Goal: Task Accomplishment & Management: Use online tool/utility

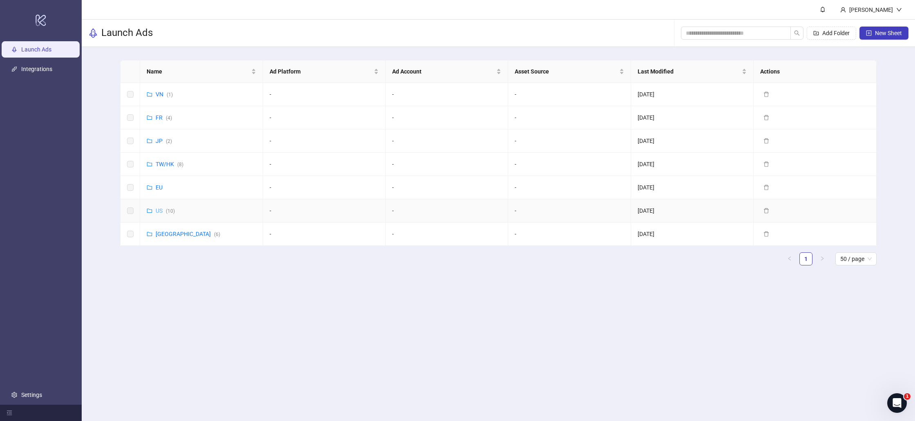
click at [157, 208] on td "US ( 10 )" at bounding box center [201, 210] width 123 height 23
click at [157, 208] on link "US ( 10 )" at bounding box center [165, 211] width 19 height 7
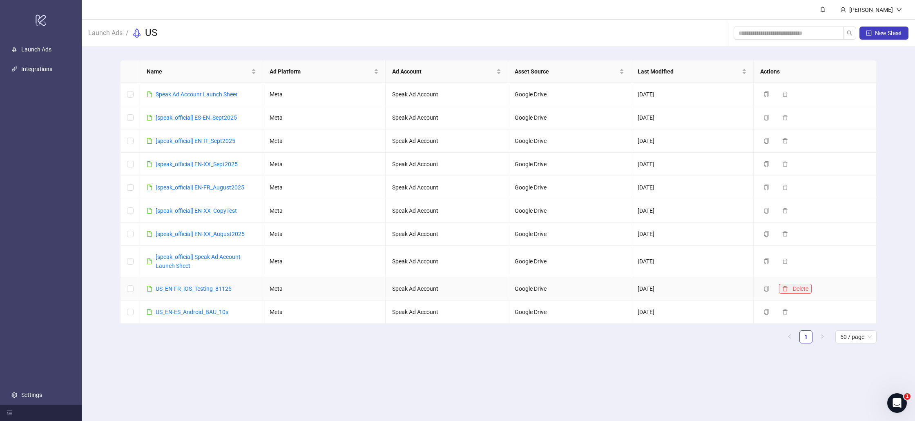
click at [784, 288] on icon "delete" at bounding box center [785, 289] width 6 height 6
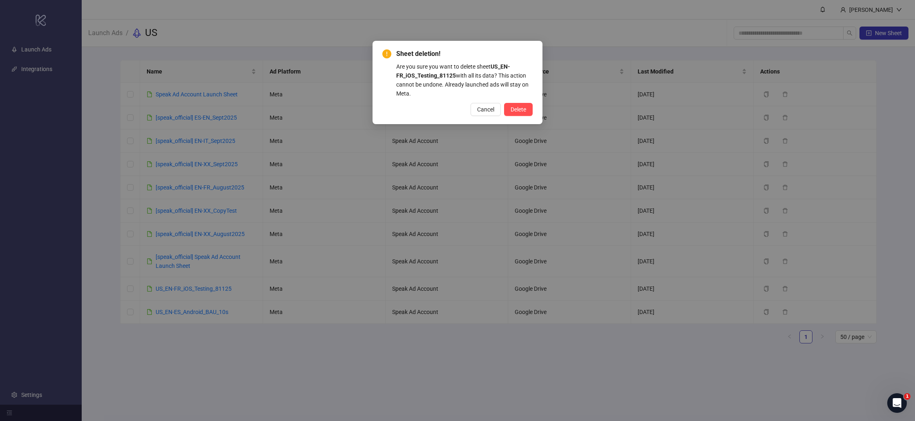
drag, startPoint x: 529, startPoint y: 107, endPoint x: 607, endPoint y: 111, distance: 77.7
click at [529, 107] on button "Delete" at bounding box center [518, 109] width 29 height 13
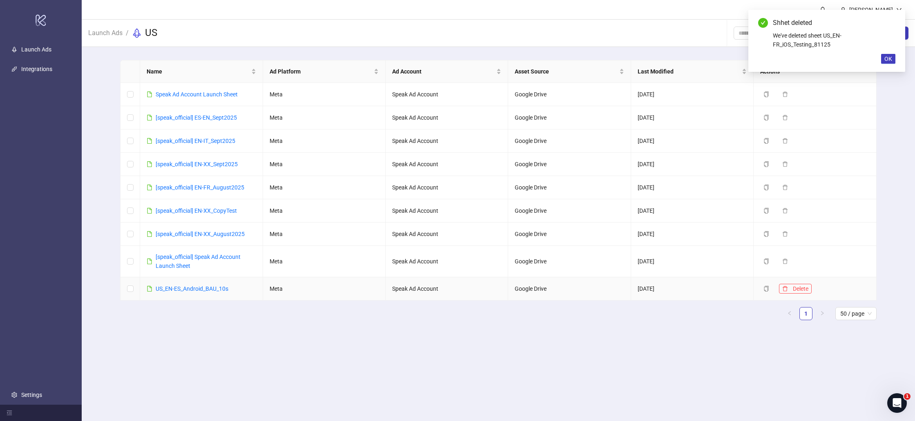
click at [783, 282] on td "Duplicate Delete" at bounding box center [815, 288] width 123 height 23
click at [783, 288] on icon "delete" at bounding box center [785, 289] width 6 height 6
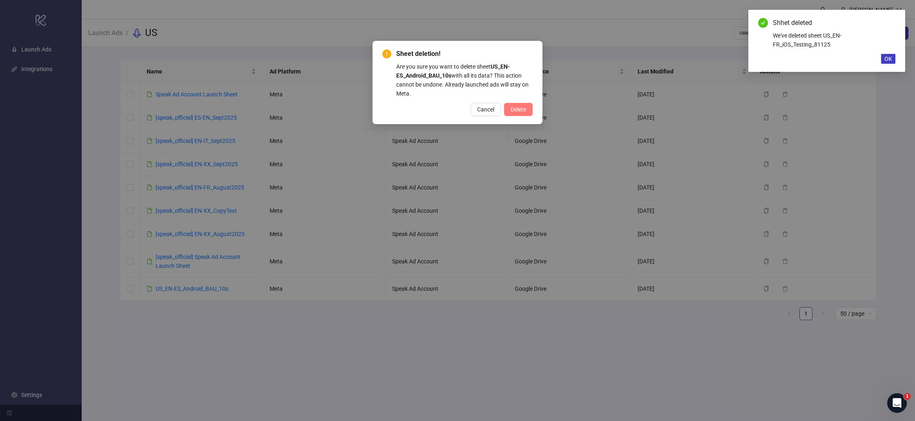
click at [527, 109] on button "Delete" at bounding box center [518, 109] width 29 height 13
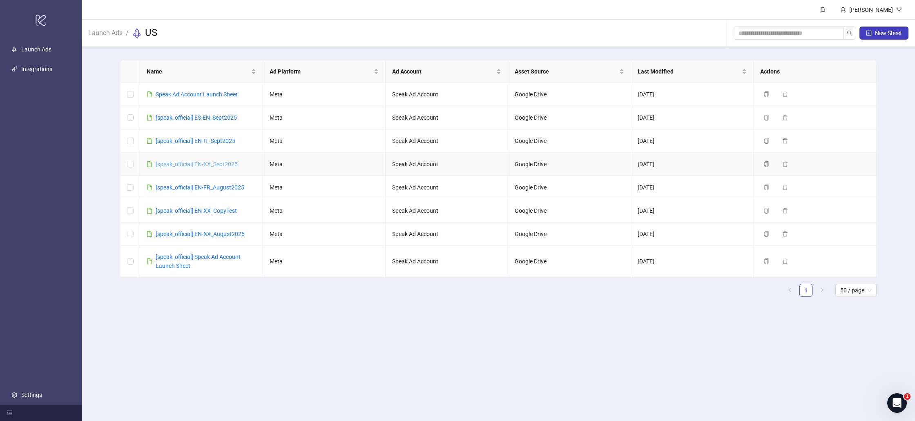
click at [214, 166] on link "[speak_official] EN-XX_Sept2025" at bounding box center [197, 164] width 82 height 7
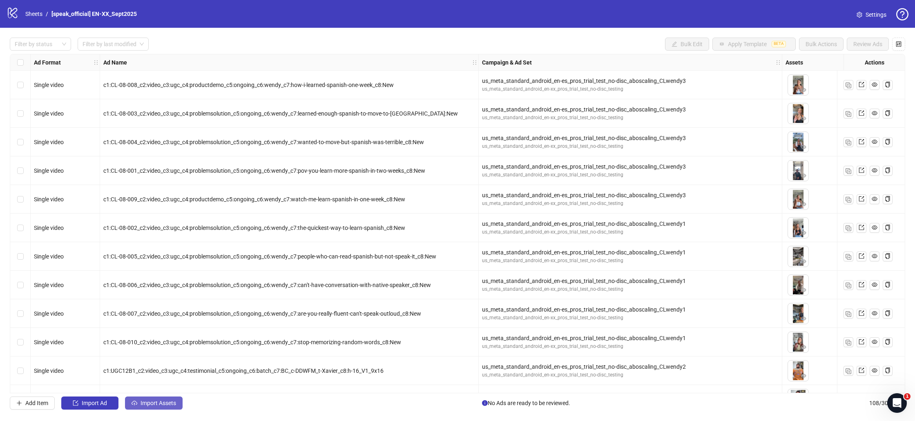
click at [163, 404] on span "Import Assets" at bounding box center [159, 403] width 36 height 7
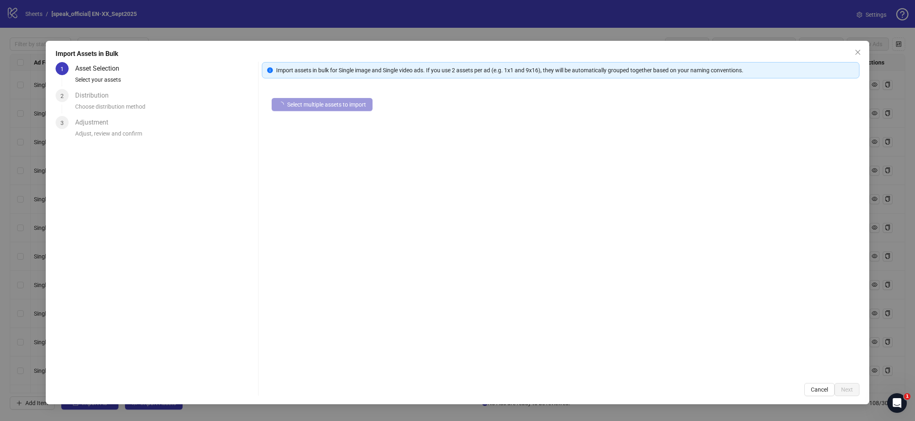
click at [313, 105] on span "Select multiple assets to import" at bounding box center [326, 104] width 79 height 7
click at [325, 101] on span "Select multiple assets to import" at bounding box center [326, 104] width 79 height 7
click at [295, 131] on span "Add more assets" at bounding box center [308, 130] width 42 height 7
click at [319, 132] on span "Add more assets" at bounding box center [308, 130] width 42 height 7
click at [849, 390] on span "Next" at bounding box center [847, 389] width 12 height 7
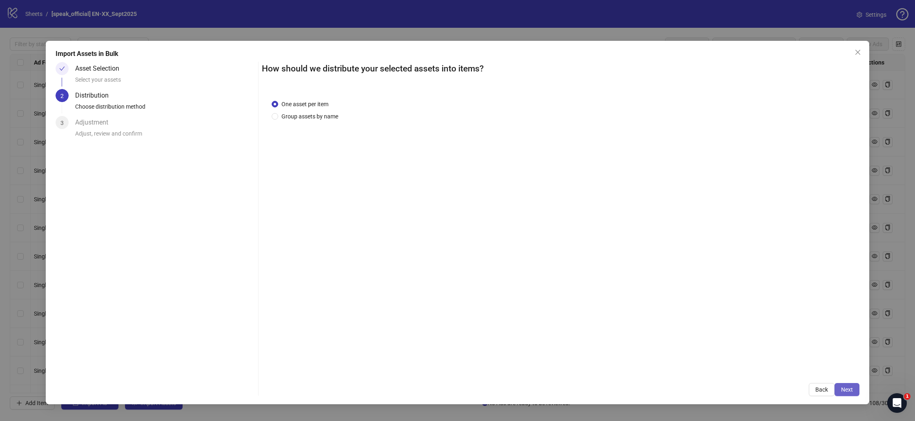
click at [847, 392] on span "Next" at bounding box center [847, 389] width 12 height 7
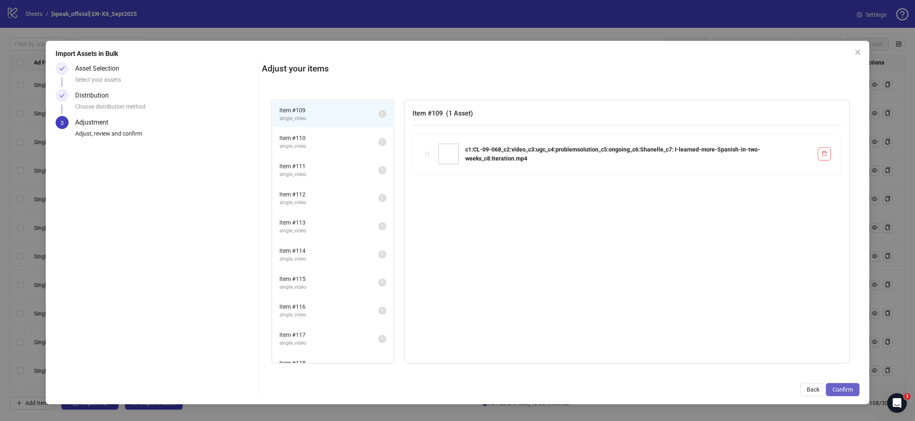
click at [848, 391] on span "Confirm" at bounding box center [842, 389] width 20 height 7
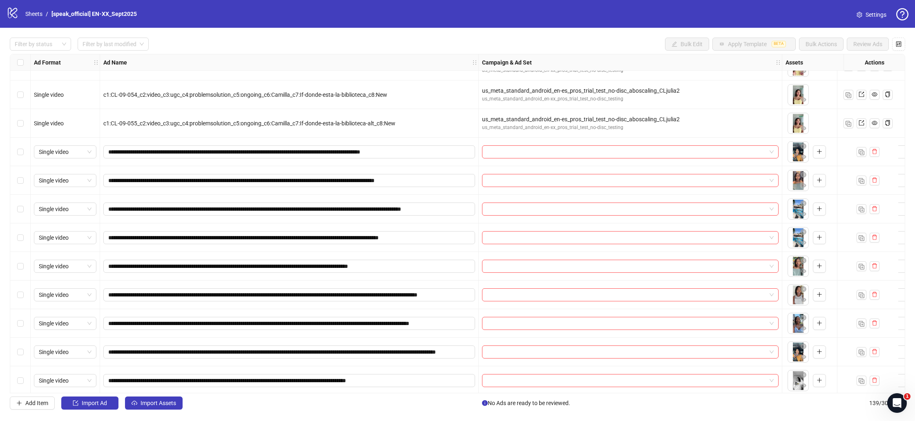
scroll to position [3024, 0]
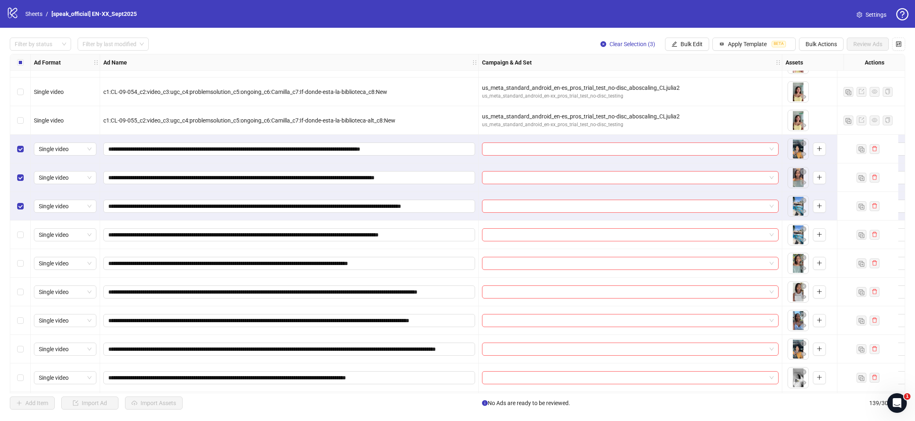
click at [25, 236] on div "Select row 112" at bounding box center [20, 235] width 20 height 29
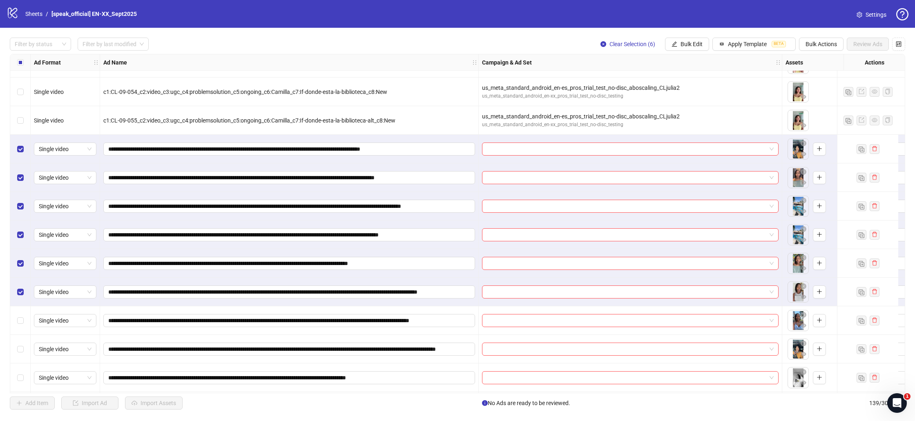
scroll to position [3031, 0]
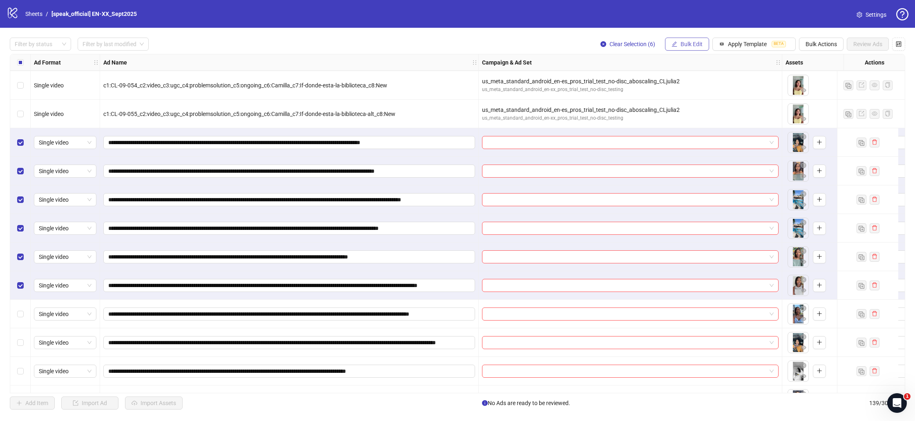
click at [696, 42] on span "Bulk Edit" at bounding box center [692, 44] width 22 height 7
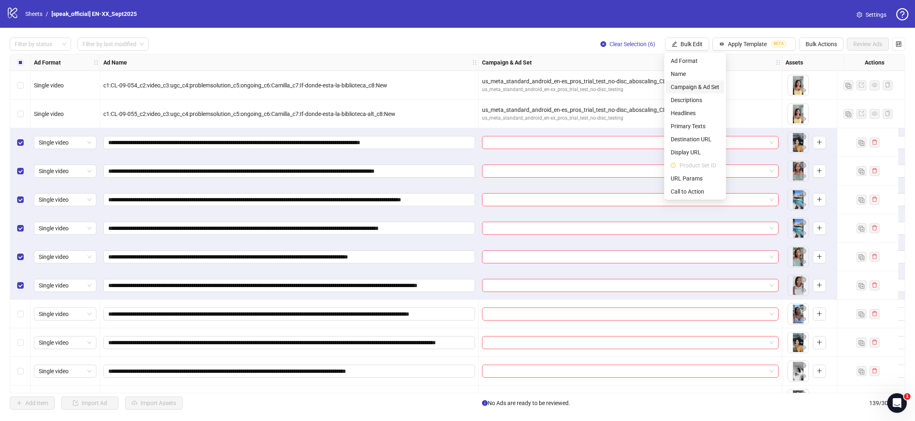
click at [698, 84] on span "Campaign & Ad Set" at bounding box center [695, 87] width 49 height 9
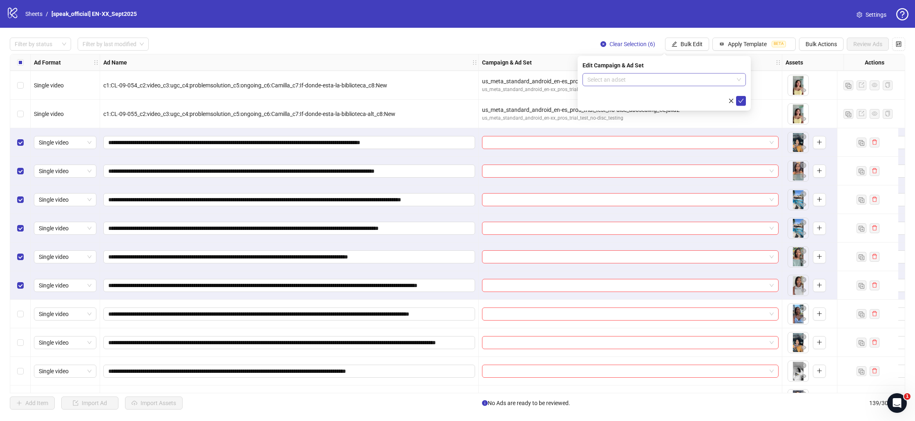
click at [634, 76] on input "search" at bounding box center [660, 80] width 146 height 12
type input "*****"
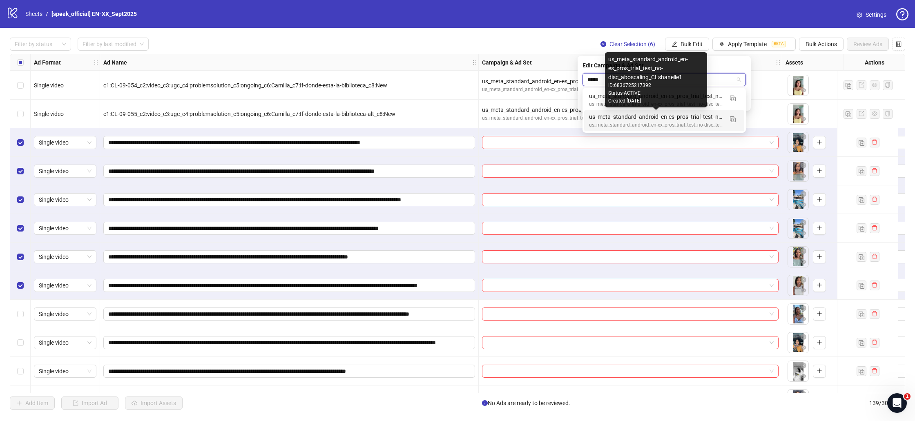
click at [650, 117] on div "us_meta_standard_android_en-es_pros_trial_test_no-disc_aboscaling_CLshanelle1" at bounding box center [656, 116] width 134 height 9
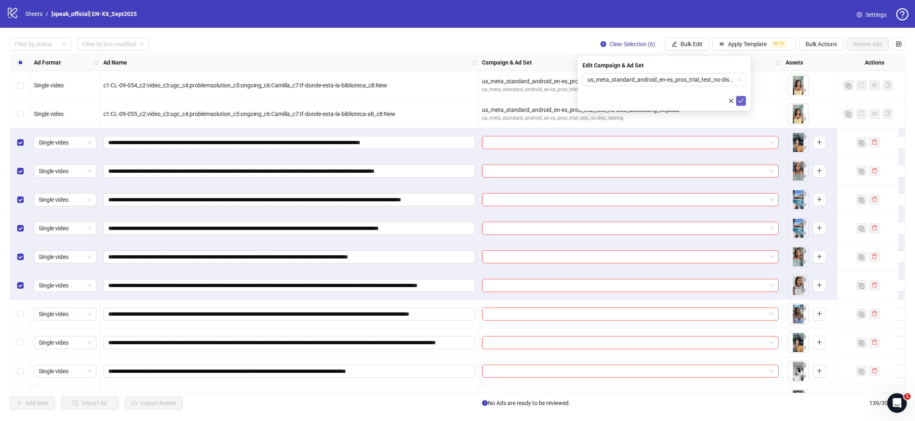
click at [743, 98] on icon "check" at bounding box center [741, 101] width 6 height 6
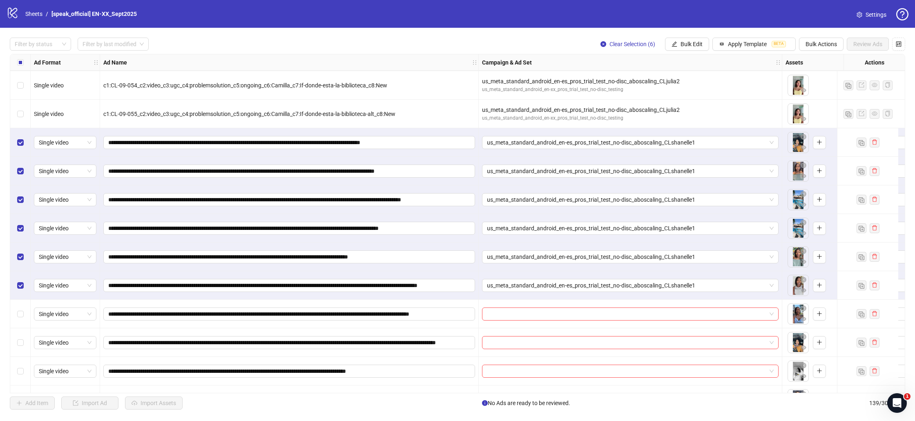
drag, startPoint x: 25, startPoint y: 149, endPoint x: 24, endPoint y: 158, distance: 9.1
click at [25, 149] on div "Select row 109" at bounding box center [20, 142] width 20 height 29
drag, startPoint x: 24, startPoint y: 169, endPoint x: 21, endPoint y: 184, distance: 15.5
click at [23, 172] on div "Select row 110" at bounding box center [20, 171] width 20 height 29
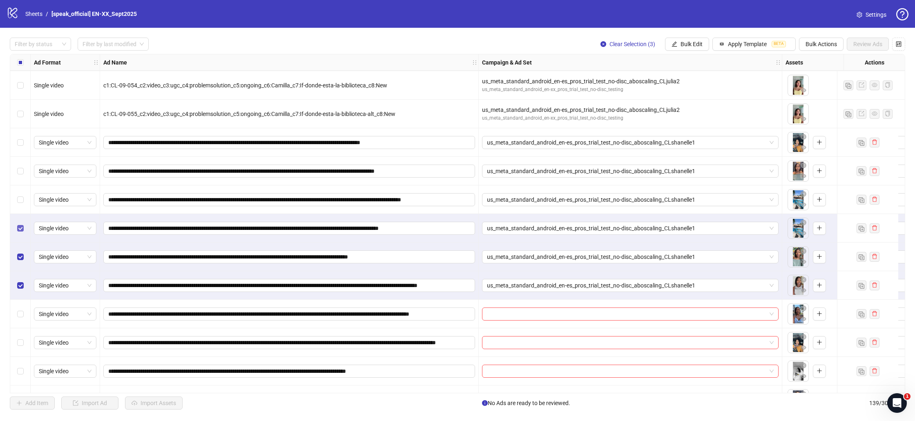
click at [21, 226] on label "Select row 112" at bounding box center [20, 228] width 7 height 9
drag, startPoint x: 21, startPoint y: 224, endPoint x: 22, endPoint y: 270, distance: 45.8
click at [20, 261] on label "Select row 113" at bounding box center [20, 256] width 7 height 9
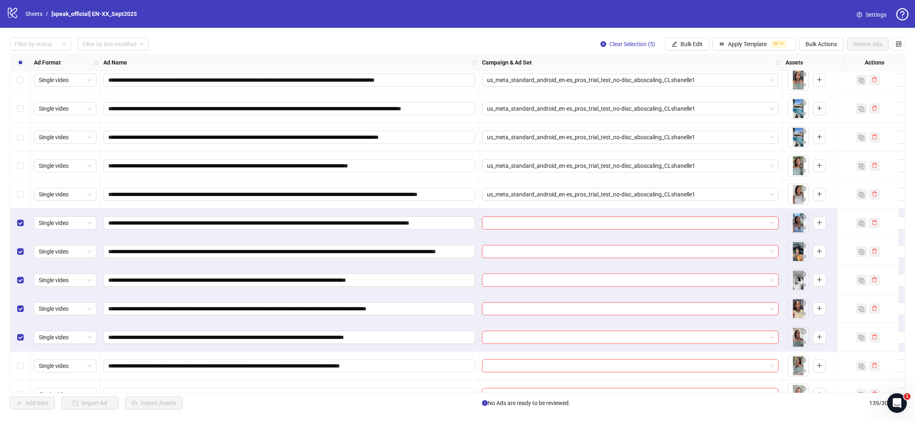
scroll to position [3130, 0]
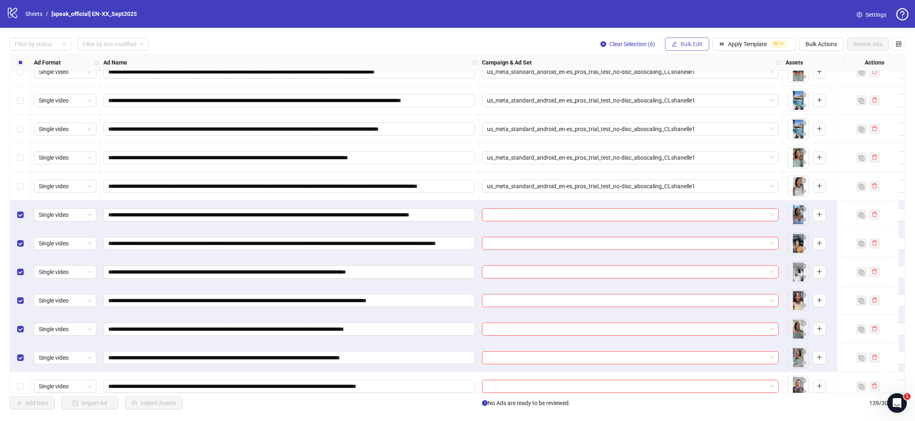
click at [687, 45] on span "Bulk Edit" at bounding box center [692, 44] width 22 height 7
click at [681, 85] on span "Campaign & Ad Set" at bounding box center [695, 87] width 49 height 9
click at [659, 79] on input "search" at bounding box center [660, 80] width 146 height 12
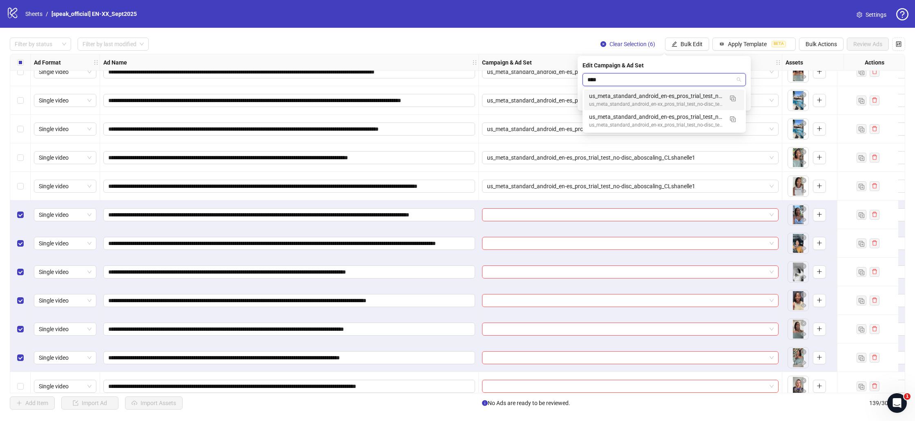
type input "*****"
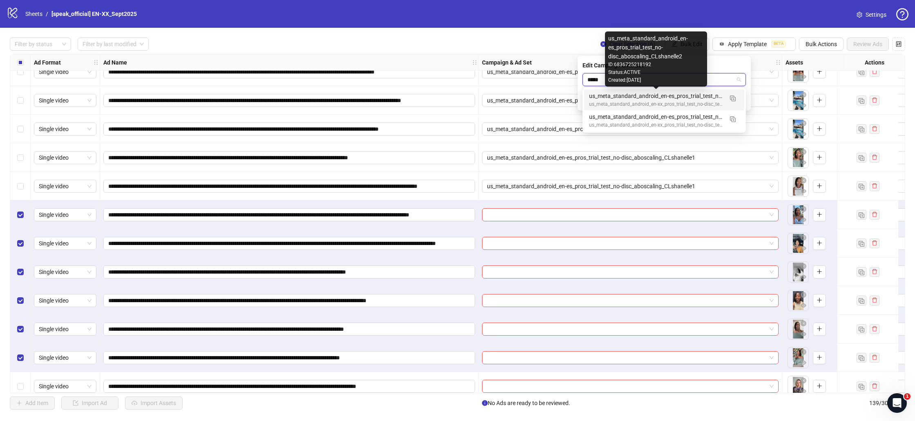
click at [694, 100] on div "us_meta_standard_android_en-es_pros_trial_test_no-disc_aboscaling_CLshanelle2" at bounding box center [656, 96] width 134 height 9
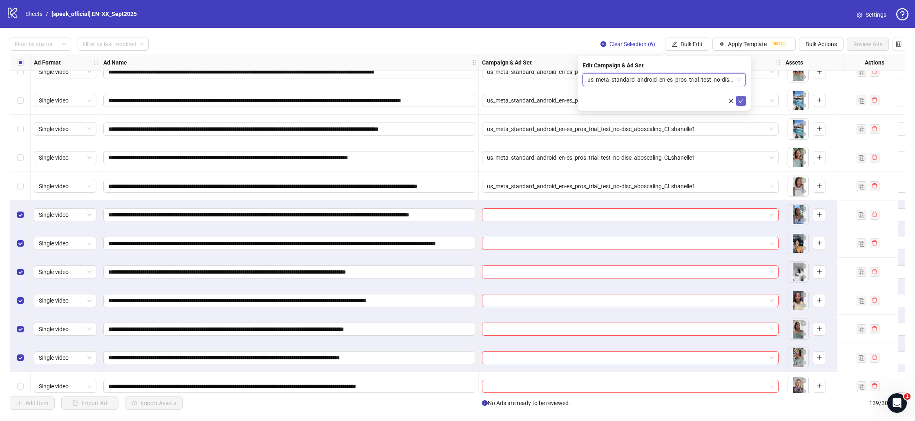
click at [745, 99] on button "submit" at bounding box center [741, 101] width 10 height 10
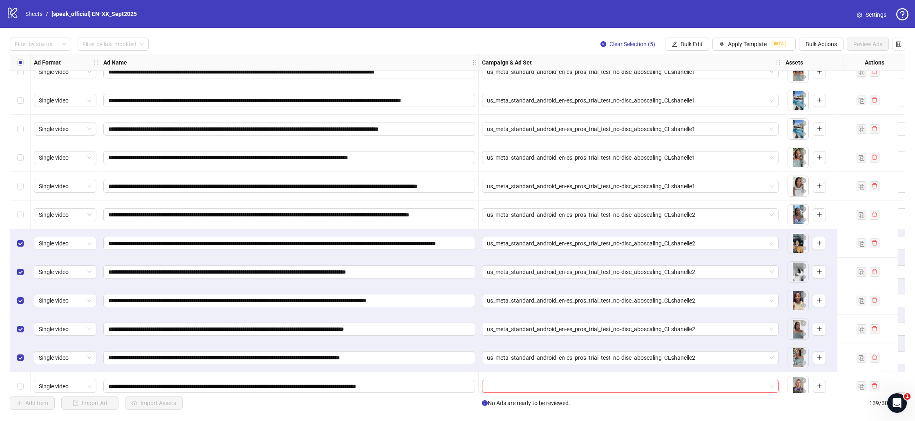
click at [18, 240] on label "Select row 116" at bounding box center [20, 243] width 7 height 9
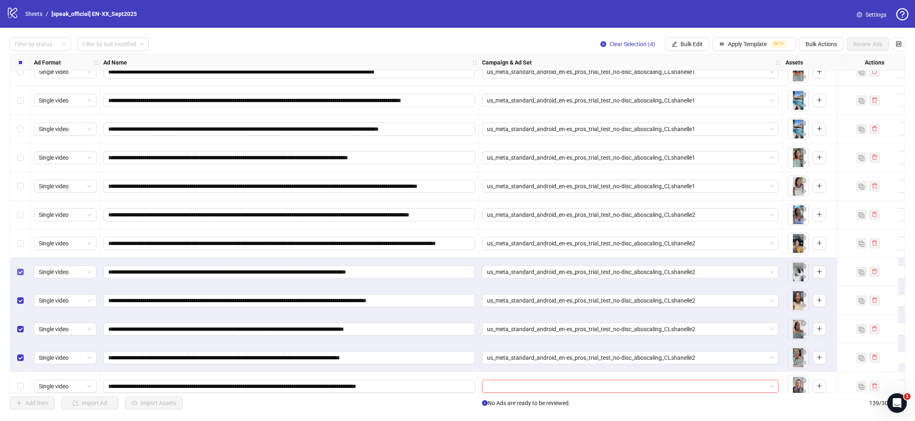
click at [18, 270] on label "Select row 117" at bounding box center [20, 272] width 7 height 9
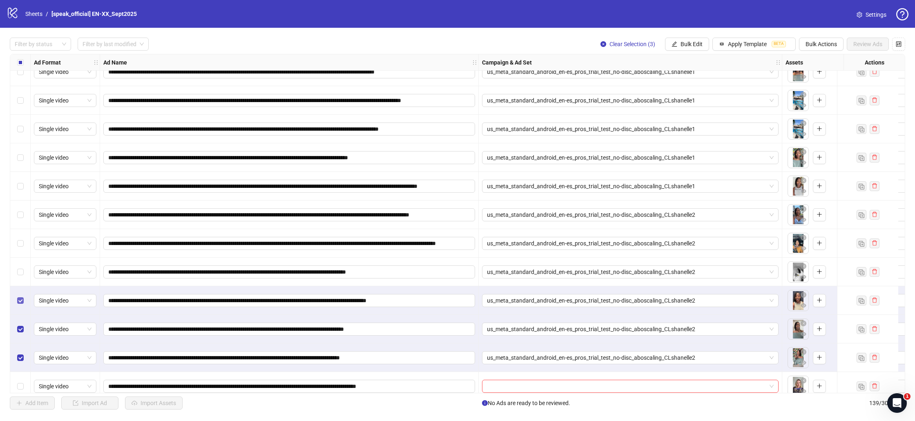
click at [19, 297] on div "Select row 118" at bounding box center [20, 300] width 20 height 29
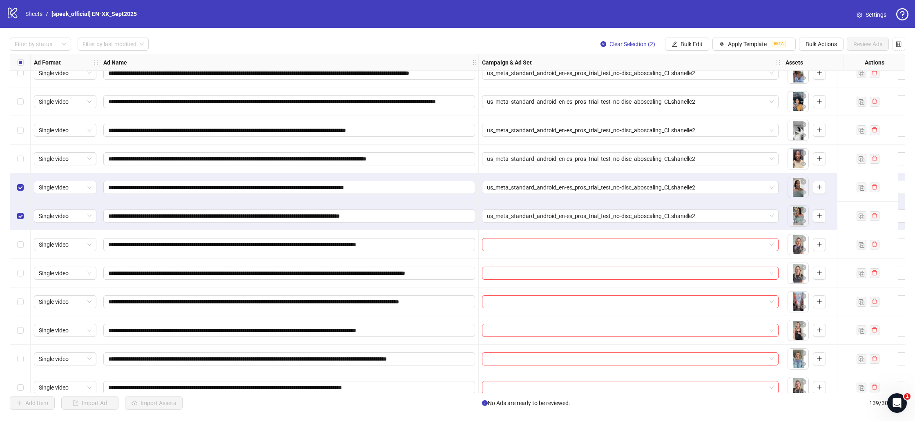
scroll to position [3280, 0]
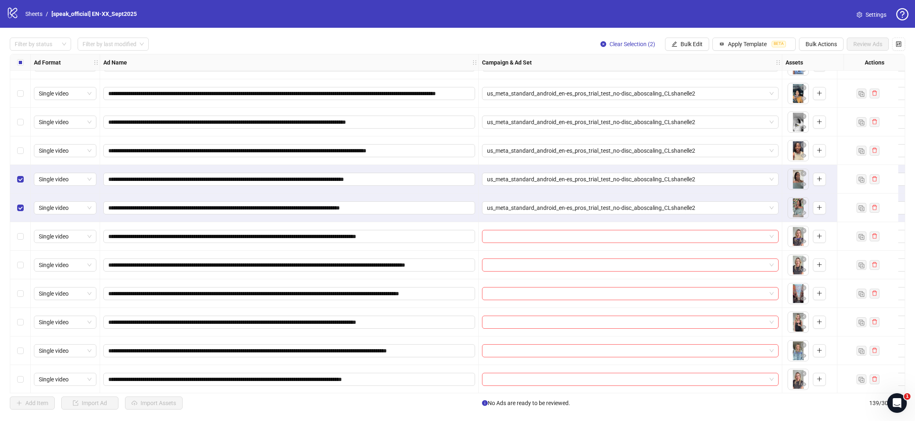
drag, startPoint x: 20, startPoint y: 172, endPoint x: 22, endPoint y: 186, distance: 13.6
click at [20, 173] on div "Select row 119" at bounding box center [20, 179] width 20 height 29
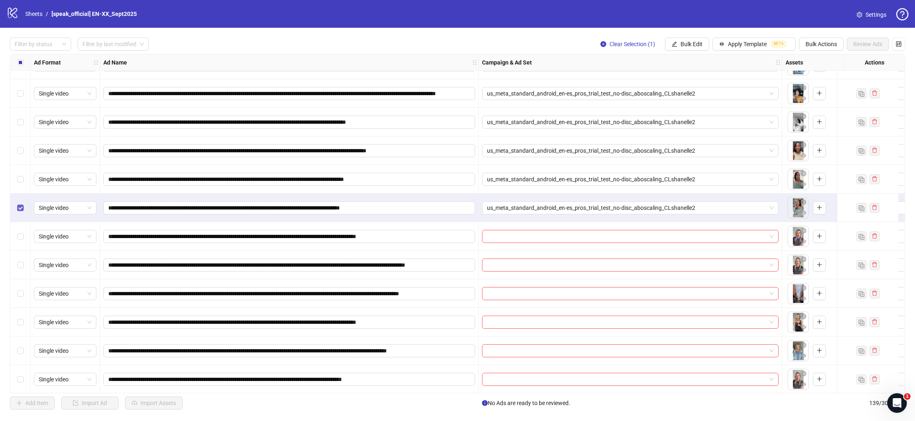
click at [22, 203] on label "Select row 120" at bounding box center [20, 207] width 7 height 9
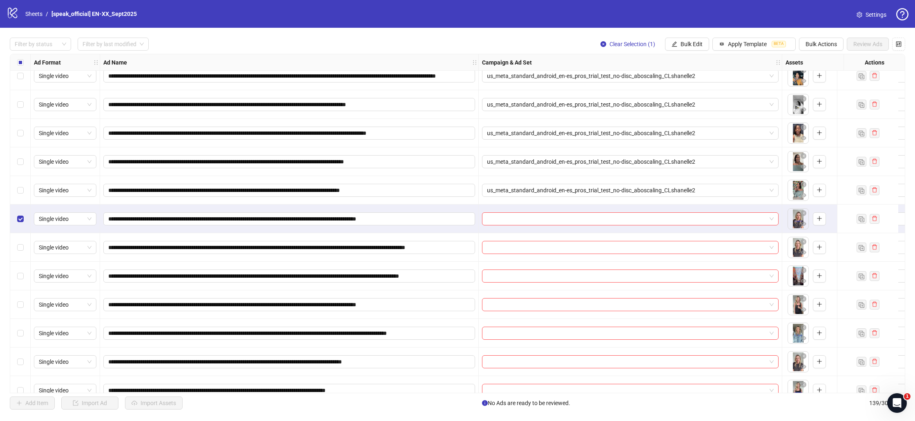
scroll to position [3294, 0]
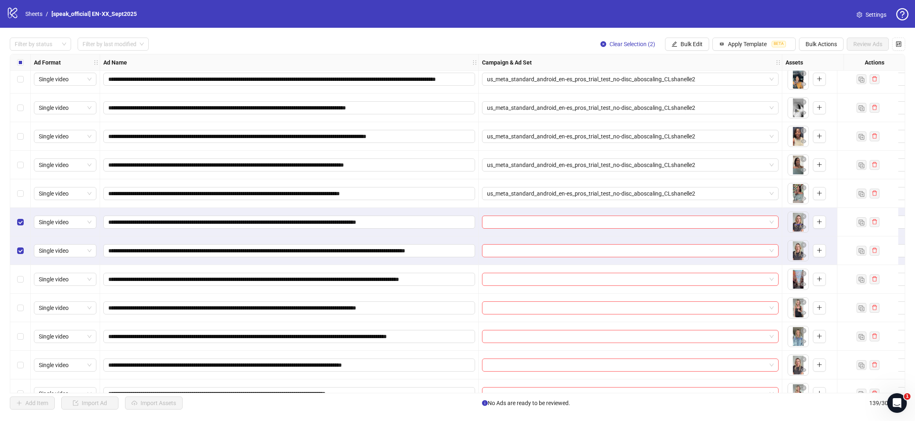
click at [22, 283] on label "Select row 123" at bounding box center [20, 279] width 7 height 9
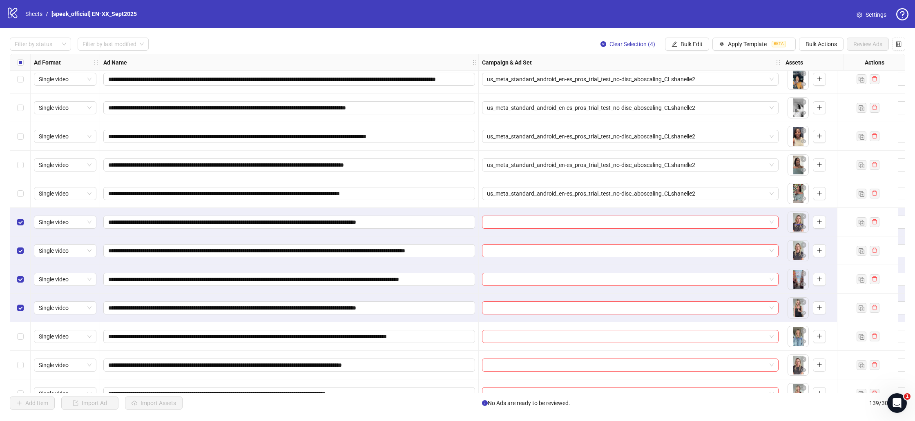
scroll to position [3330, 0]
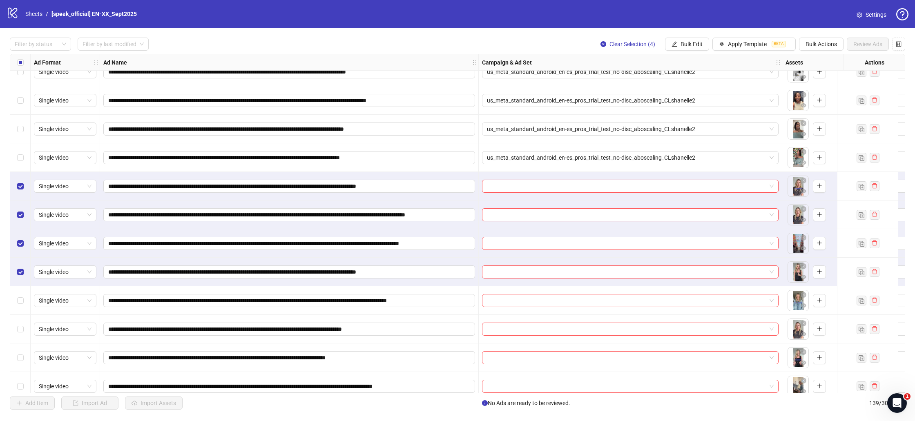
drag, startPoint x: 16, startPoint y: 304, endPoint x: 17, endPoint y: 317, distance: 12.7
click at [16, 304] on div "Select row 125" at bounding box center [20, 300] width 20 height 29
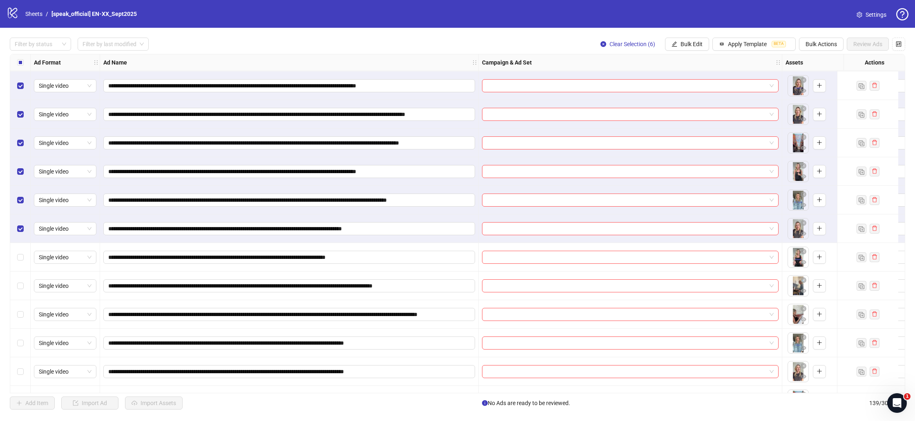
scroll to position [3412, 0]
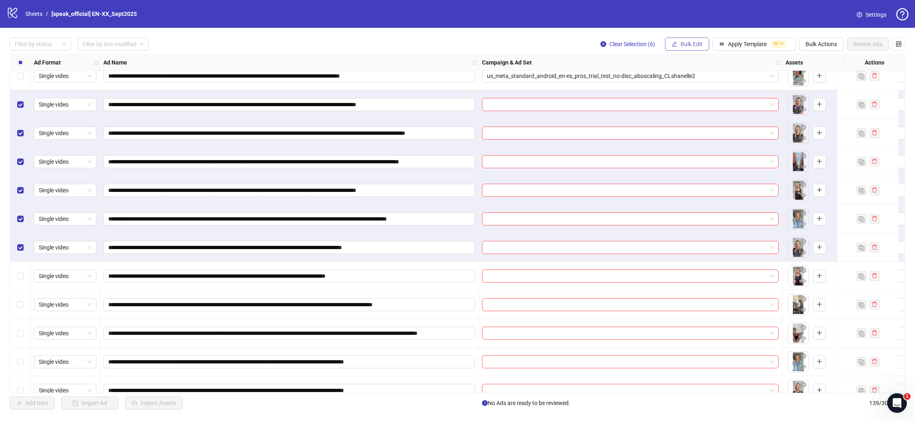
click at [689, 40] on button "Bulk Edit" at bounding box center [687, 44] width 44 height 13
click at [690, 87] on span "Campaign & Ad Set" at bounding box center [695, 87] width 49 height 9
click at [660, 80] on input "search" at bounding box center [660, 80] width 146 height 12
click at [699, 78] on input "search" at bounding box center [660, 80] width 146 height 12
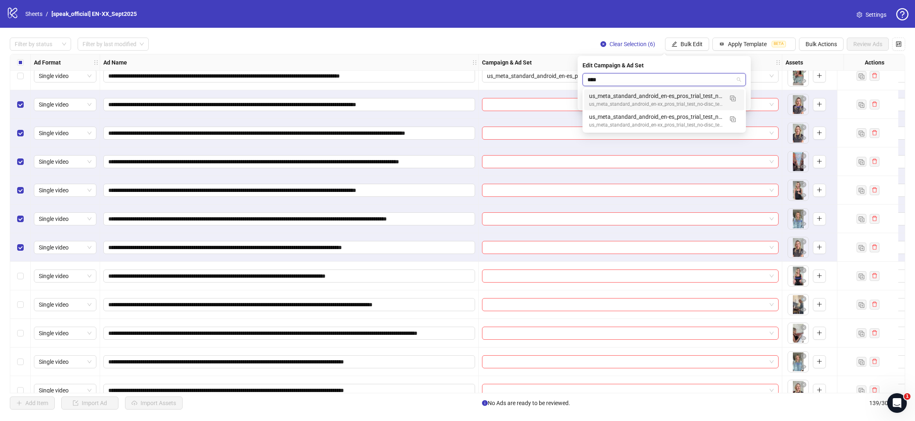
type input "*****"
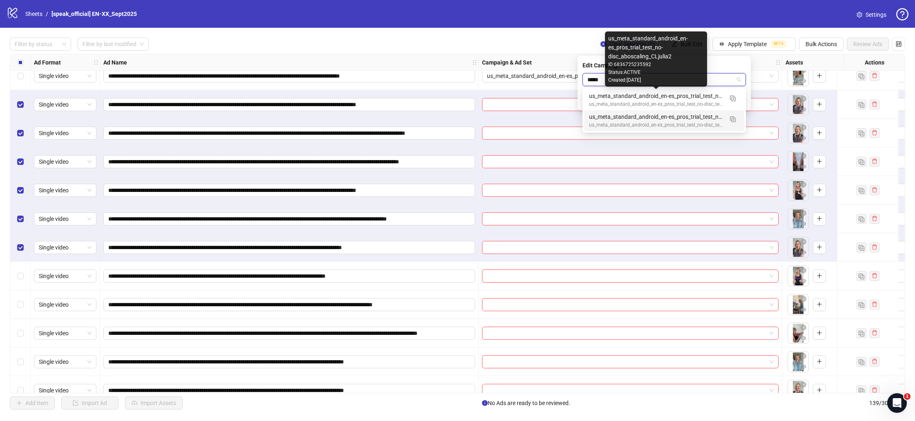
click at [687, 129] on div "us_meta_standard_android_en-es_pros_trial_test_no-disc_aboscaling_CLjulia1 us_m…" at bounding box center [664, 120] width 160 height 21
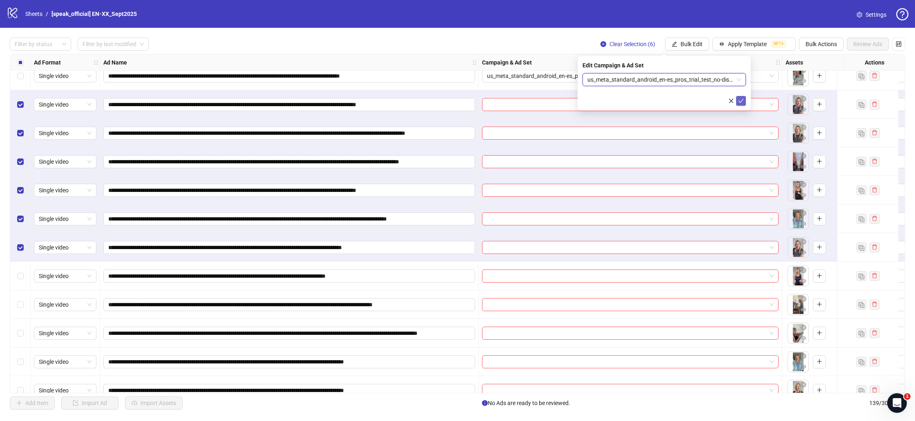
click at [738, 100] on icon "check" at bounding box center [741, 101] width 6 height 6
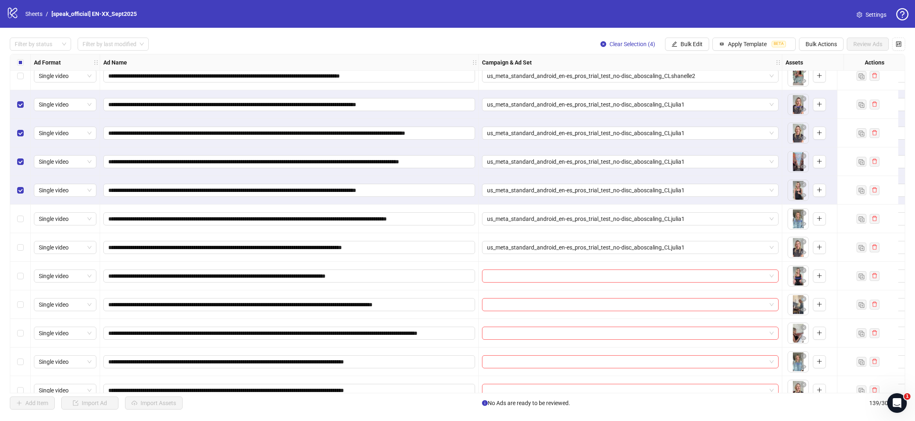
click at [18, 184] on div "Select row 124" at bounding box center [20, 190] width 20 height 29
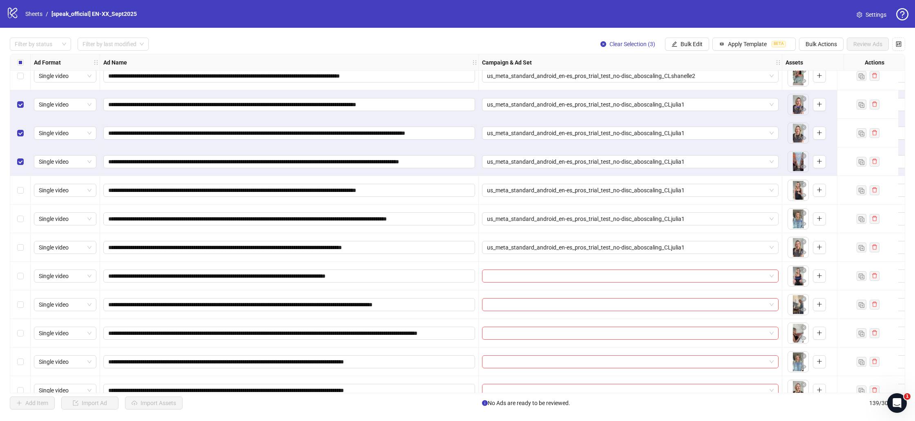
drag, startPoint x: 19, startPoint y: 165, endPoint x: 20, endPoint y: 145, distance: 20.4
click at [19, 152] on div "Select row 123" at bounding box center [20, 161] width 20 height 29
click at [19, 137] on div "Select row 122" at bounding box center [20, 133] width 20 height 29
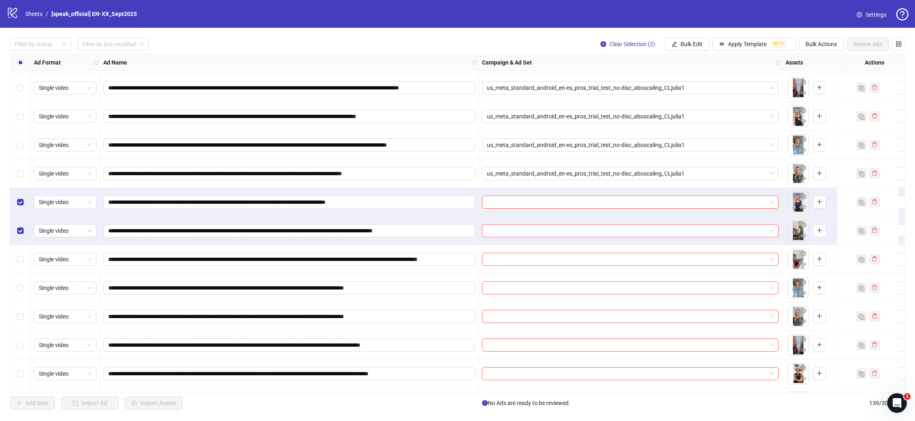
scroll to position [3486, 11]
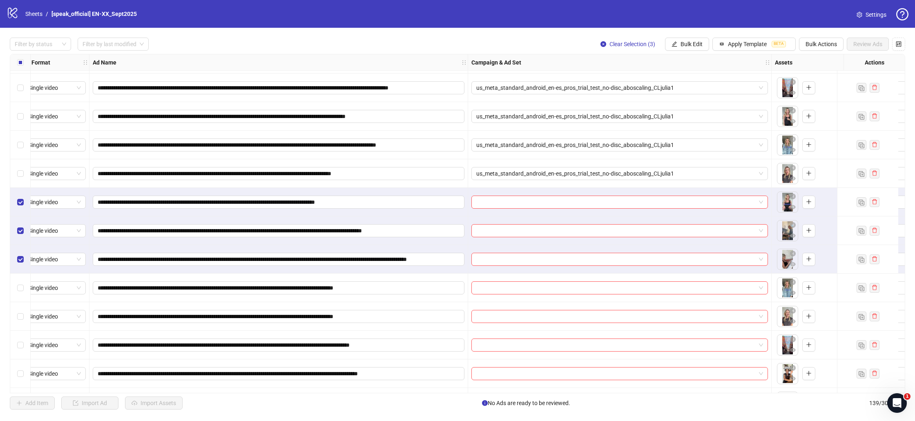
drag, startPoint x: 26, startPoint y: 289, endPoint x: 20, endPoint y: 297, distance: 10.2
click at [25, 290] on div "Select row 130" at bounding box center [20, 288] width 20 height 29
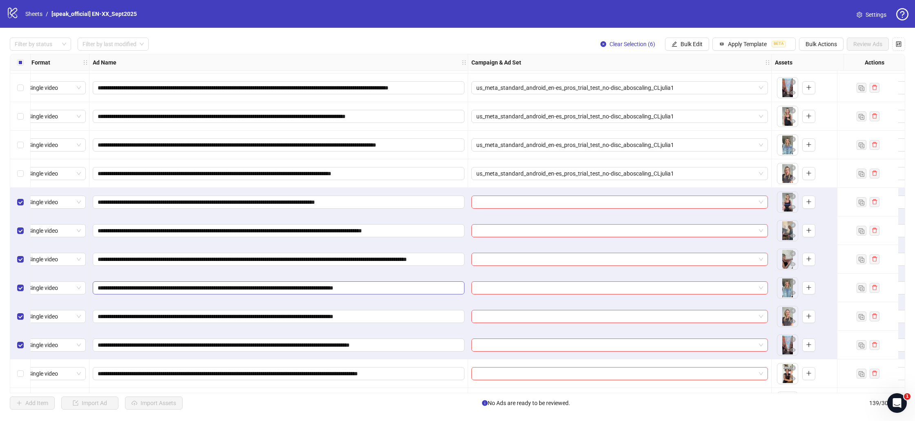
scroll to position [3486, 0]
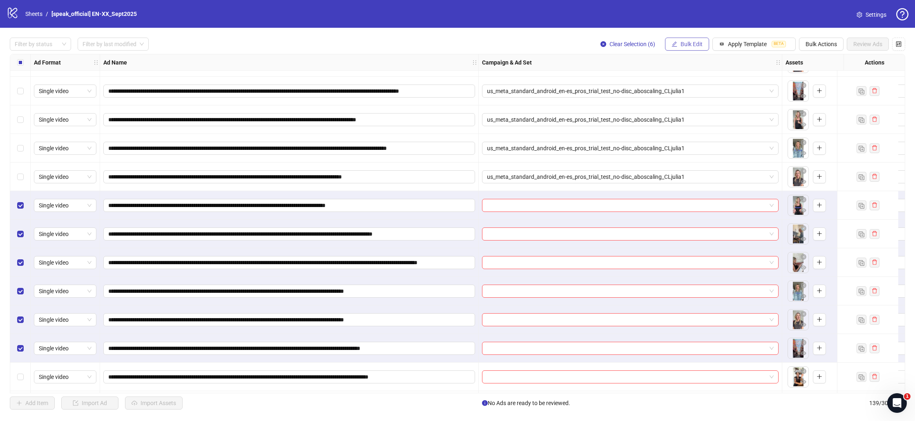
click at [696, 45] on span "Bulk Edit" at bounding box center [692, 44] width 22 height 7
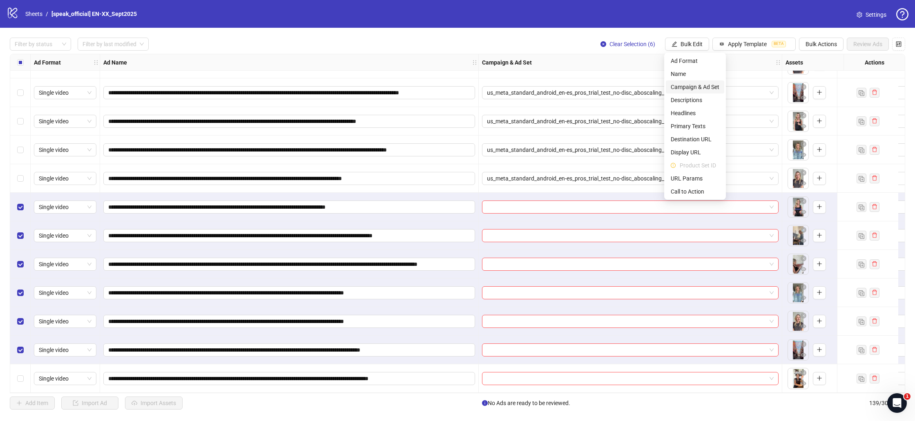
click at [707, 88] on span "Campaign & Ad Set" at bounding box center [695, 87] width 49 height 9
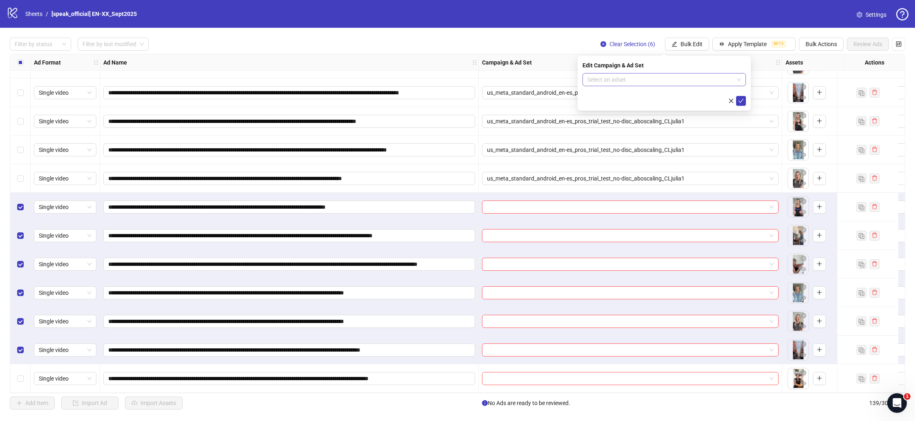
click at [698, 78] on input "search" at bounding box center [660, 80] width 146 height 12
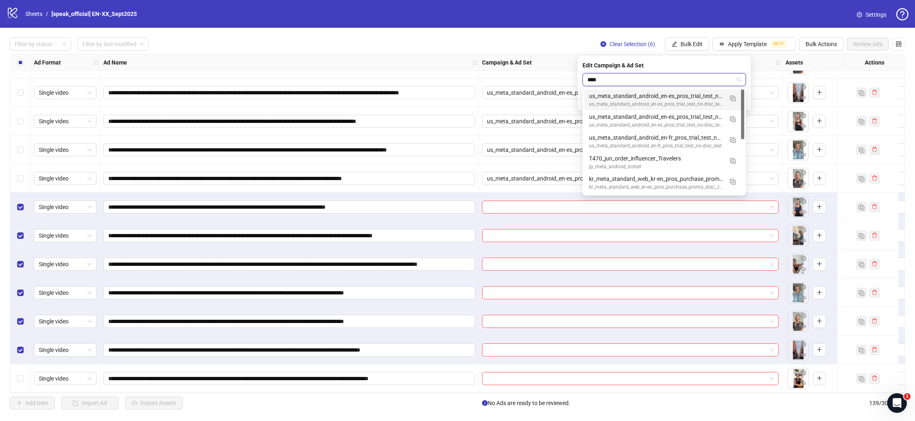
type input "*****"
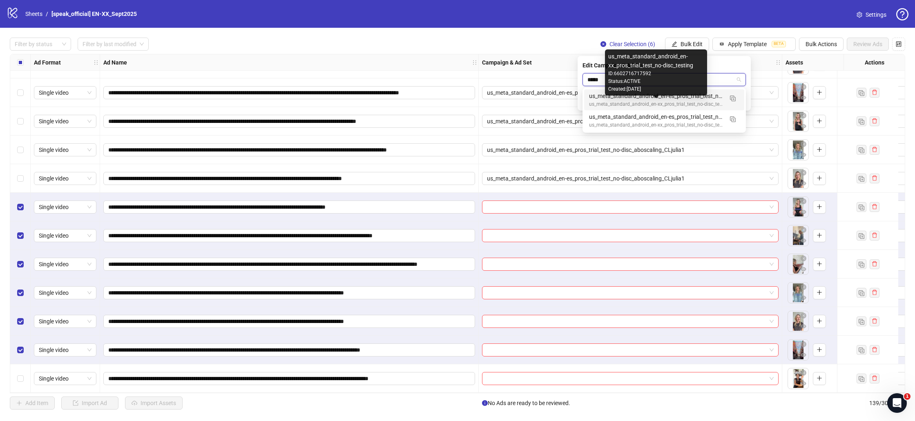
click at [720, 103] on div "us_meta_standard_android_en-xx_pros_trial_test_no-disc_testing" at bounding box center [656, 104] width 134 height 8
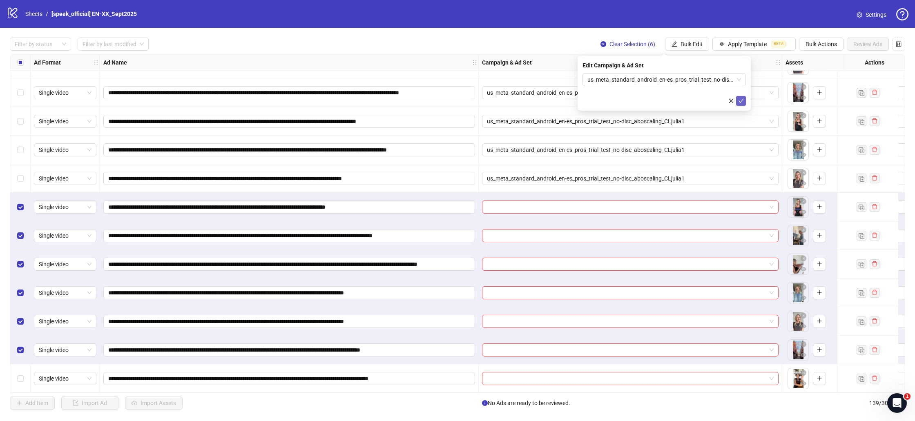
click at [745, 100] on button "submit" at bounding box center [741, 101] width 10 height 10
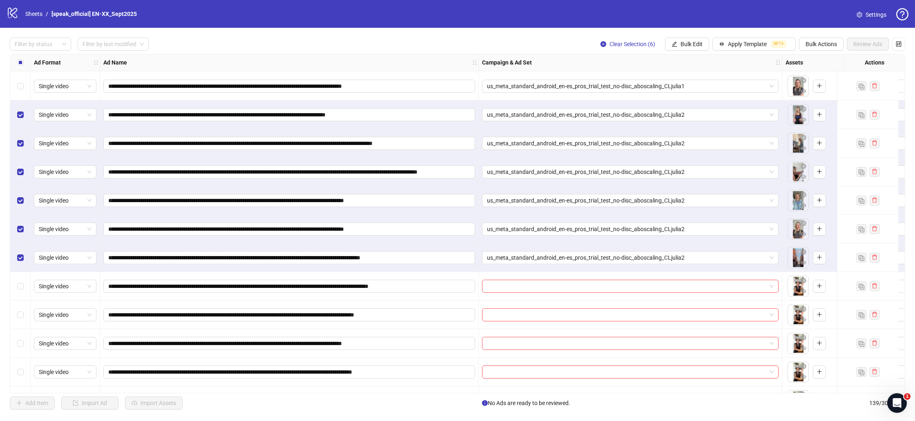
scroll to position [3604, 0]
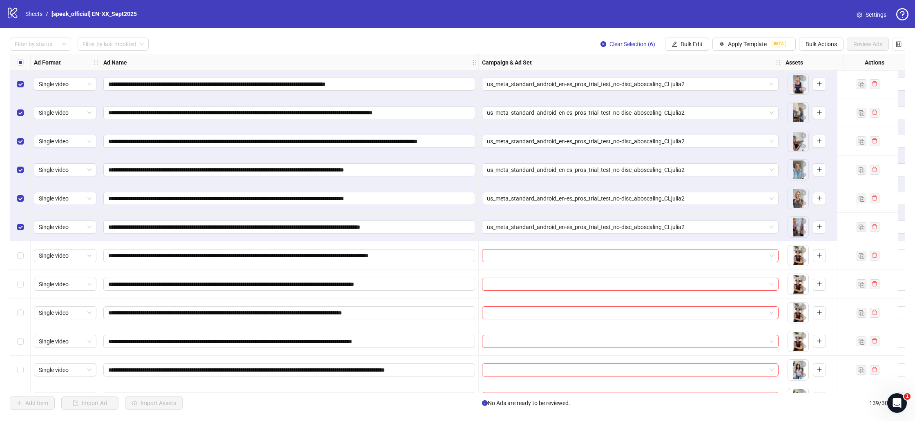
click at [18, 223] on label "Select row 132" at bounding box center [20, 227] width 7 height 9
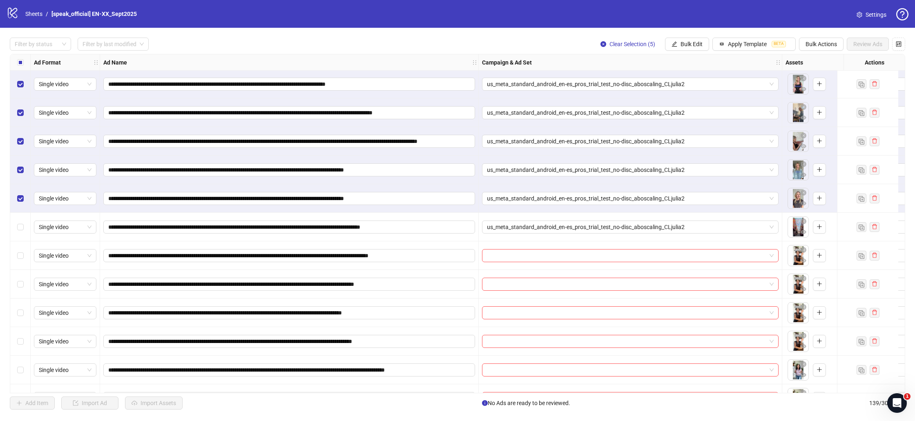
click at [19, 189] on div "Select row 131" at bounding box center [20, 198] width 20 height 29
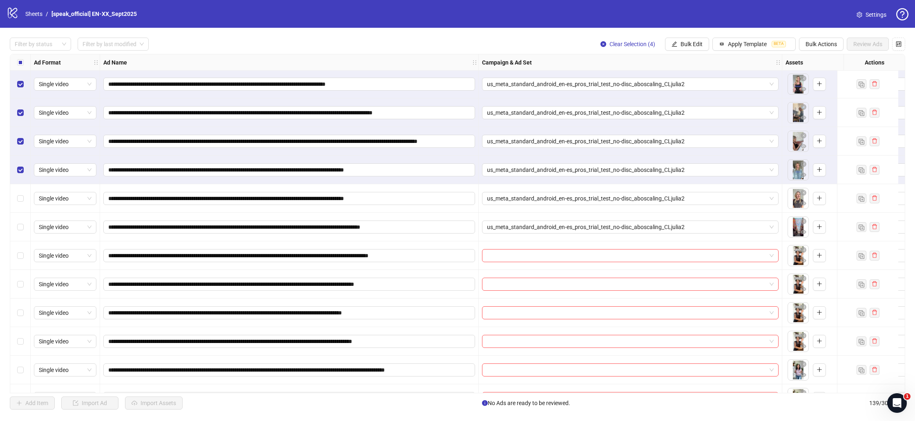
click at [19, 164] on div "Select row 130" at bounding box center [20, 170] width 20 height 29
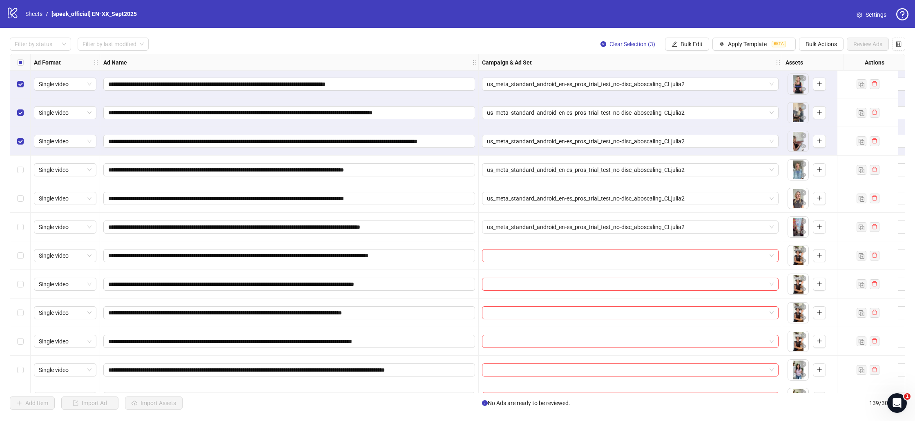
click at [18, 134] on div "Select row 129" at bounding box center [20, 141] width 20 height 29
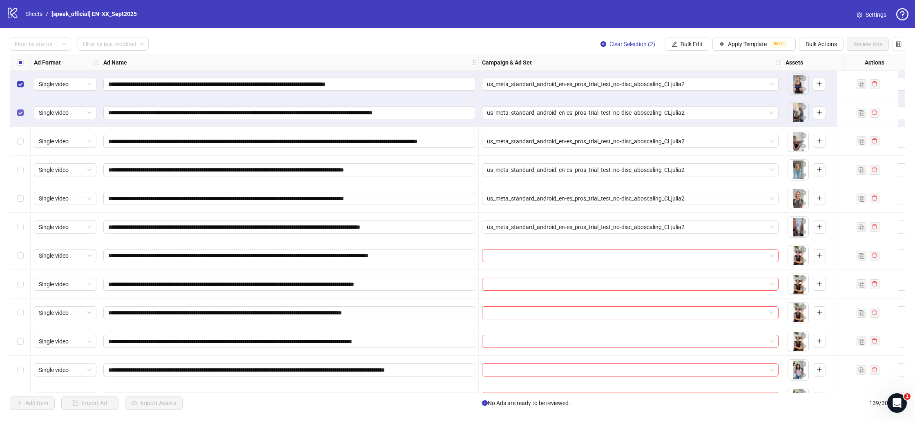
click at [18, 116] on label "Select row 128" at bounding box center [20, 112] width 7 height 9
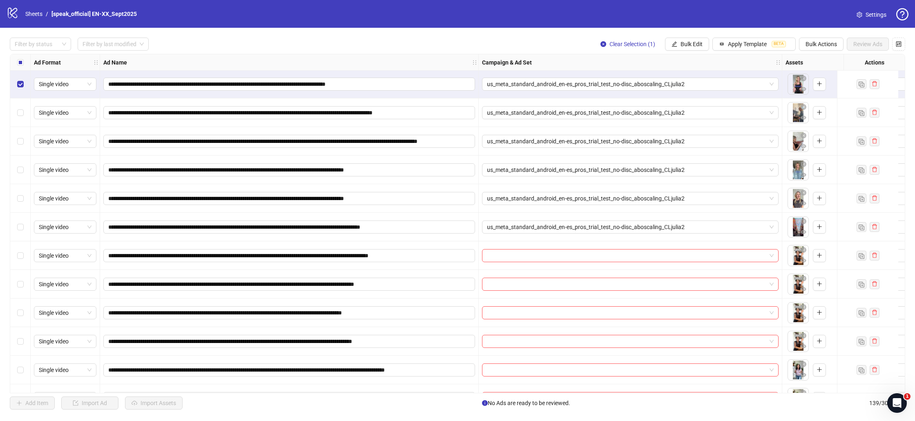
drag, startPoint x: 20, startPoint y: 89, endPoint x: 28, endPoint y: 102, distance: 15.3
click at [20, 89] on div "Select row 127" at bounding box center [20, 84] width 20 height 29
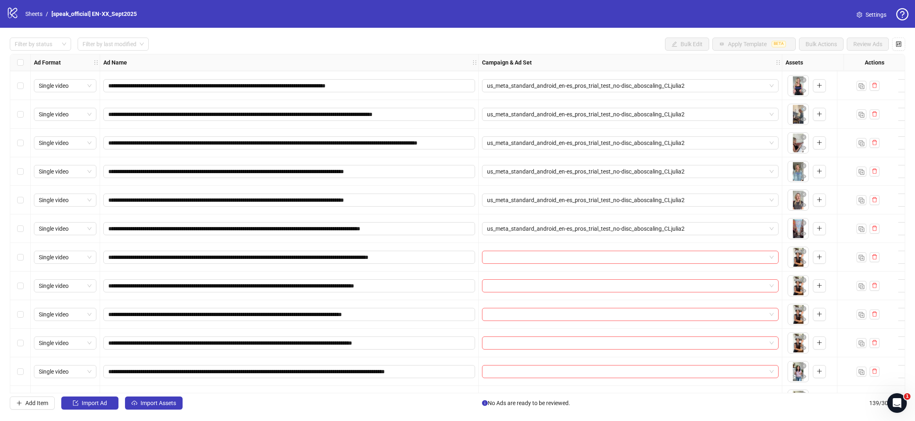
scroll to position [3608, 0]
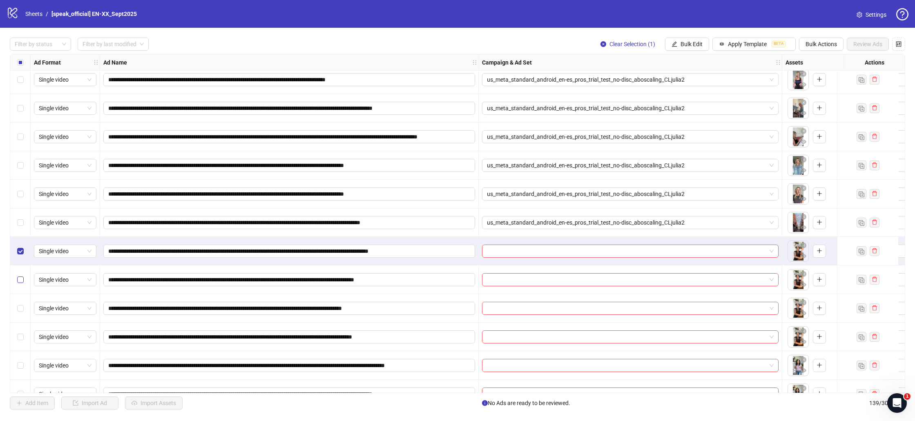
click at [19, 276] on label "Select row 134" at bounding box center [20, 279] width 7 height 9
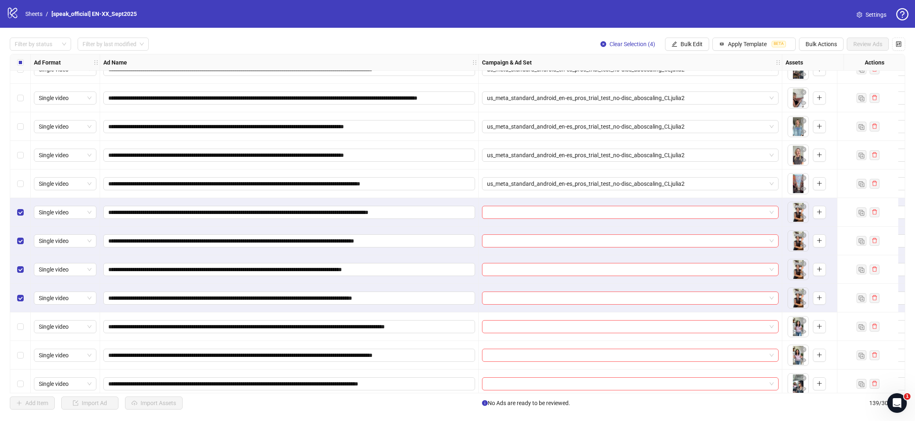
scroll to position [3656, 0]
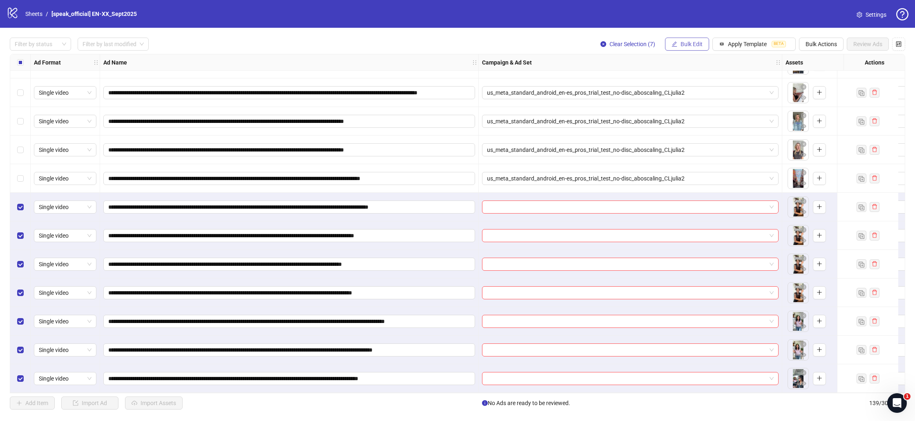
click at [686, 44] on span "Bulk Edit" at bounding box center [692, 44] width 22 height 7
click at [692, 85] on span "Campaign & Ad Set" at bounding box center [695, 87] width 49 height 9
click at [669, 81] on input "search" at bounding box center [660, 80] width 146 height 12
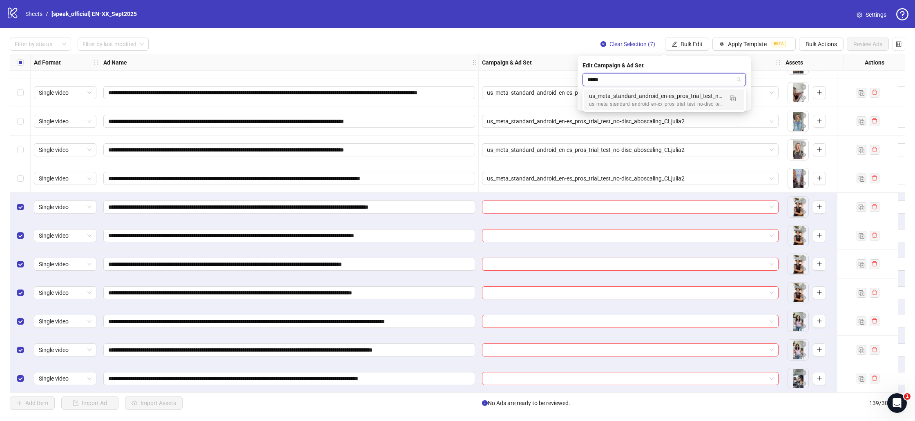
type input "******"
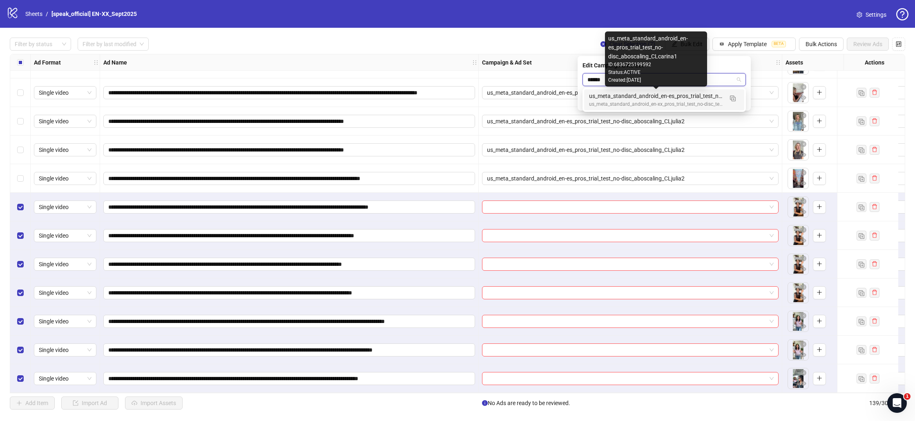
click at [667, 97] on div "us_meta_standard_android_en-es_pros_trial_test_no-disc_aboscaling_CLcarina1" at bounding box center [656, 96] width 134 height 9
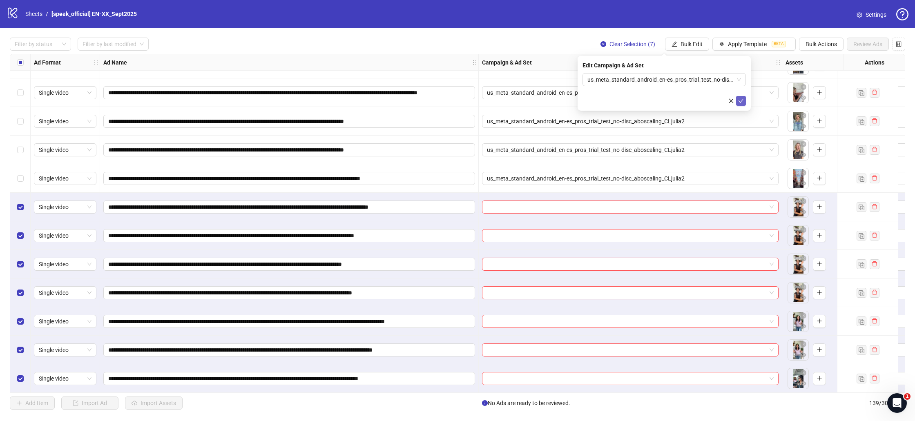
click at [741, 99] on icon "check" at bounding box center [741, 101] width 6 height 6
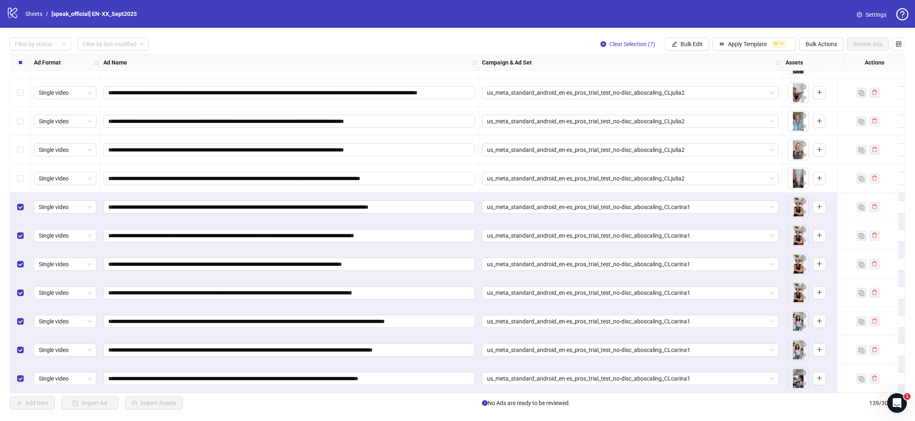
drag, startPoint x: 25, startPoint y: 207, endPoint x: 19, endPoint y: 226, distance: 20.3
click at [24, 208] on div "Select row 133" at bounding box center [20, 207] width 20 height 29
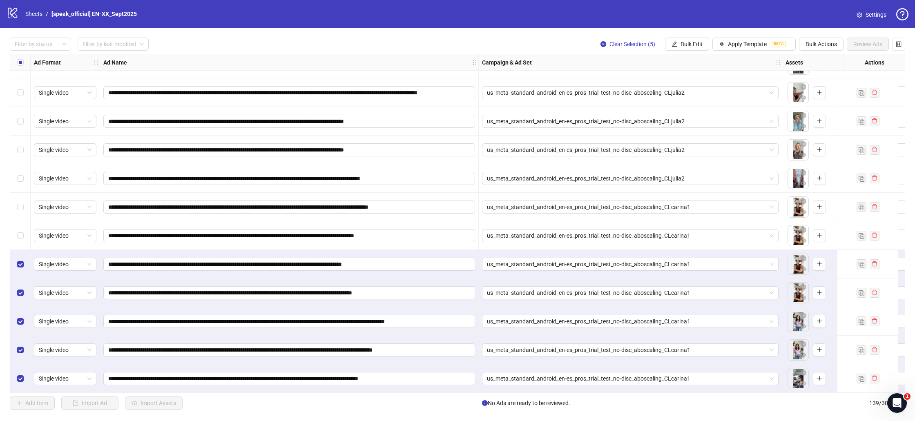
drag, startPoint x: 24, startPoint y: 261, endPoint x: 23, endPoint y: 275, distance: 13.5
click at [24, 263] on div "Select row 135" at bounding box center [20, 264] width 20 height 29
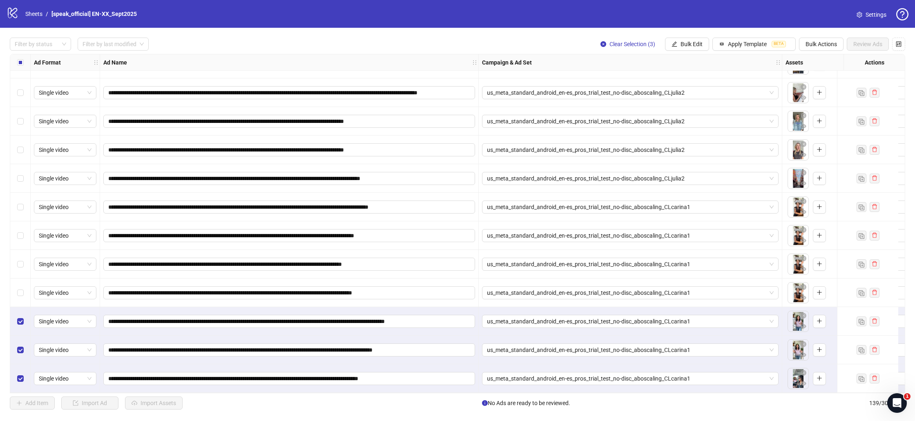
drag, startPoint x: 23, startPoint y: 316, endPoint x: 25, endPoint y: 332, distance: 16.4
click at [24, 317] on div "Select row 137" at bounding box center [20, 321] width 20 height 29
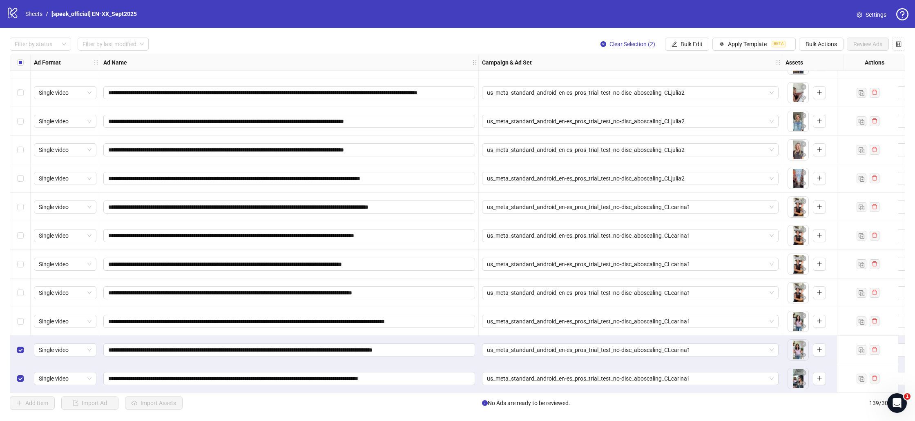
drag, startPoint x: 22, startPoint y: 341, endPoint x: 25, endPoint y: 348, distance: 7.0
click at [22, 342] on div "Select row 138" at bounding box center [20, 350] width 20 height 29
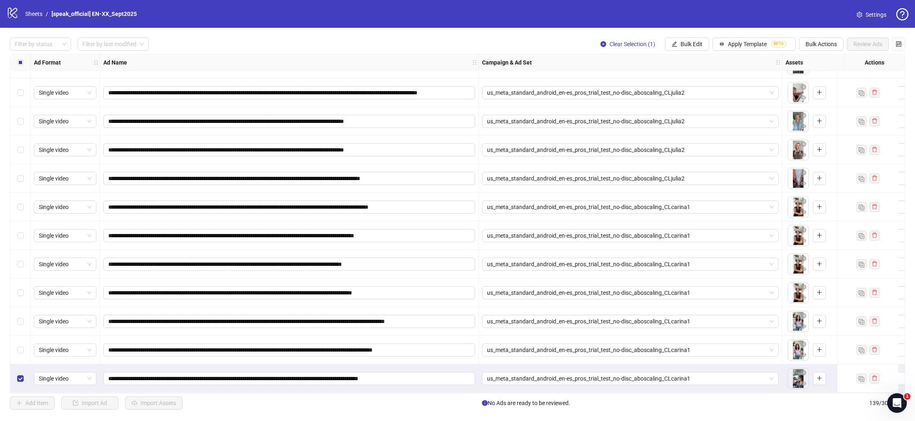
drag, startPoint x: 22, startPoint y: 368, endPoint x: 31, endPoint y: 370, distance: 8.4
click at [23, 368] on div "Select row 139" at bounding box center [20, 378] width 20 height 29
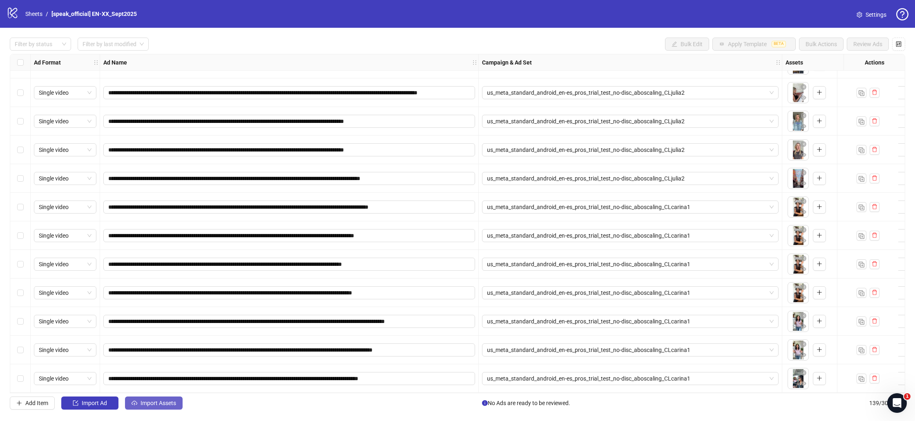
click at [158, 408] on button "Import Assets" at bounding box center [154, 403] width 58 height 13
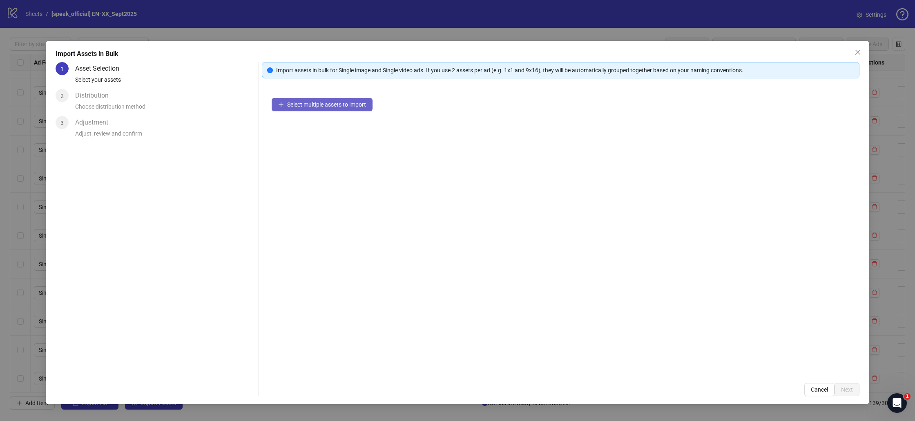
click at [297, 102] on span "Select multiple assets to import" at bounding box center [326, 104] width 79 height 7
click at [308, 135] on button "Add more assets" at bounding box center [304, 130] width 65 height 13
click at [317, 132] on span "Add more assets" at bounding box center [308, 130] width 42 height 7
click at [845, 393] on button "Next" at bounding box center [847, 389] width 25 height 13
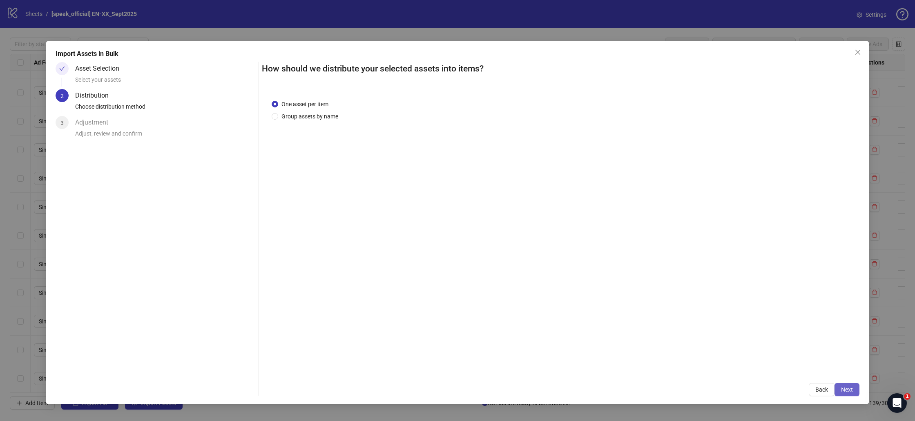
click at [843, 388] on span "Next" at bounding box center [847, 389] width 12 height 7
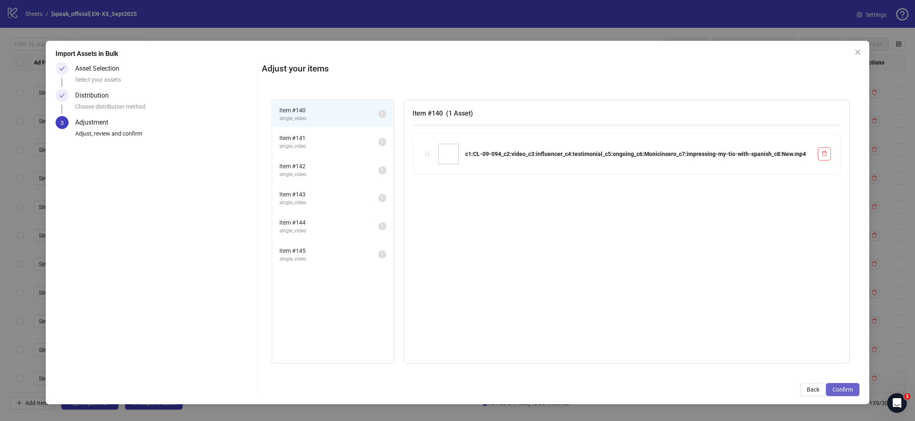
click at [841, 388] on span "Confirm" at bounding box center [842, 389] width 20 height 7
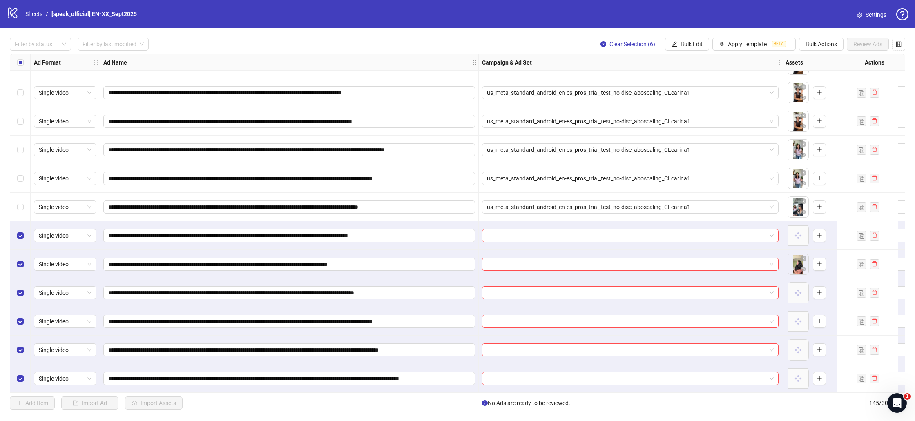
scroll to position [3827, 0]
click at [694, 51] on div "**********" at bounding box center [457, 224] width 915 height 392
click at [687, 38] on button "Bulk Edit" at bounding box center [687, 44] width 44 height 13
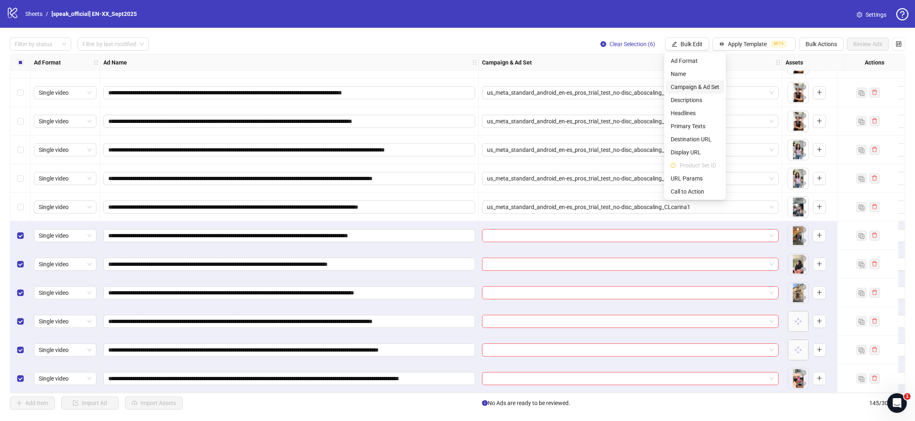
click at [695, 84] on span "Campaign & Ad Set" at bounding box center [695, 87] width 49 height 9
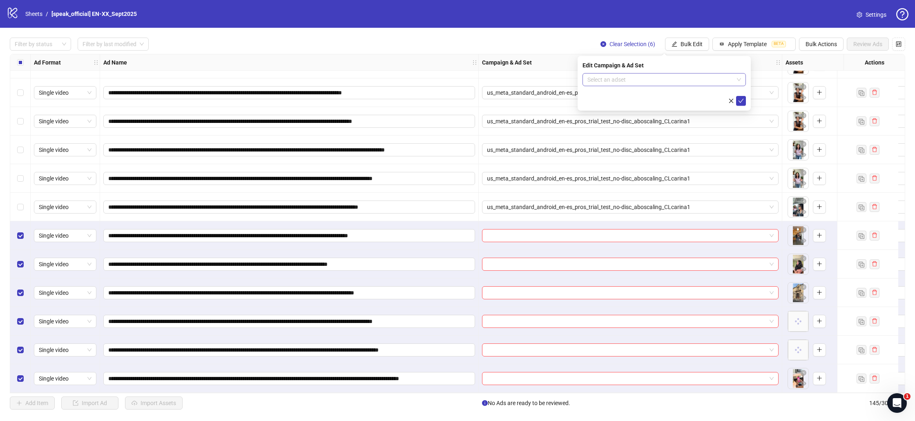
click at [681, 80] on input "search" at bounding box center [660, 80] width 146 height 12
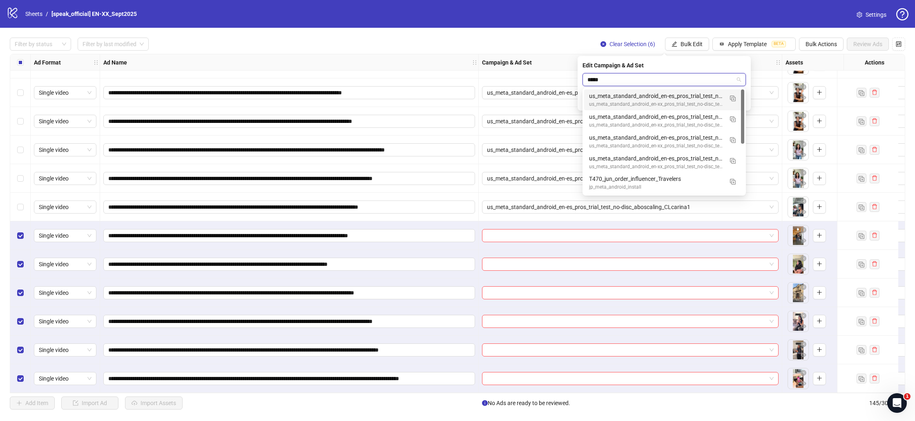
type input "******"
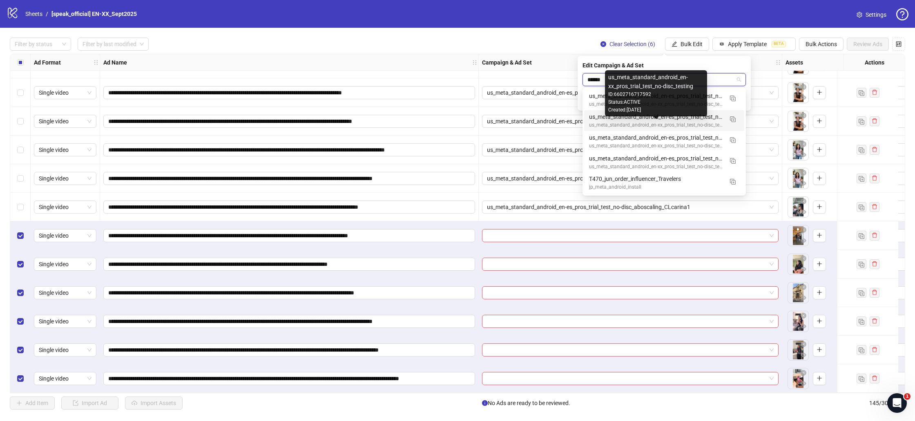
drag, startPoint x: 718, startPoint y: 121, endPoint x: 697, endPoint y: 120, distance: 21.3
click at [697, 120] on div "us_meta_standard_android_en-es_pros_trial_test_no-disc_aboscaling_CLinfluencer1…" at bounding box center [656, 120] width 134 height 17
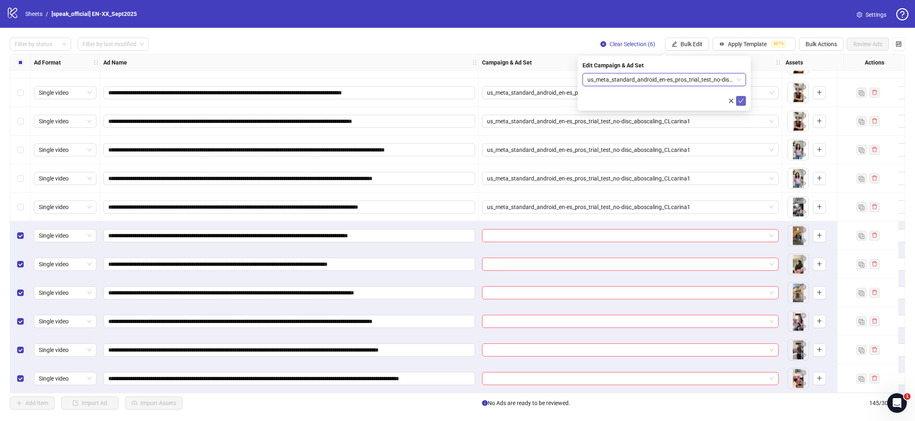
click at [745, 102] on button "submit" at bounding box center [741, 101] width 10 height 10
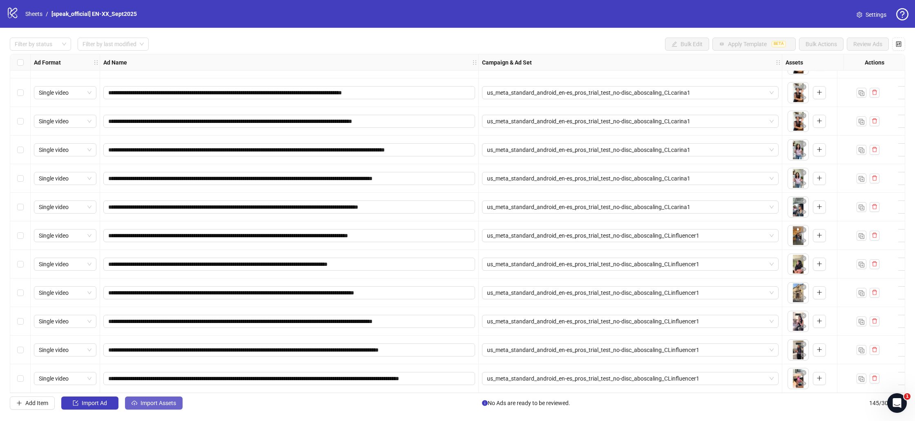
click at [144, 398] on button "Import Assets" at bounding box center [154, 403] width 58 height 13
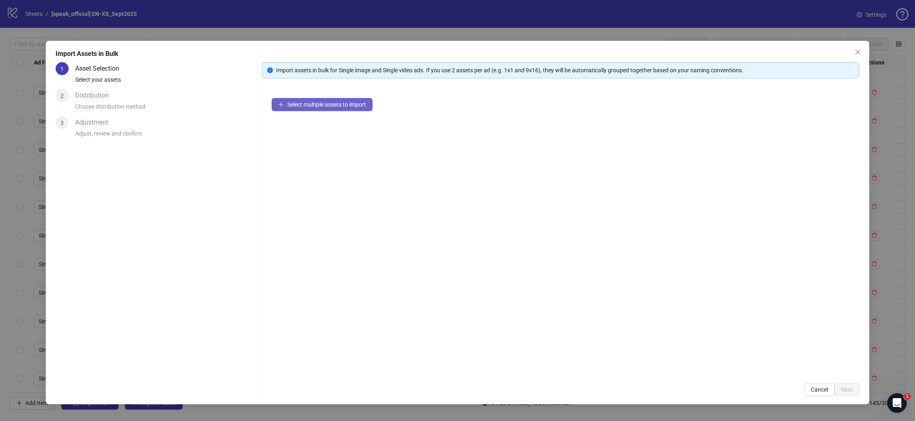
click at [335, 102] on span "Select multiple assets to import" at bounding box center [326, 104] width 79 height 7
click at [313, 127] on span "Add more assets" at bounding box center [308, 130] width 42 height 7
click at [842, 386] on span "Next" at bounding box center [847, 389] width 12 height 7
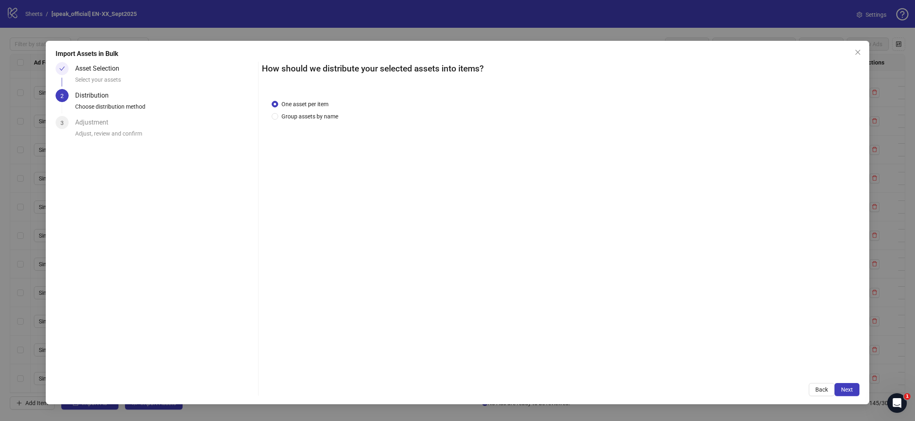
click at [842, 386] on span "Next" at bounding box center [847, 389] width 12 height 7
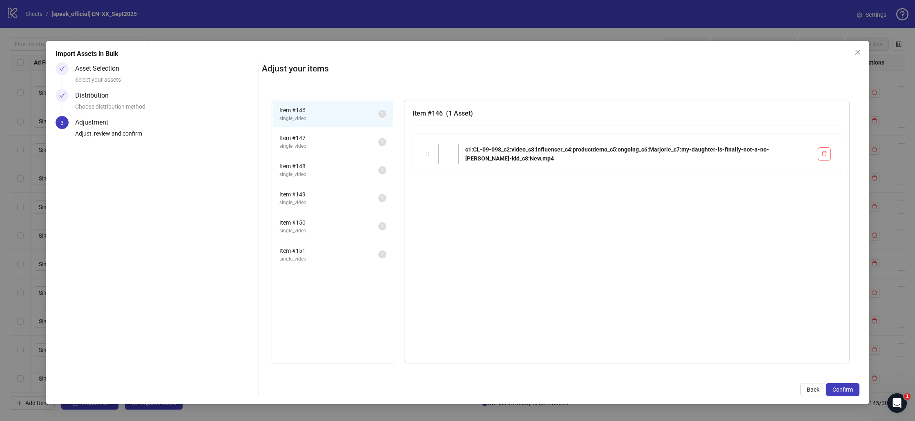
click at [842, 386] on span "Confirm" at bounding box center [842, 389] width 20 height 7
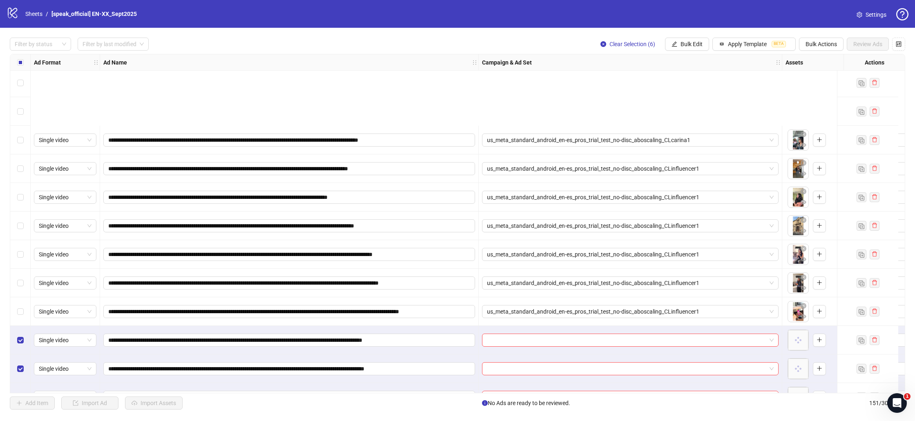
scroll to position [3999, 0]
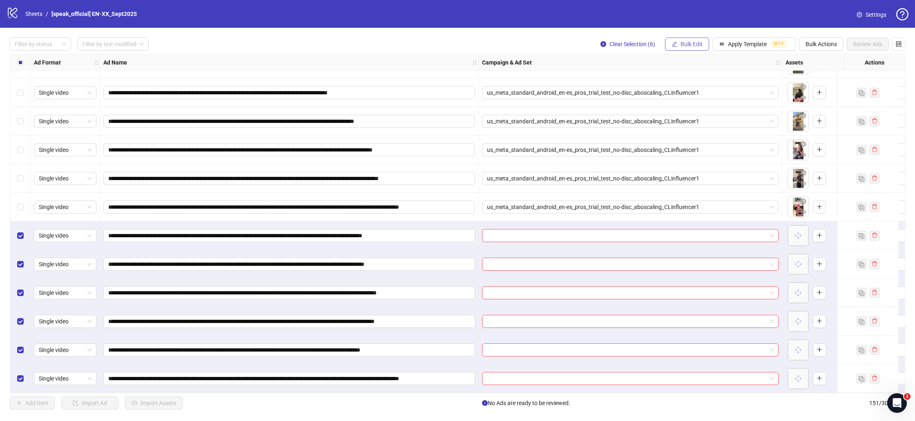
click at [699, 44] on span "Bulk Edit" at bounding box center [692, 44] width 22 height 7
click at [696, 89] on span "Campaign & Ad Set" at bounding box center [695, 87] width 49 height 9
click at [665, 78] on input "search" at bounding box center [660, 80] width 146 height 12
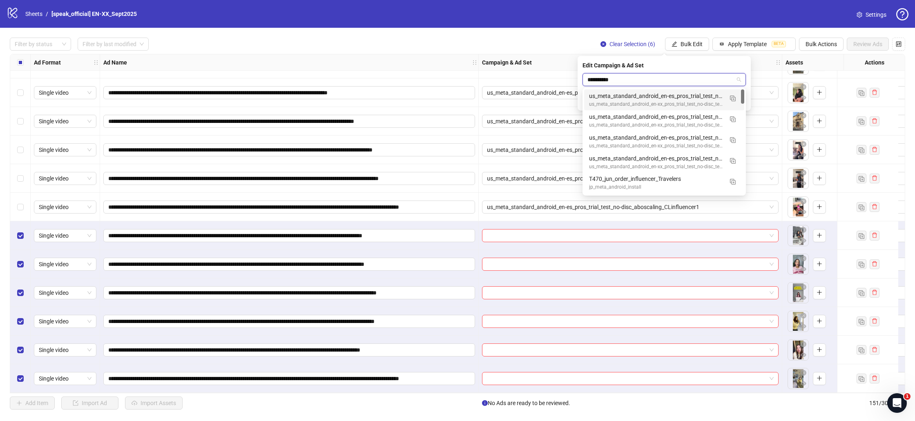
type input "**********"
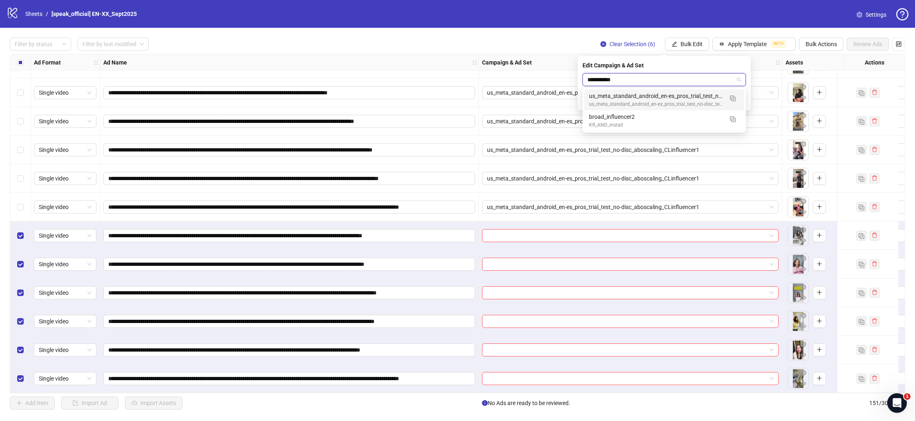
click at [689, 97] on div "us_meta_standard_android_en-es_pros_trial_test_no-disc_aboscaling_influencer2" at bounding box center [656, 96] width 134 height 9
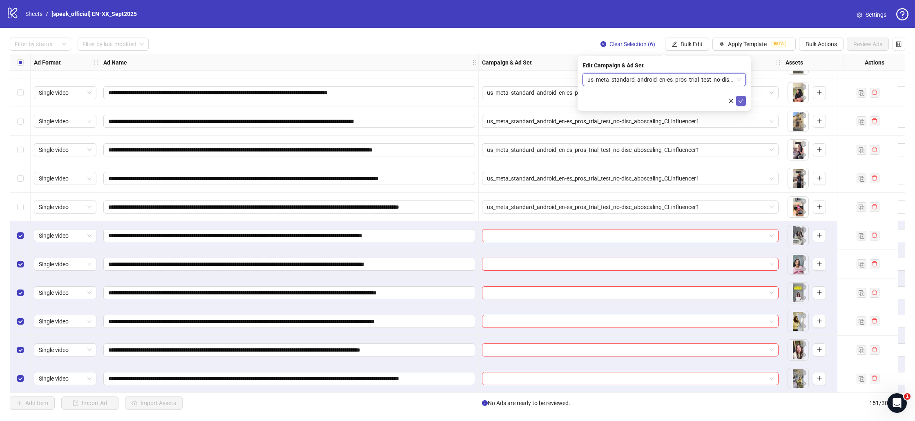
click at [739, 96] on button "submit" at bounding box center [741, 101] width 10 height 10
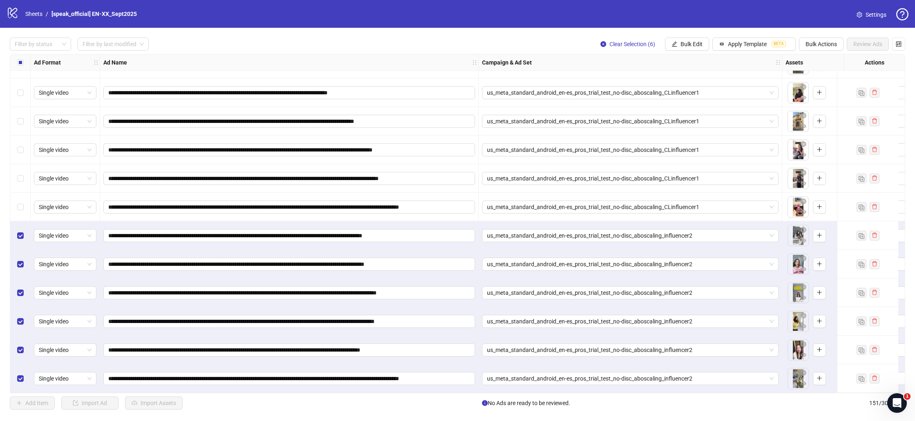
click at [20, 56] on div "Select all rows" at bounding box center [20, 62] width 20 height 16
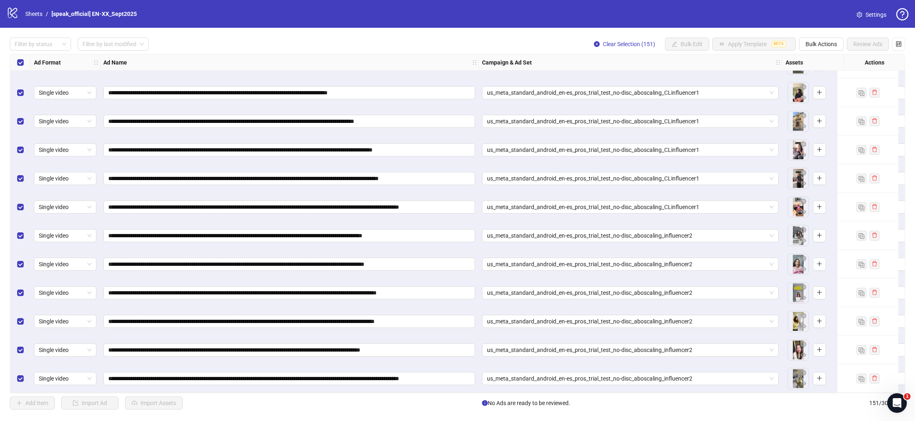
click at [20, 56] on div "Select all rows" at bounding box center [20, 62] width 20 height 16
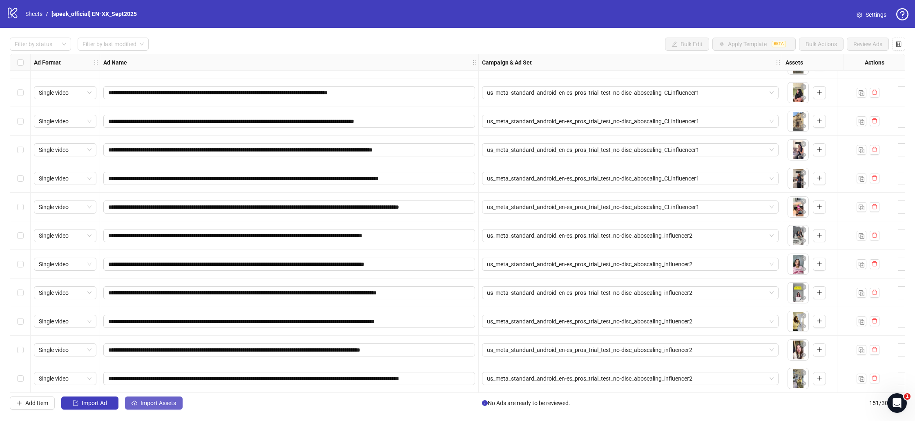
click at [147, 401] on span "Import Assets" at bounding box center [159, 403] width 36 height 7
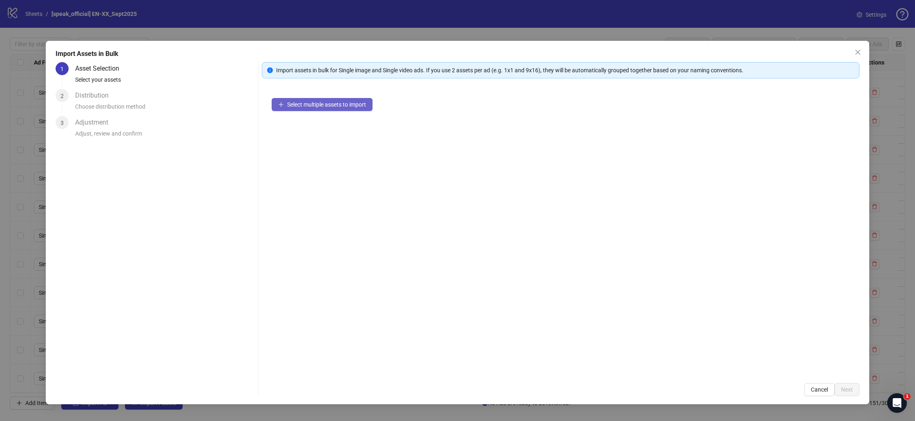
click at [290, 98] on div "Select multiple assets to import" at bounding box center [561, 230] width 598 height 285
click at [290, 103] on span "Select multiple assets to import" at bounding box center [326, 104] width 79 height 7
click at [296, 127] on span "Add more assets" at bounding box center [308, 130] width 42 height 7
click at [311, 132] on span "Add more assets" at bounding box center [308, 130] width 42 height 7
click at [848, 388] on span "Next" at bounding box center [847, 389] width 12 height 7
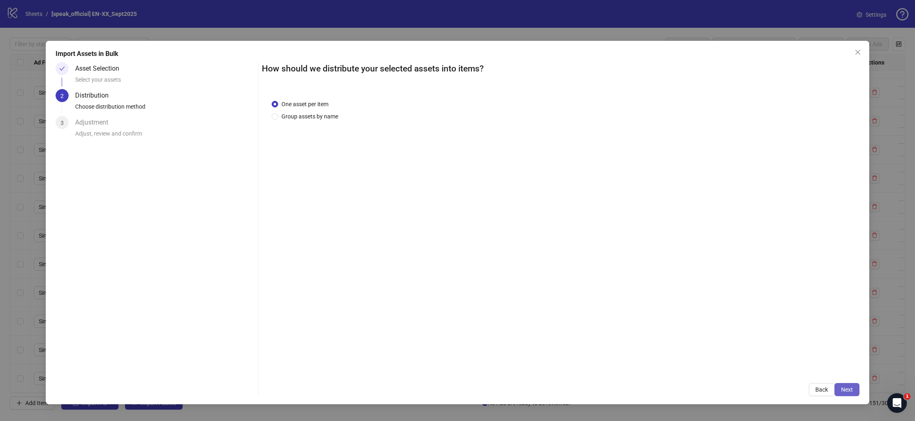
click at [852, 389] on span "Next" at bounding box center [847, 389] width 12 height 7
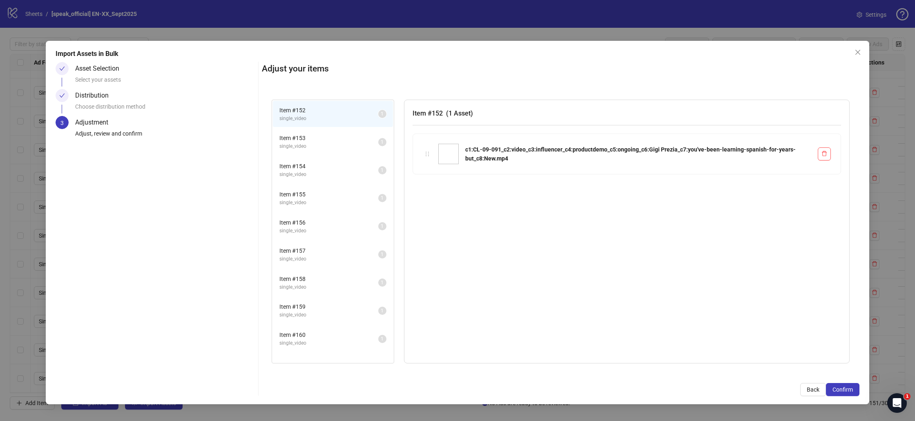
drag, startPoint x: 843, startPoint y: 388, endPoint x: 806, endPoint y: 366, distance: 43.2
click at [842, 388] on span "Confirm" at bounding box center [842, 389] width 20 height 7
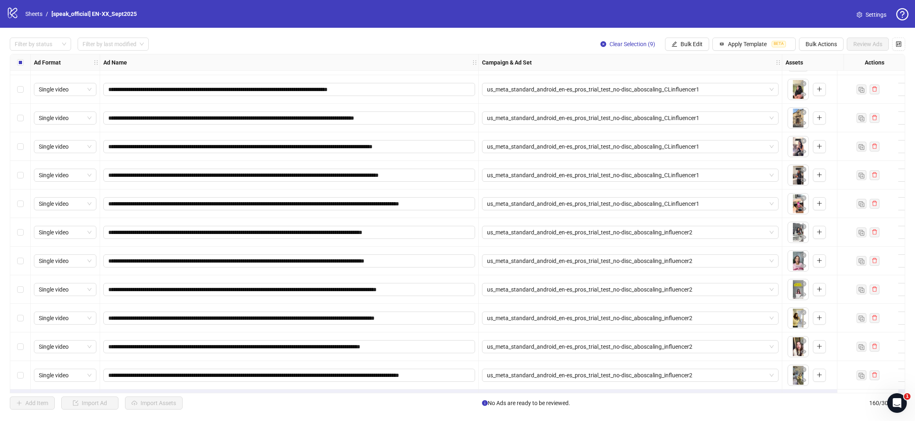
scroll to position [4256, 0]
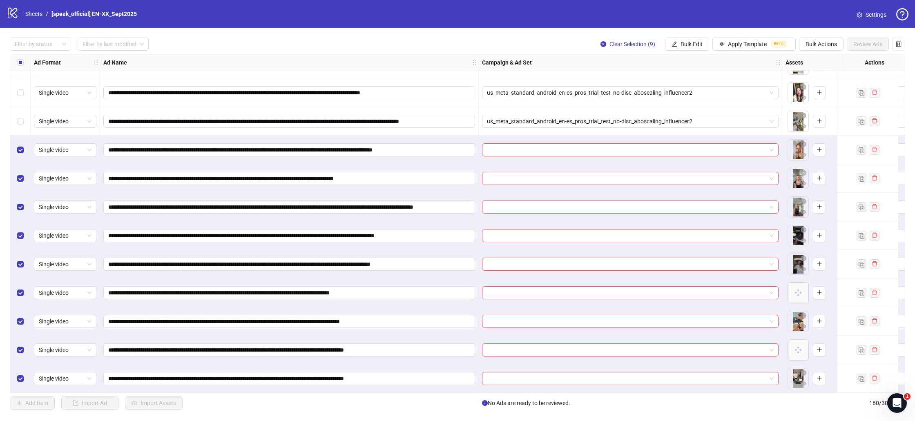
click at [20, 368] on div "Select row 160" at bounding box center [20, 378] width 20 height 29
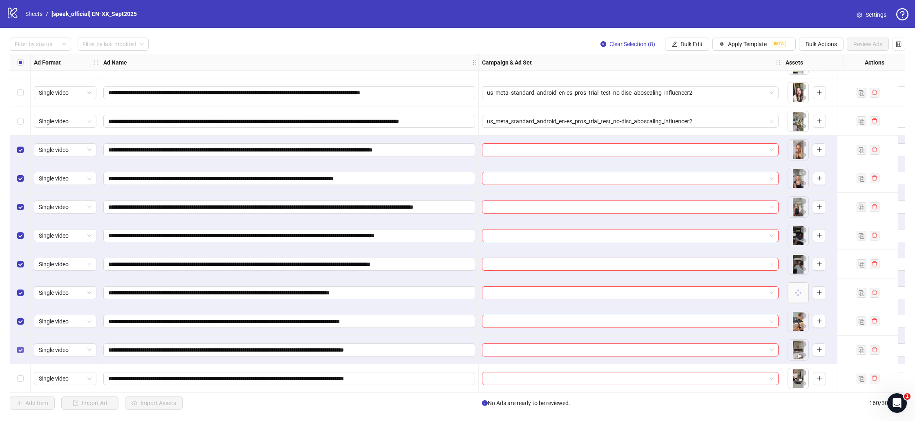
click at [20, 341] on div "Select row 159" at bounding box center [20, 350] width 20 height 29
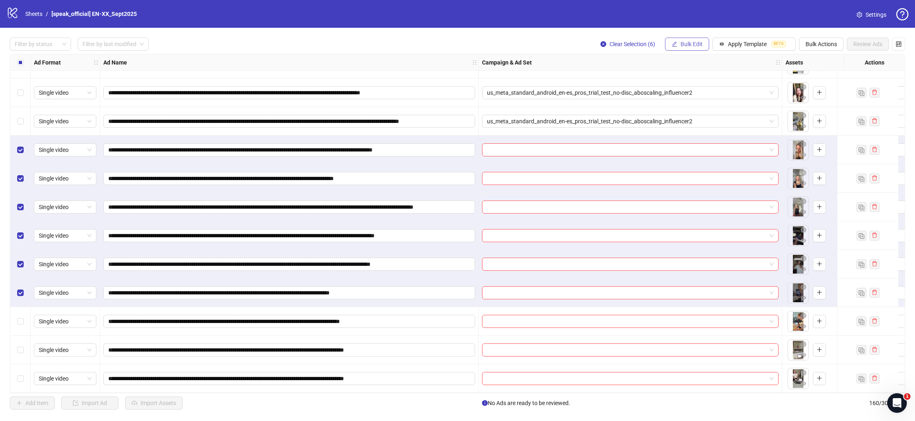
click at [681, 45] on span "Bulk Edit" at bounding box center [692, 44] width 22 height 7
click at [696, 88] on span "Campaign & Ad Set" at bounding box center [695, 87] width 49 height 9
click at [684, 75] on input "search" at bounding box center [660, 80] width 146 height 12
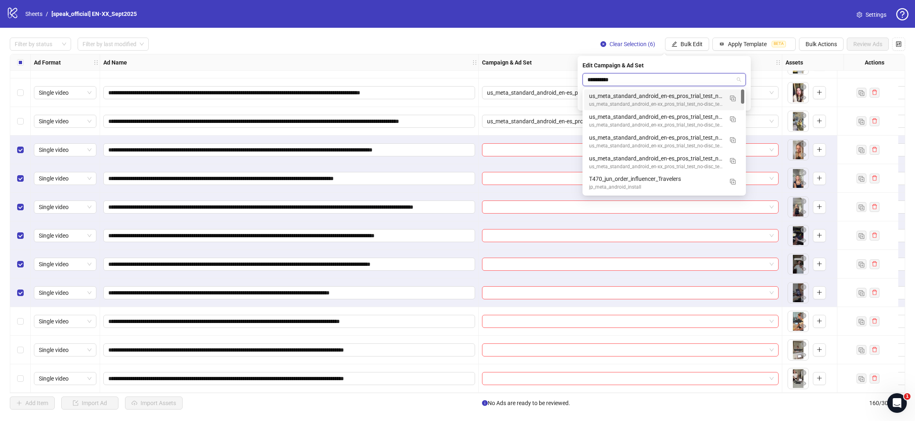
type input "**********"
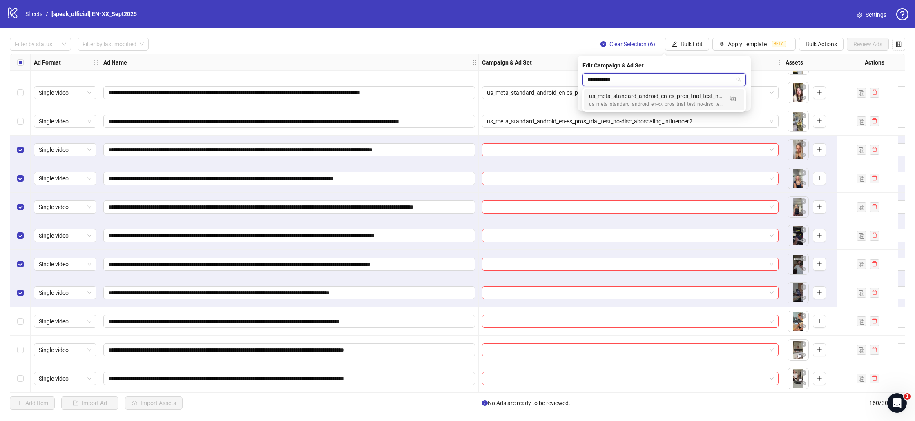
click at [683, 97] on div "us_meta_standard_android_en-es_pros_trial_test_no-disc_aboscaling_CLinfluencer3" at bounding box center [656, 96] width 134 height 9
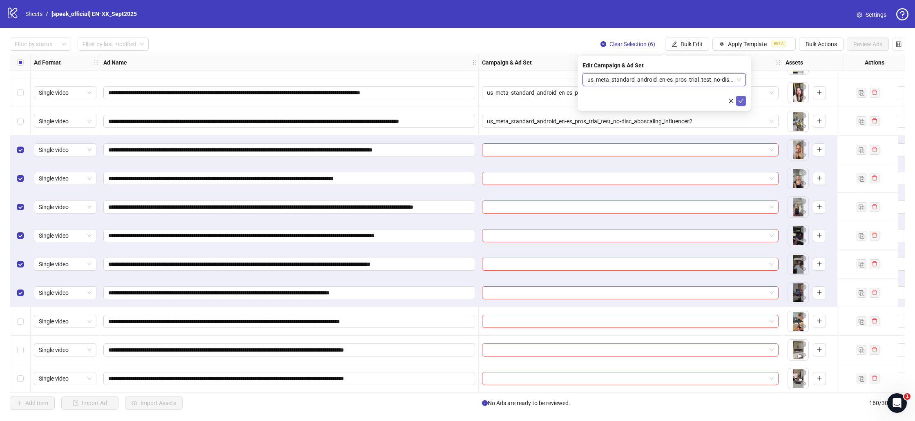
click at [741, 99] on icon "check" at bounding box center [741, 101] width 6 height 6
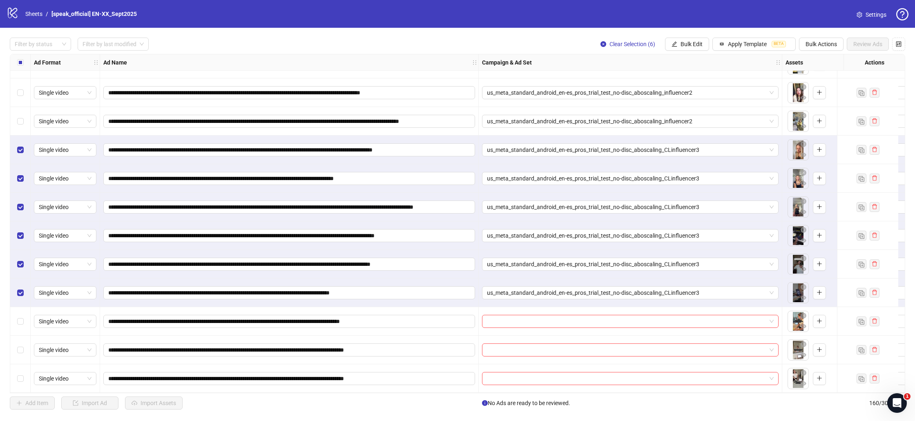
drag, startPoint x: 22, startPoint y: 285, endPoint x: 22, endPoint y: 279, distance: 6.5
click at [22, 279] on div "Select row 157" at bounding box center [20, 293] width 20 height 29
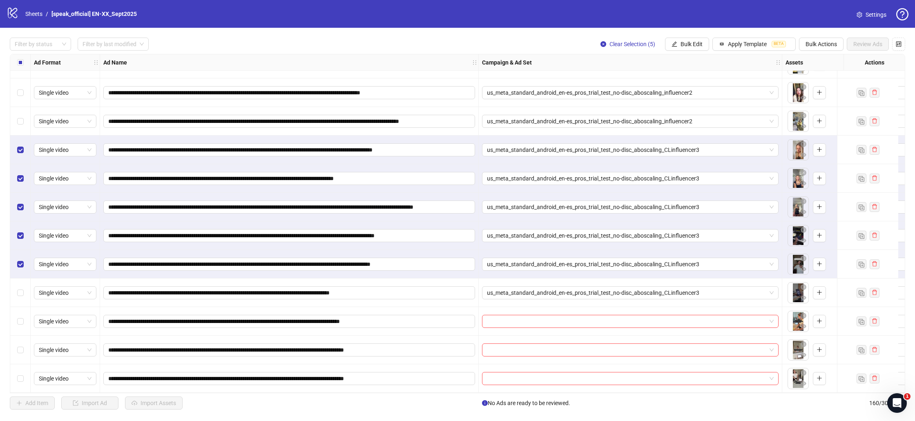
click at [21, 252] on div "Select row 156" at bounding box center [20, 264] width 20 height 29
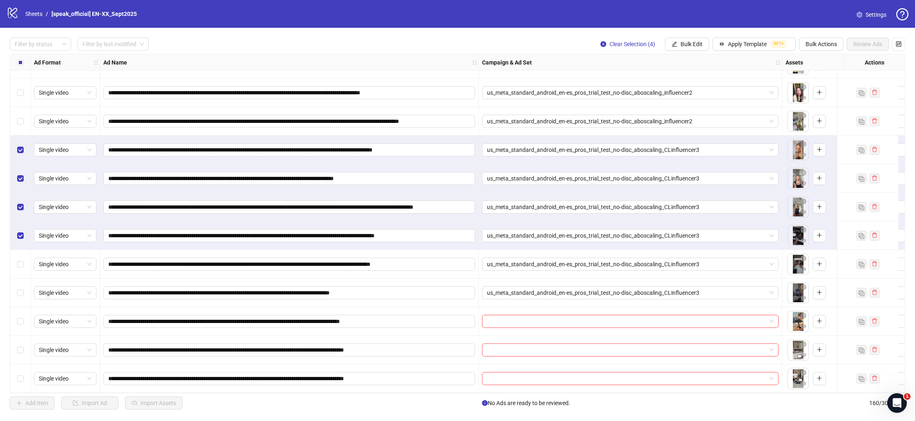
click at [23, 227] on div "Select row 155" at bounding box center [20, 235] width 20 height 29
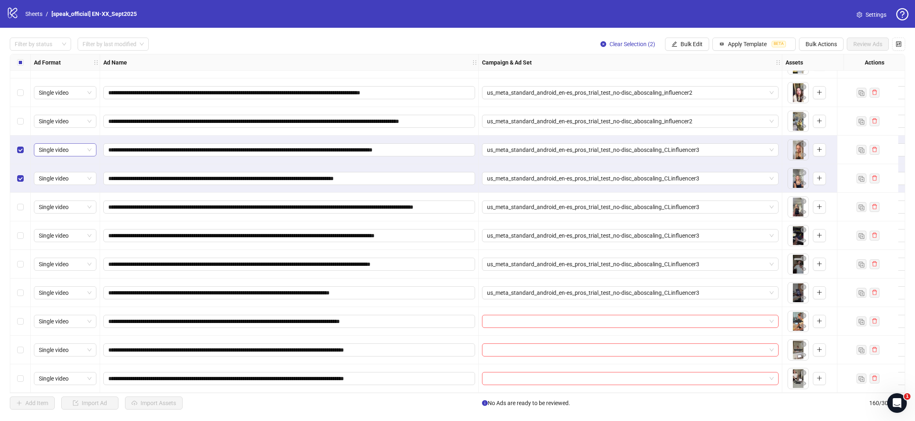
click at [29, 164] on div "Select row 153" at bounding box center [20, 178] width 20 height 29
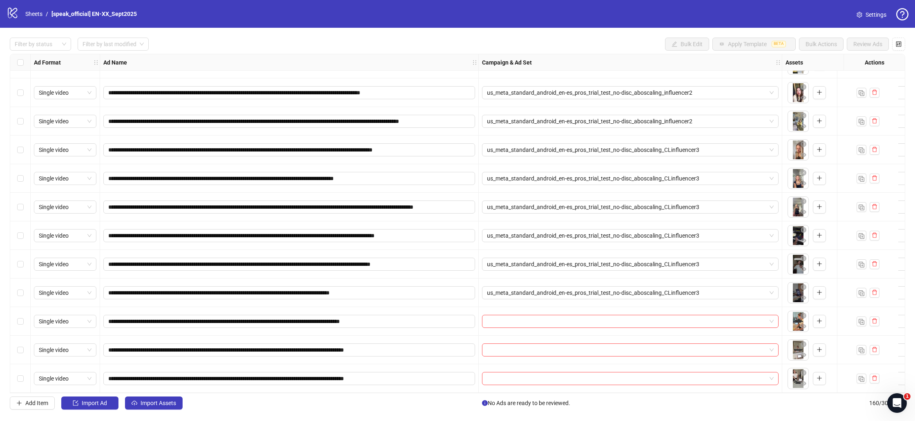
click at [20, 370] on div "Select row 160" at bounding box center [20, 378] width 20 height 29
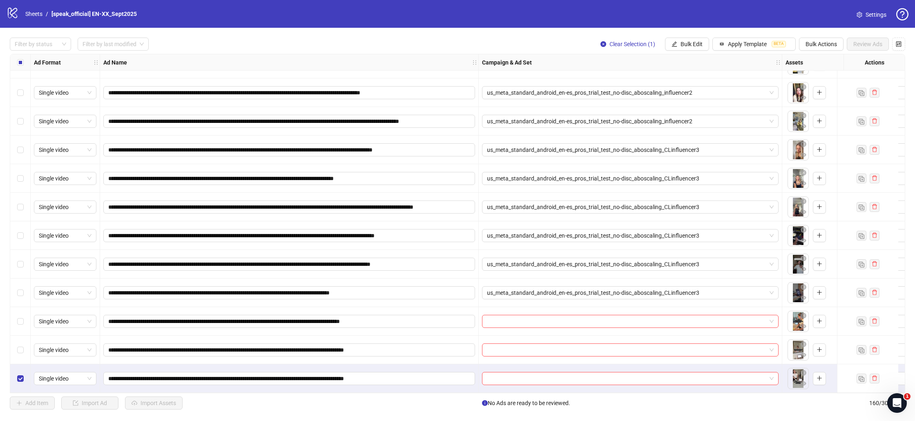
drag, startPoint x: 16, startPoint y: 341, endPoint x: 17, endPoint y: 332, distance: 9.0
click at [16, 337] on div "Select row 159" at bounding box center [20, 350] width 20 height 29
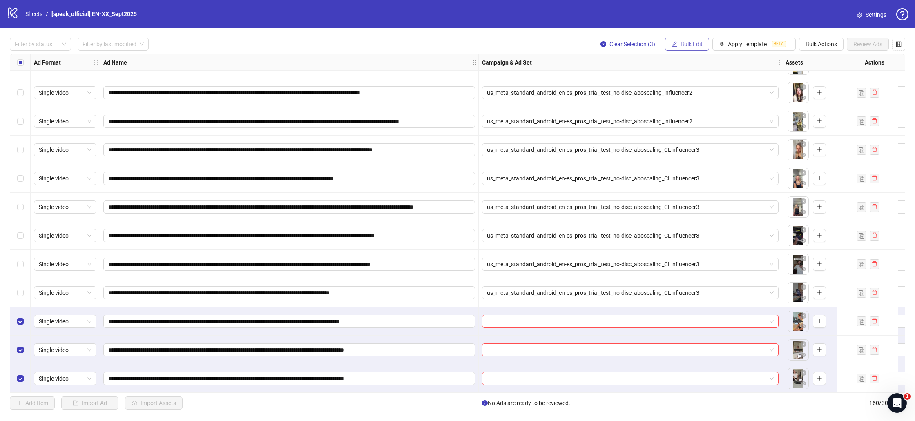
click at [696, 45] on span "Bulk Edit" at bounding box center [692, 44] width 22 height 7
click at [696, 83] on span "Campaign & Ad Set" at bounding box center [695, 87] width 49 height 9
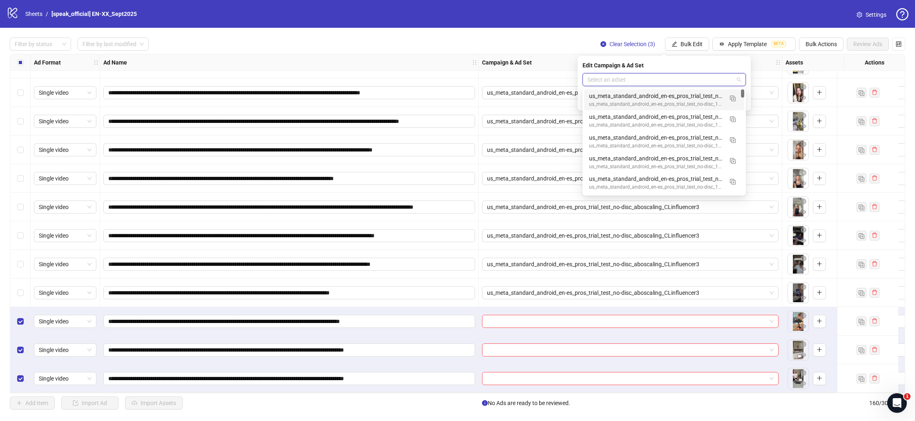
click at [691, 83] on input "search" at bounding box center [660, 80] width 146 height 12
type input "**********"
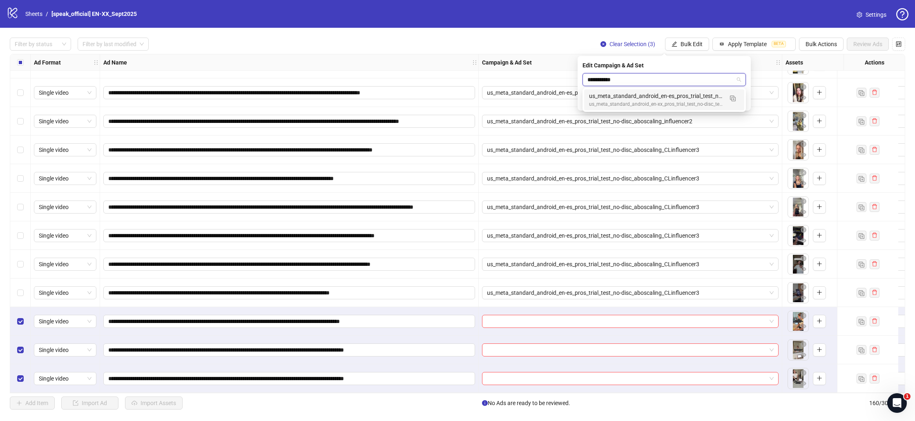
click at [699, 101] on div "us_meta_standard_android_en-xx_pros_trial_test_no-disc_testing" at bounding box center [656, 104] width 134 height 8
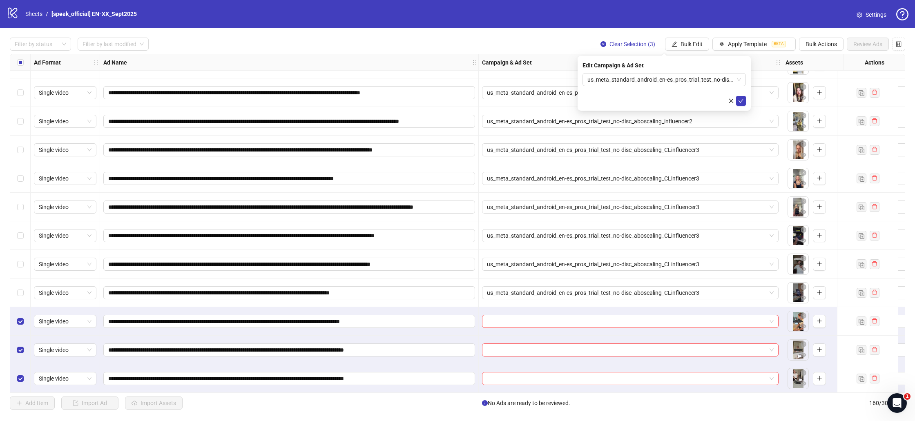
click at [746, 99] on div "Edit Campaign & Ad Set us_meta_standard_android_en-es_pros_trial_test_no-disc_a…" at bounding box center [664, 83] width 173 height 55
click at [742, 99] on icon "check" at bounding box center [741, 101] width 6 height 6
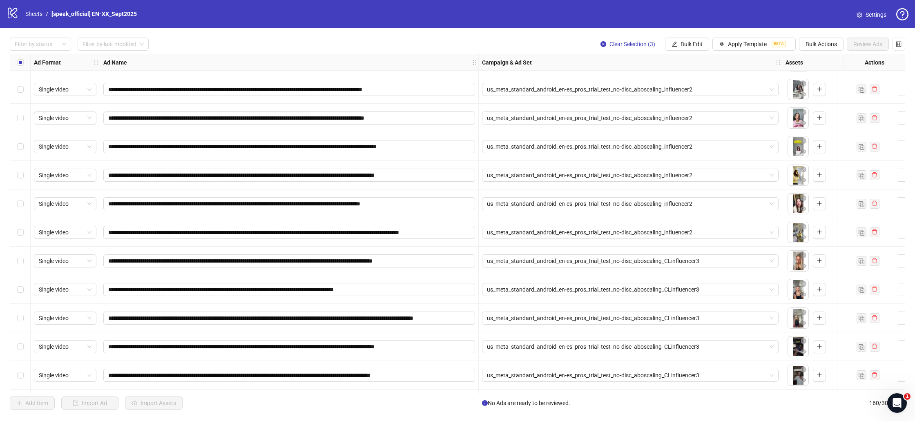
scroll to position [4133, 0]
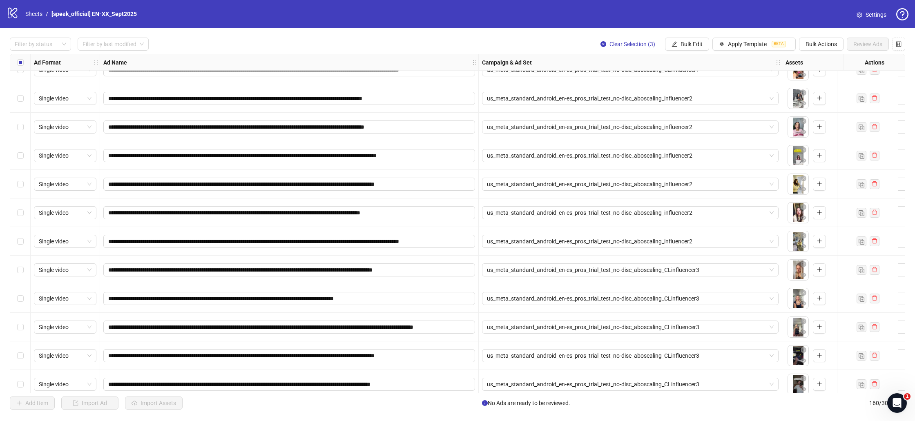
click at [16, 61] on div "Select all rows" at bounding box center [20, 62] width 20 height 16
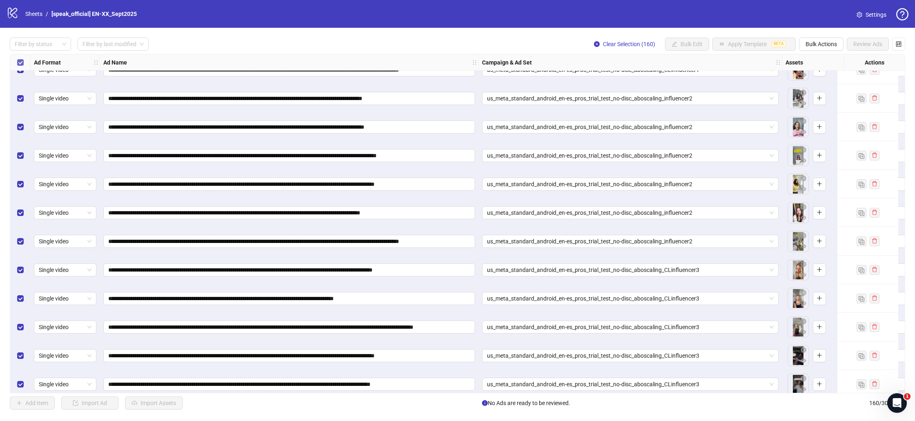
click at [18, 59] on label "Select all rows" at bounding box center [20, 62] width 7 height 9
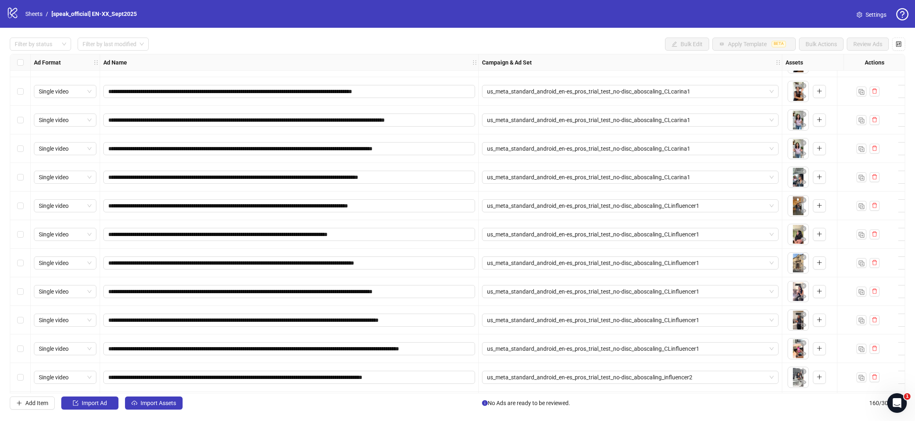
scroll to position [4256, 0]
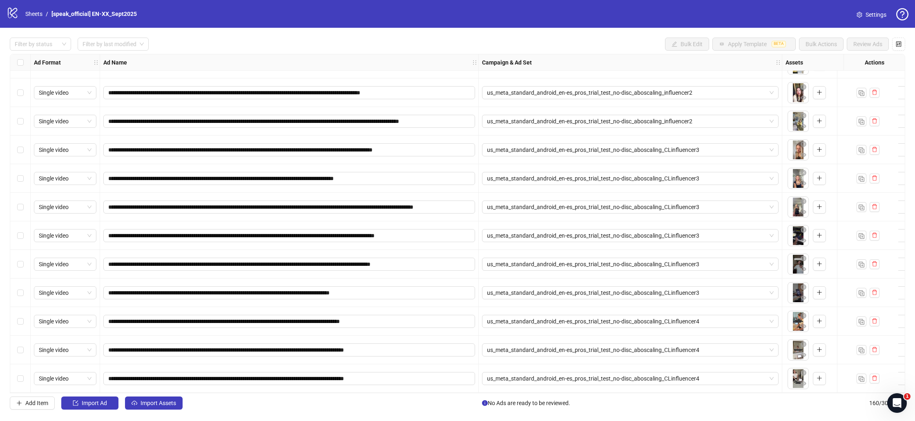
click at [21, 364] on div "Select row 160" at bounding box center [20, 378] width 20 height 29
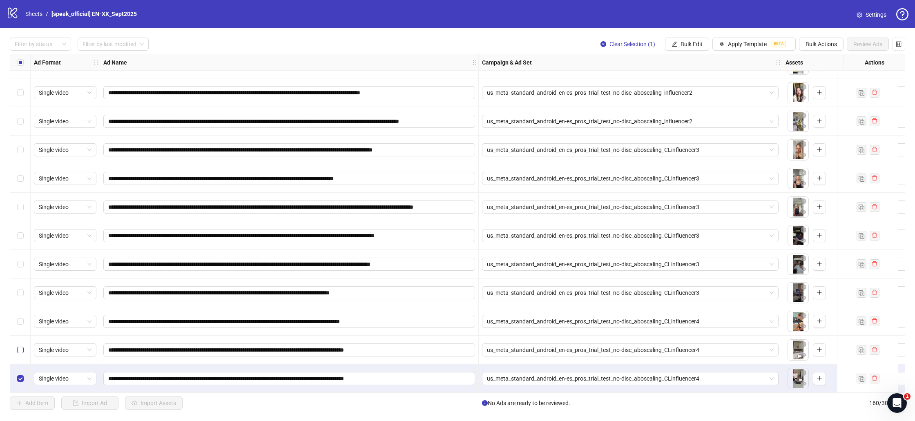
click at [20, 348] on label "Select row 159" at bounding box center [20, 350] width 7 height 9
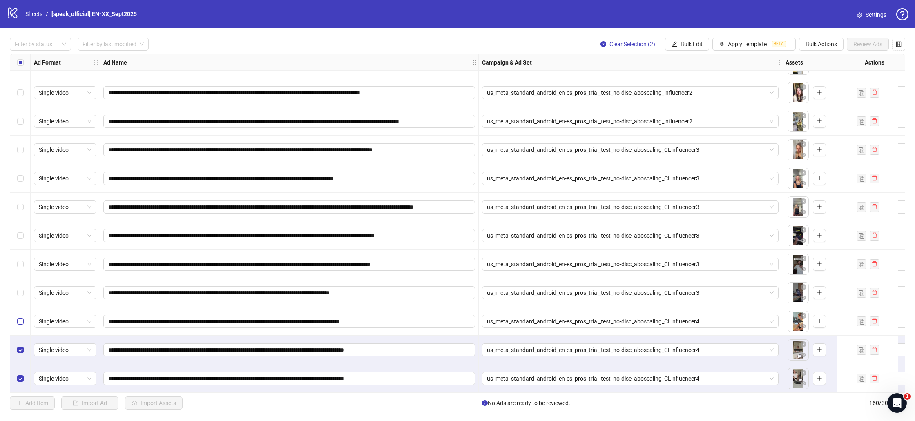
click at [20, 320] on div "Select row 158" at bounding box center [20, 321] width 20 height 29
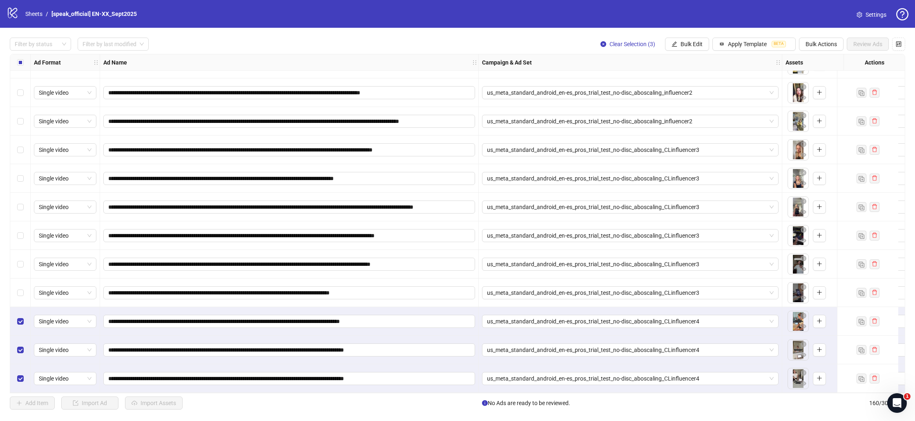
drag, startPoint x: 20, startPoint y: 286, endPoint x: 20, endPoint y: 266, distance: 20.0
click at [20, 283] on div "Select row 157" at bounding box center [20, 293] width 20 height 29
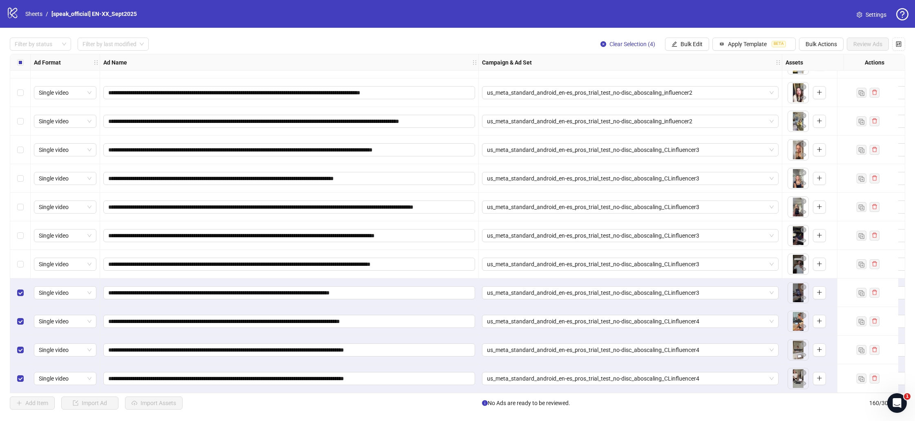
drag, startPoint x: 20, startPoint y: 257, endPoint x: 19, endPoint y: 241, distance: 15.9
click at [20, 255] on div "Select row 156" at bounding box center [20, 264] width 20 height 29
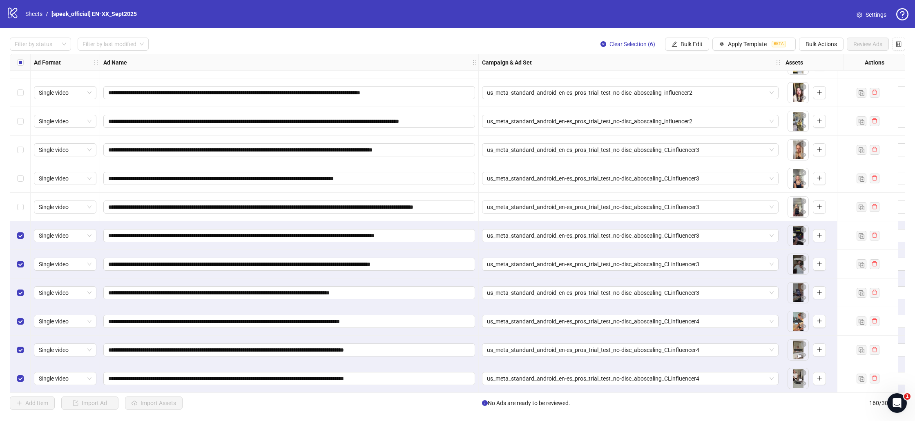
drag, startPoint x: 18, startPoint y: 199, endPoint x: 18, endPoint y: 190, distance: 8.2
click at [18, 198] on div "Select row 154" at bounding box center [20, 207] width 20 height 29
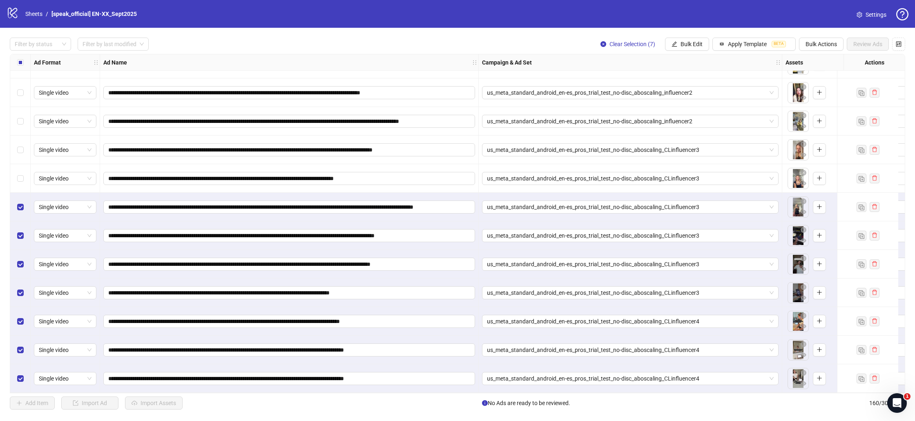
click at [19, 175] on div "Select row 153" at bounding box center [20, 178] width 20 height 29
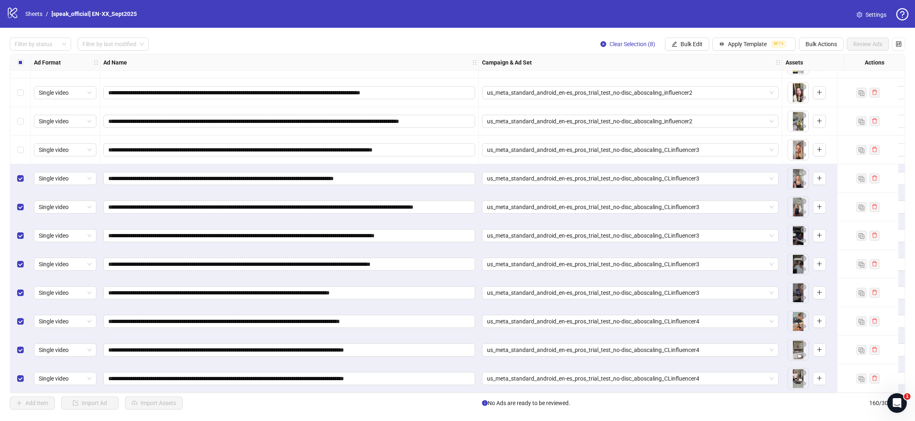
drag, startPoint x: 19, startPoint y: 181, endPoint x: 22, endPoint y: 126, distance: 55.2
click at [19, 145] on label "Select row 152" at bounding box center [20, 149] width 7 height 9
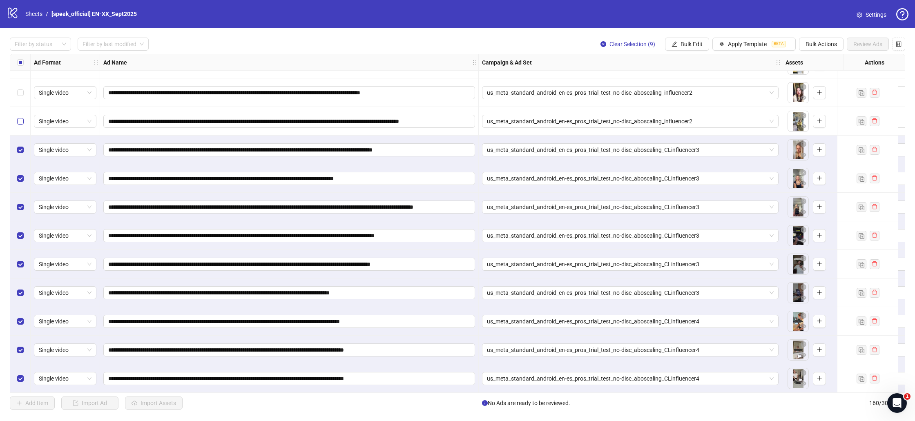
click at [22, 122] on label "Select row 151" at bounding box center [20, 121] width 7 height 9
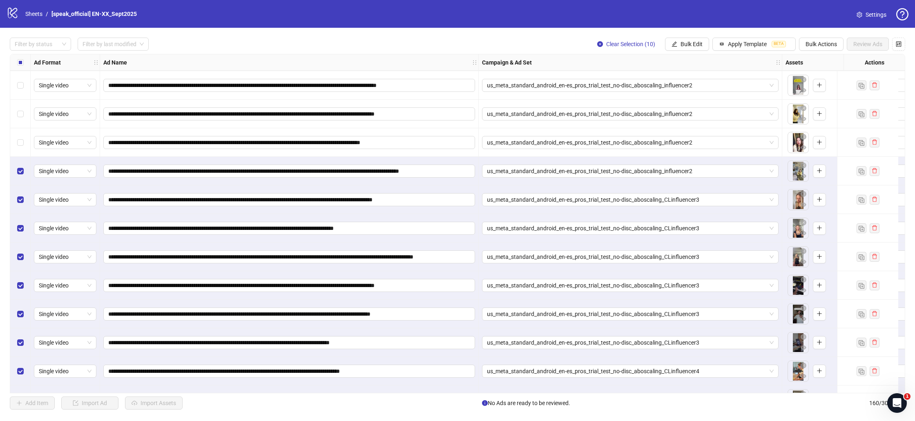
scroll to position [4174, 0]
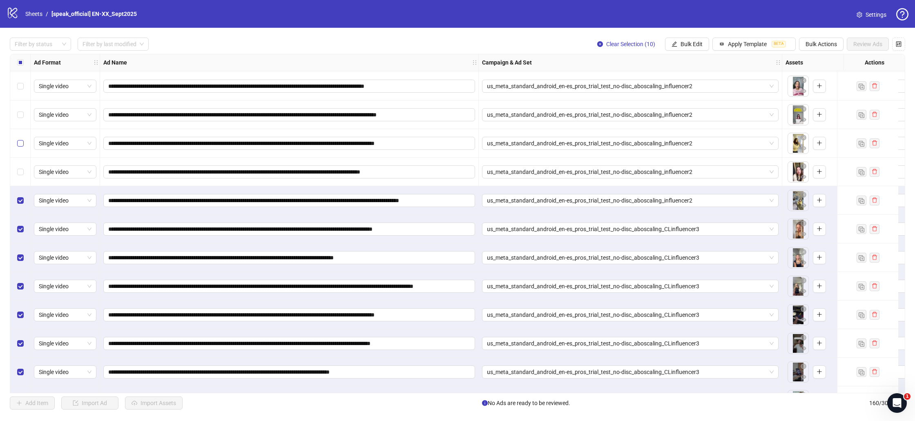
click at [20, 168] on label "Select row 150" at bounding box center [20, 171] width 7 height 9
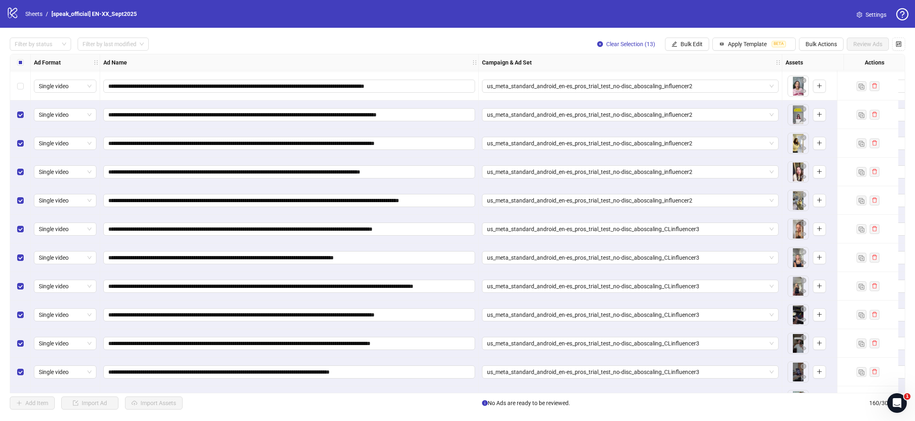
click at [21, 80] on div "Select row 147" at bounding box center [20, 86] width 20 height 29
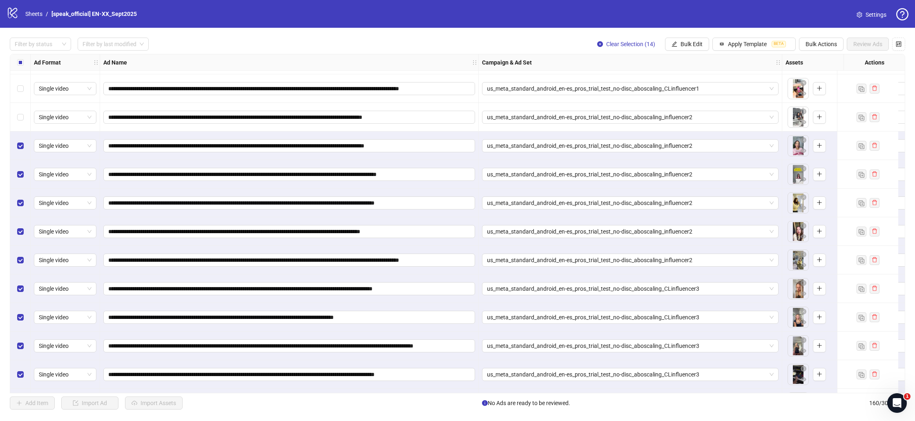
scroll to position [4074, 0]
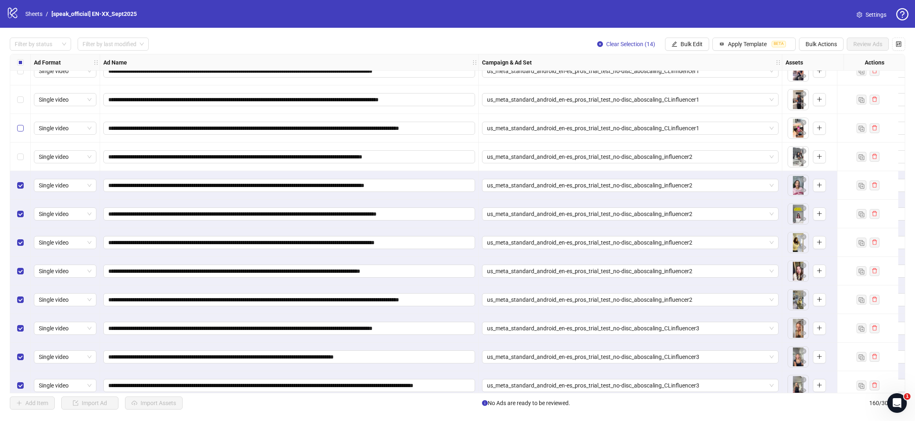
click at [21, 150] on div "Select row 146" at bounding box center [20, 157] width 20 height 29
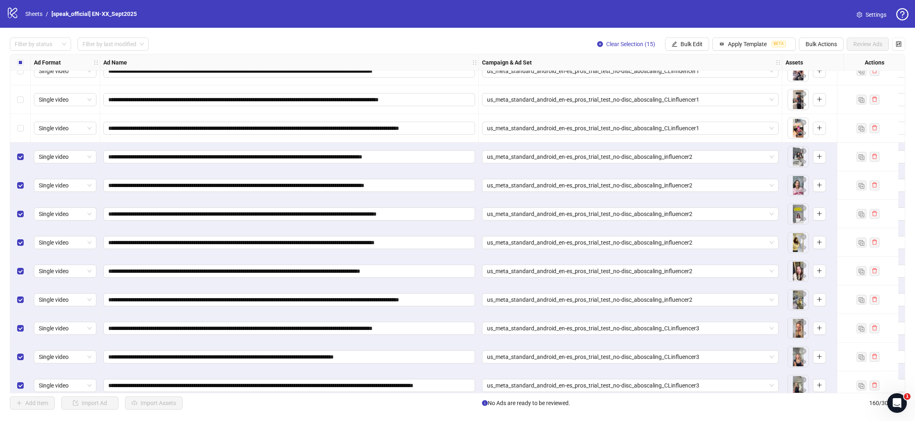
drag, startPoint x: 20, startPoint y: 123, endPoint x: 22, endPoint y: 83, distance: 40.1
click at [22, 116] on div "Select row 145" at bounding box center [20, 128] width 20 height 29
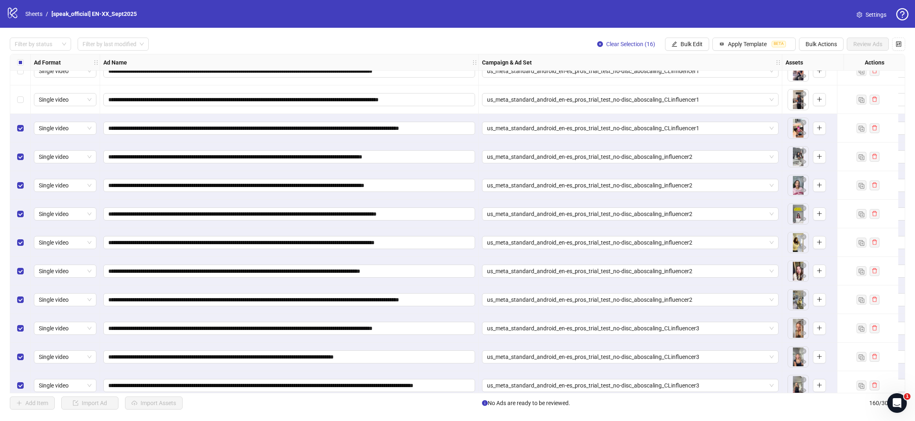
click at [22, 83] on div "Select row 143" at bounding box center [20, 71] width 20 height 29
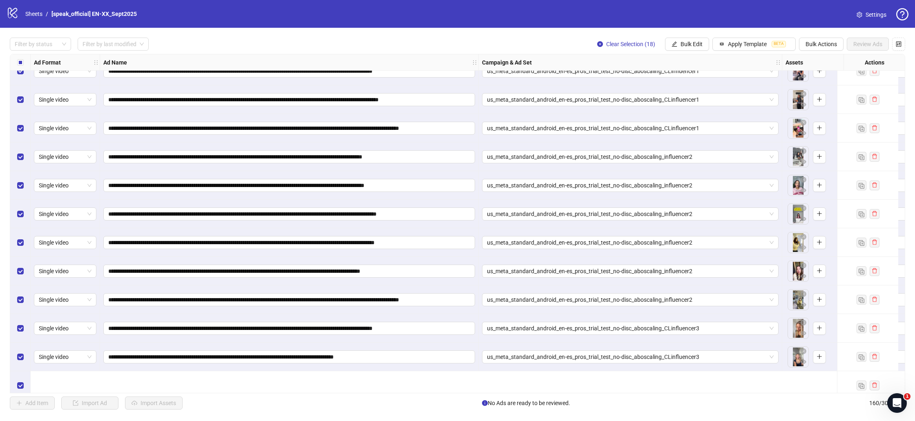
scroll to position [3957, 0]
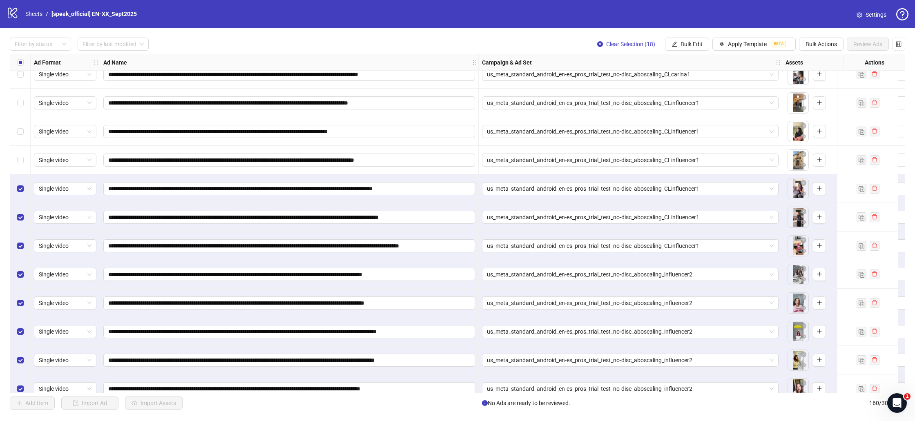
click at [18, 154] on div "Select row 142" at bounding box center [20, 160] width 20 height 29
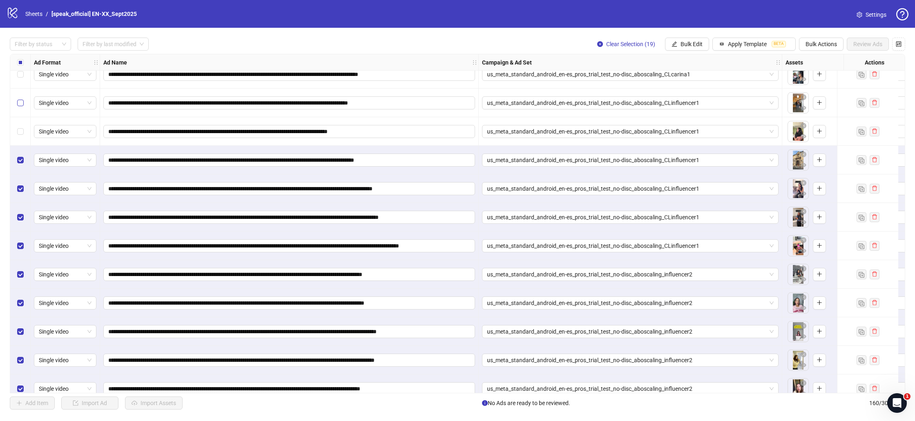
click at [18, 126] on div "Select row 141" at bounding box center [20, 131] width 20 height 29
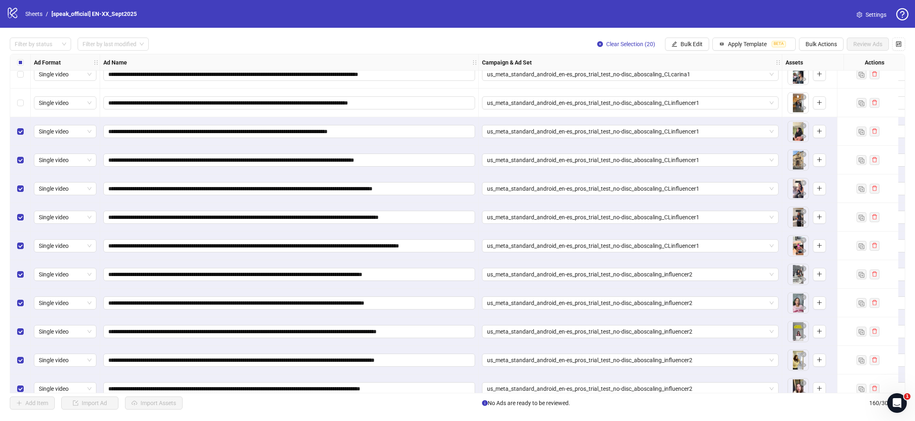
click at [18, 94] on div "Select row 140" at bounding box center [20, 103] width 20 height 29
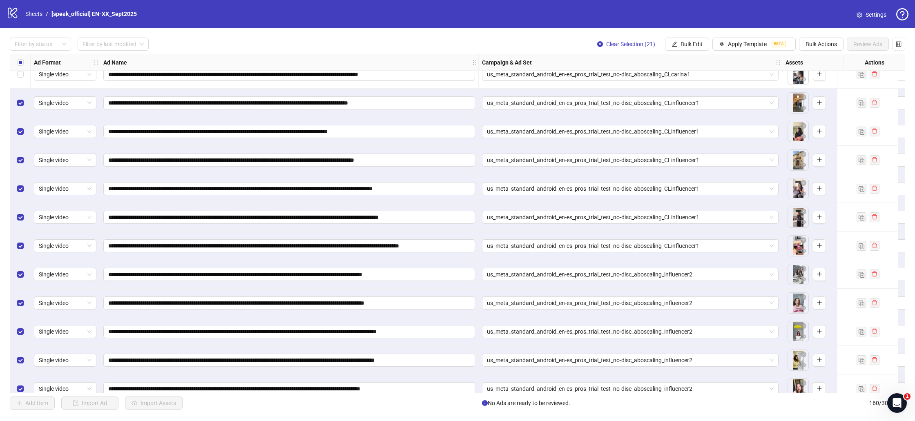
scroll to position [3892, 0]
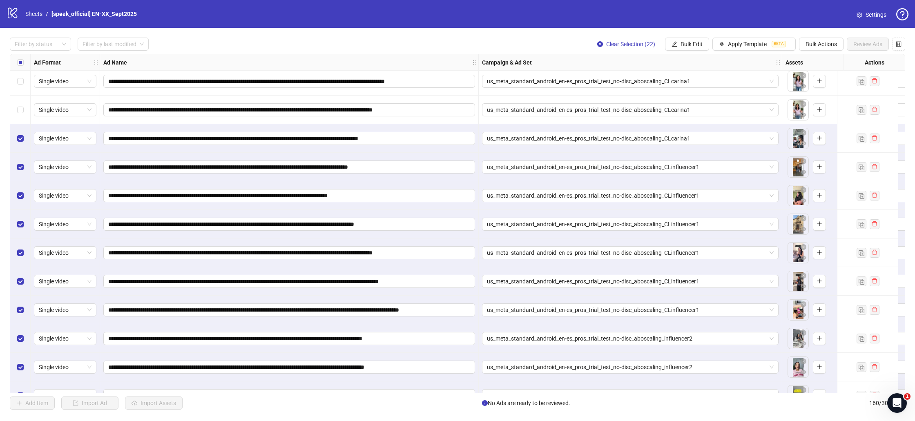
click at [17, 107] on div "Select row 138" at bounding box center [20, 110] width 20 height 29
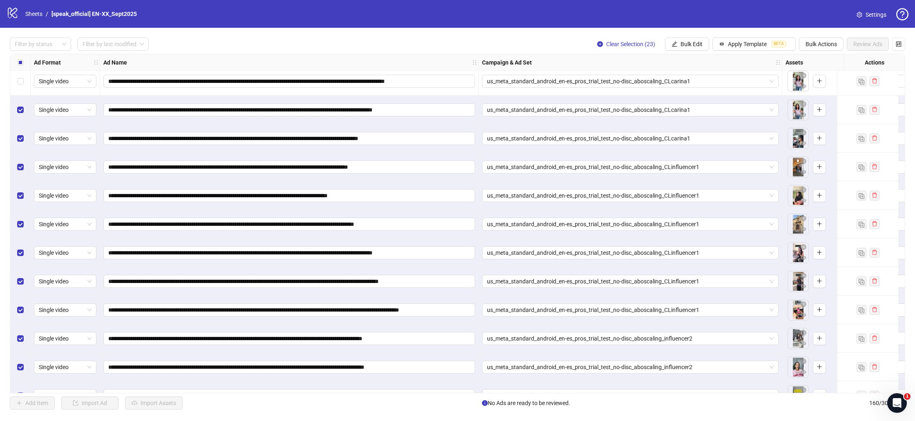
click at [20, 92] on div "Select row 137" at bounding box center [20, 81] width 20 height 29
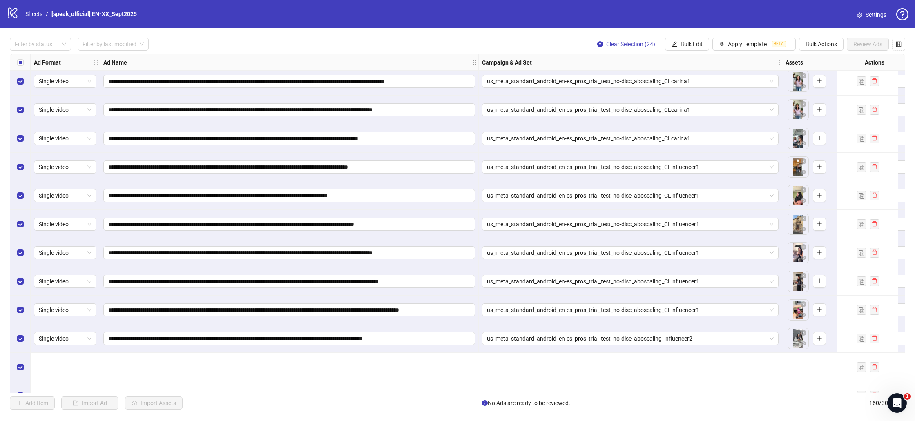
scroll to position [3796, 0]
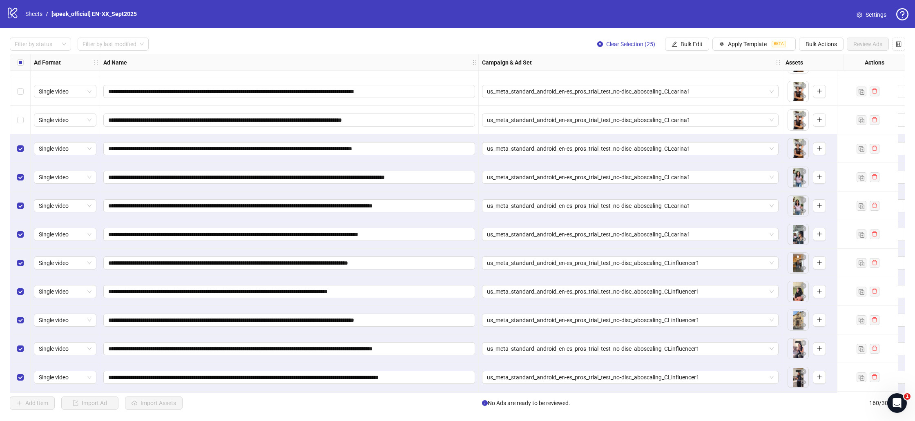
drag, startPoint x: 18, startPoint y: 125, endPoint x: 19, endPoint y: 111, distance: 14.3
click at [18, 124] on div "Select row 135" at bounding box center [20, 120] width 20 height 29
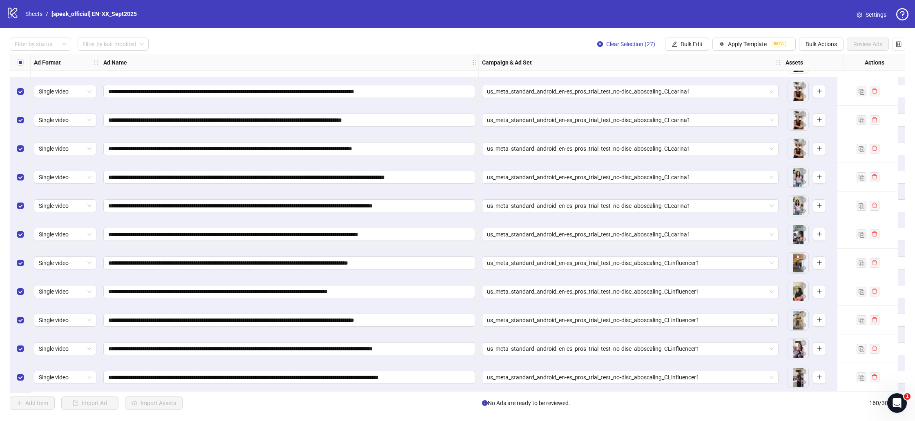
scroll to position [3738, 0]
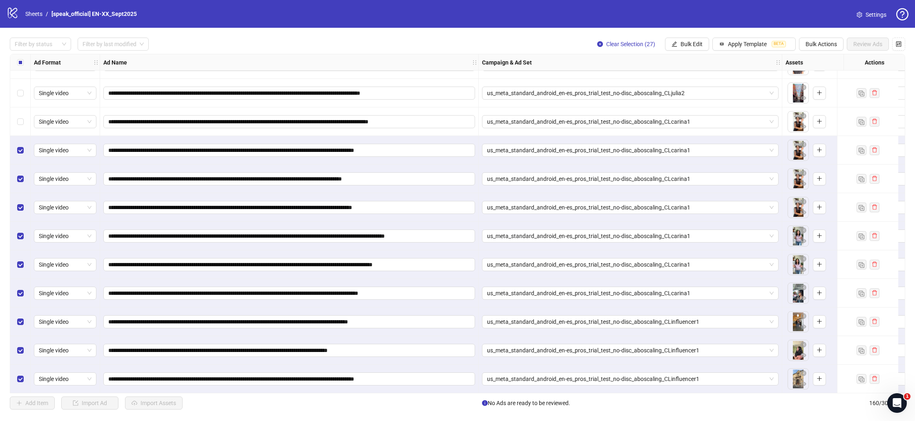
drag, startPoint x: 22, startPoint y: 116, endPoint x: 20, endPoint y: 98, distance: 18.1
click at [22, 116] on div "Select row 133" at bounding box center [20, 121] width 20 height 29
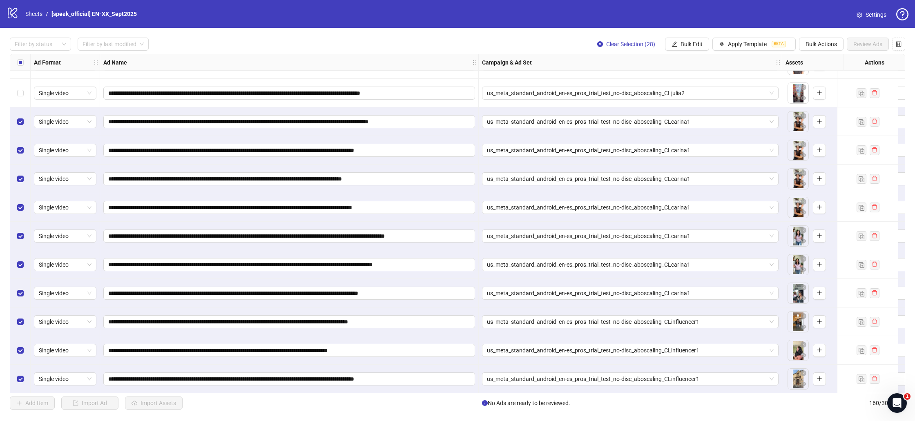
click at [20, 98] on div "Select row 132" at bounding box center [20, 93] width 20 height 29
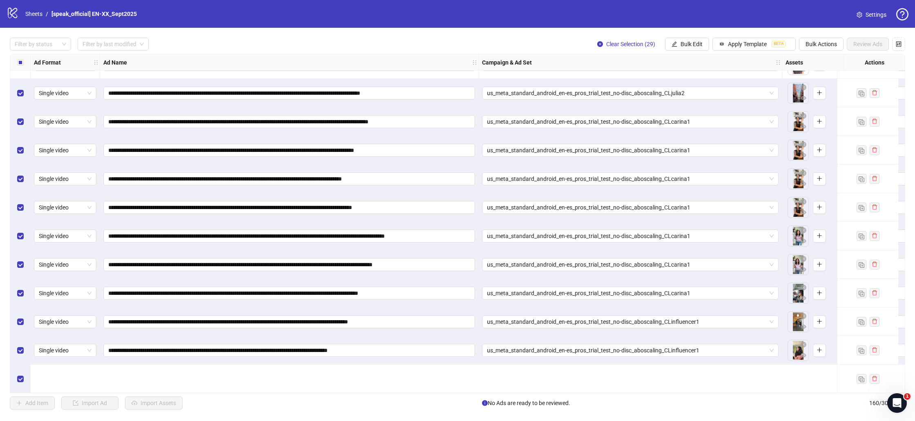
scroll to position [3674, 0]
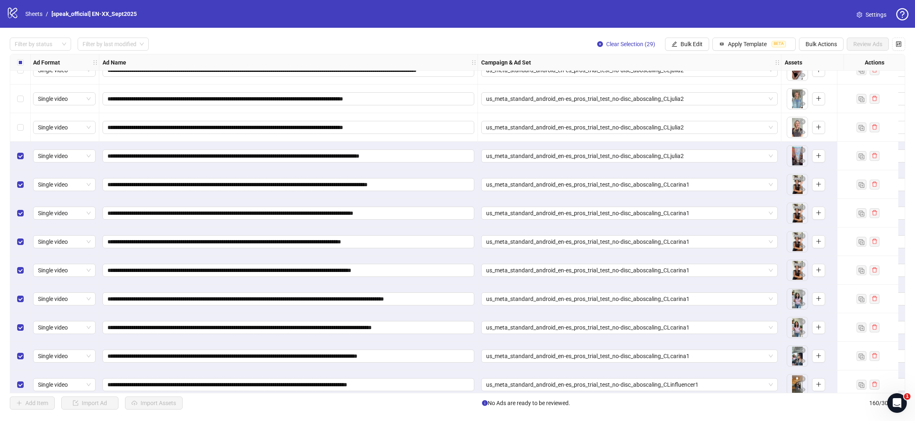
drag, startPoint x: 21, startPoint y: 123, endPoint x: 18, endPoint y: 103, distance: 19.4
click at [21, 122] on div "Select row 131" at bounding box center [20, 127] width 20 height 29
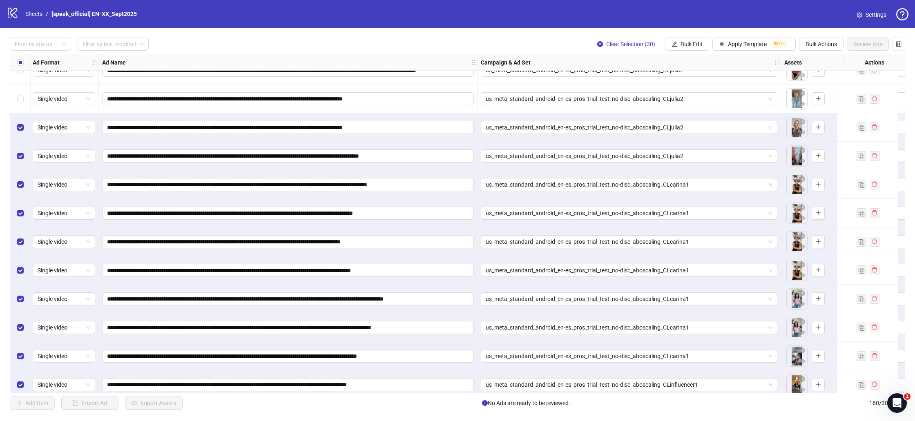
click at [16, 93] on div "Select row 130" at bounding box center [20, 99] width 20 height 29
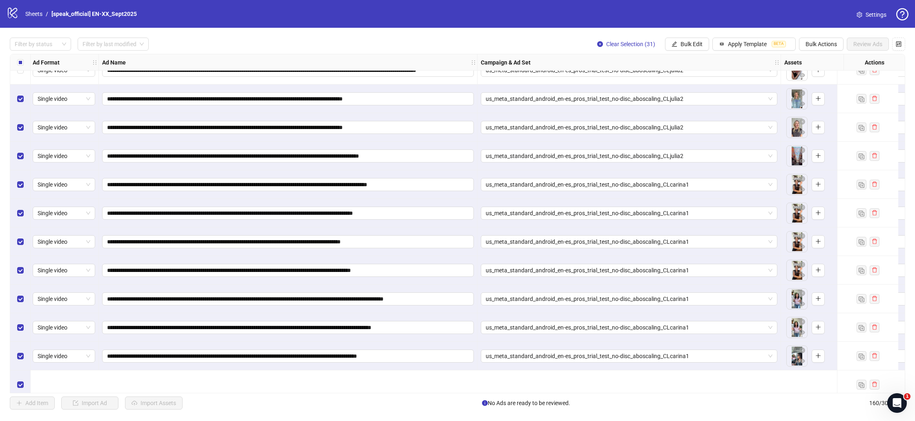
scroll to position [3598, 1]
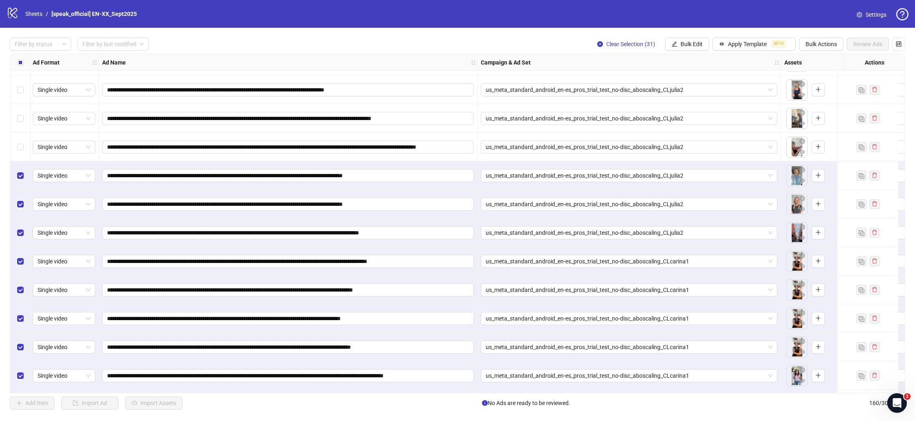
drag, startPoint x: 21, startPoint y: 142, endPoint x: 21, endPoint y: 129, distance: 12.7
click at [21, 140] on div "Select row 129" at bounding box center [20, 147] width 20 height 29
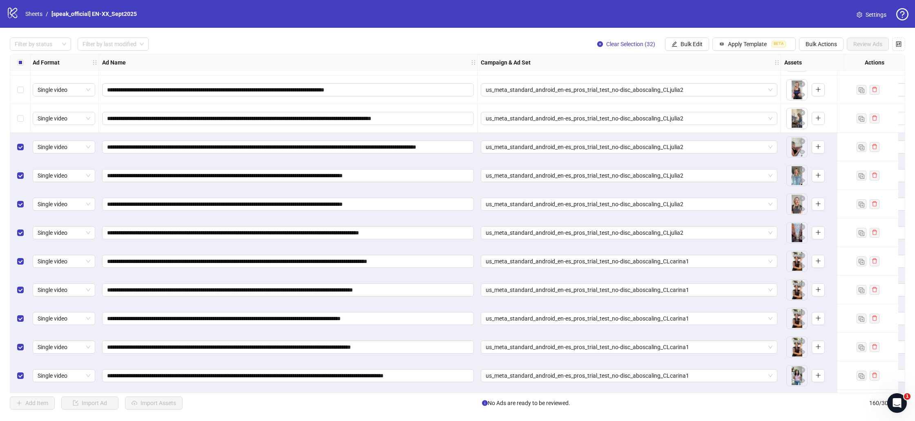
click at [20, 114] on div "Select row 128" at bounding box center [20, 118] width 20 height 29
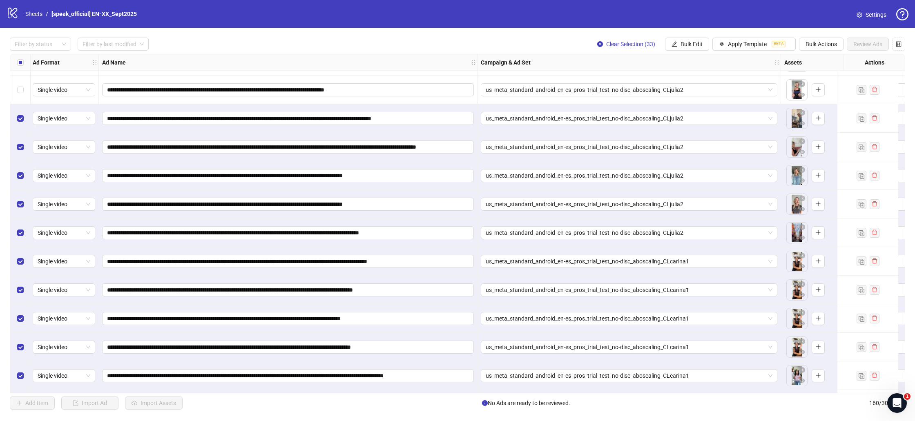
click at [19, 83] on div "Select row 127" at bounding box center [20, 90] width 20 height 29
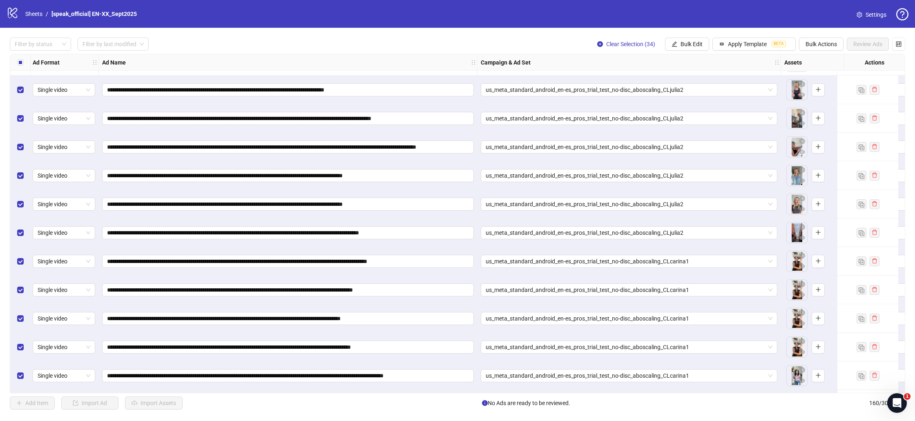
scroll to position [3484, 1]
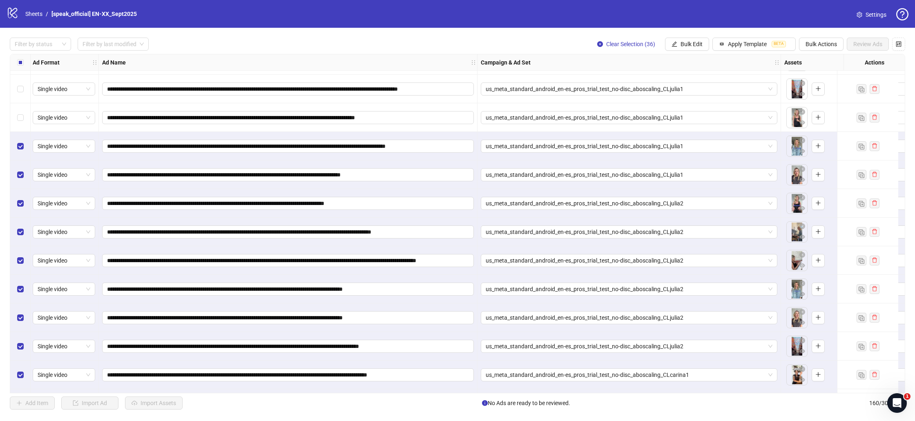
click at [24, 110] on div "Select row 124" at bounding box center [20, 117] width 20 height 29
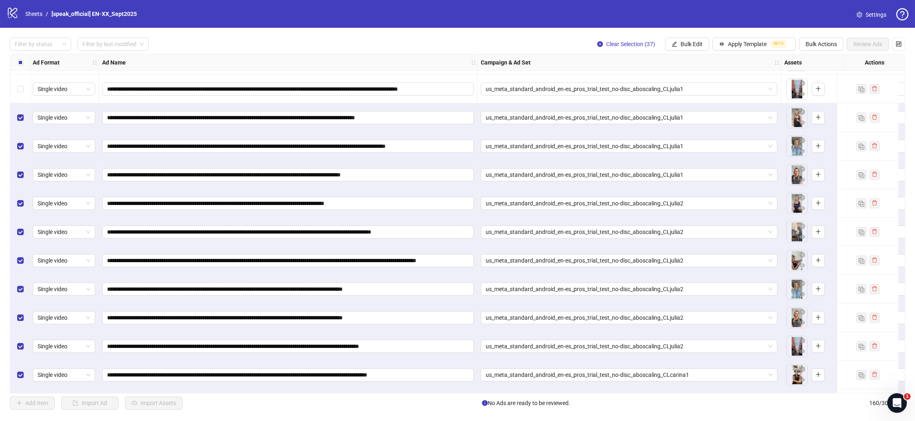
click at [21, 96] on div "Select row 123" at bounding box center [20, 89] width 20 height 29
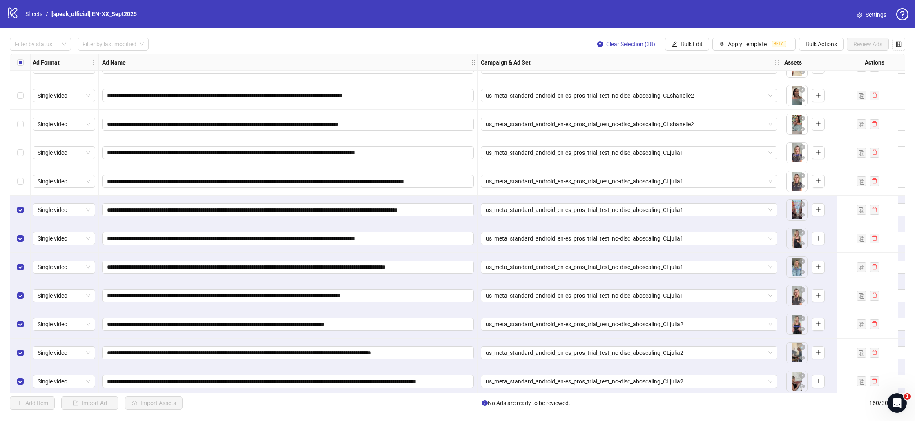
scroll to position [3366, 1]
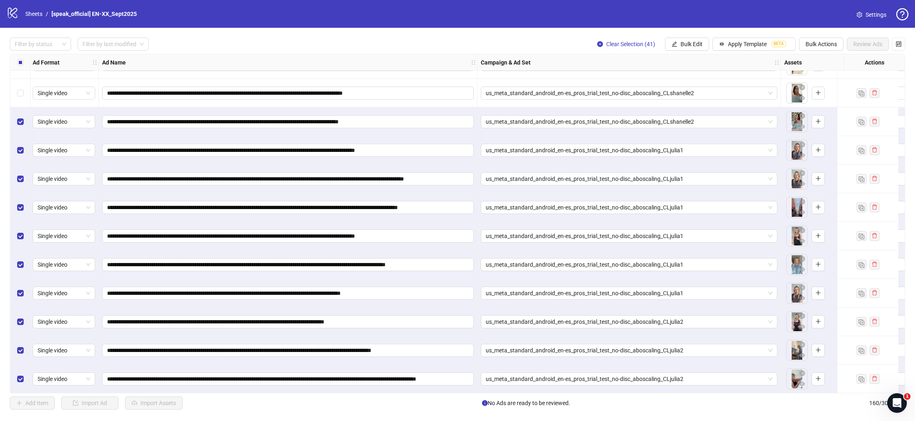
click at [21, 86] on div "Select row 119" at bounding box center [20, 93] width 20 height 29
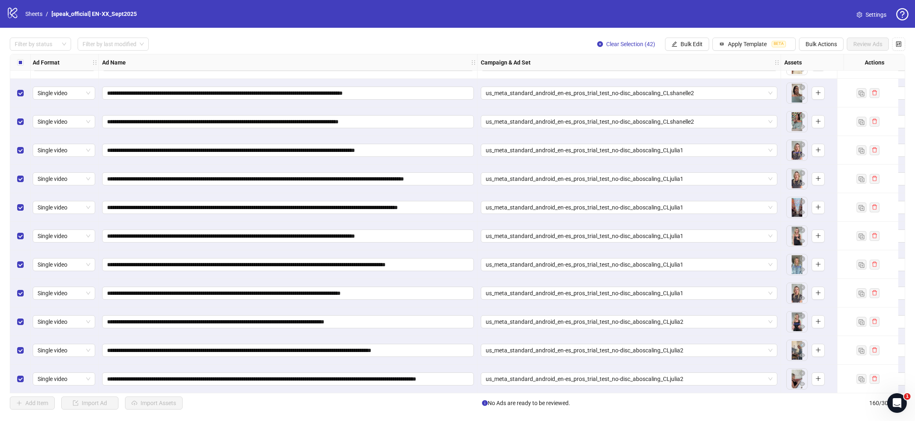
scroll to position [3289, 1]
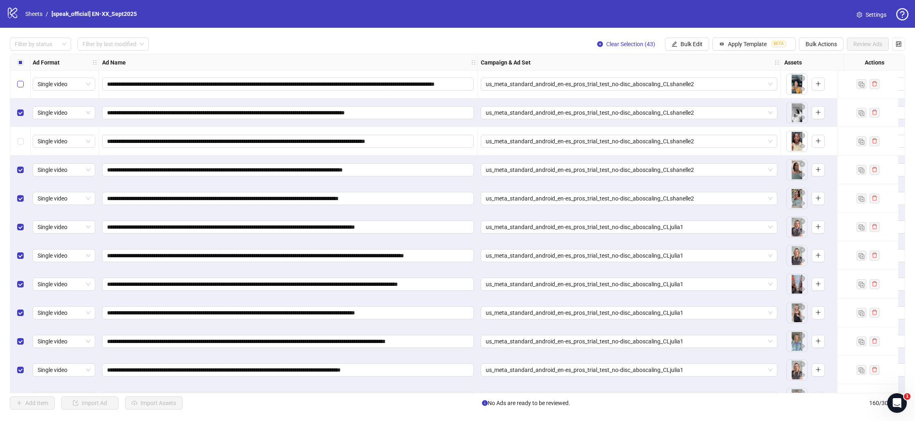
click at [19, 87] on label "Select row 116" at bounding box center [20, 84] width 7 height 9
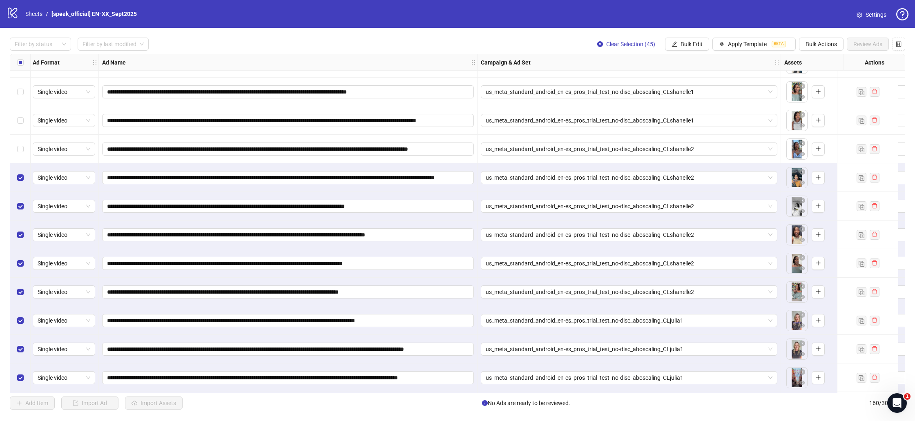
scroll to position [3193, 1]
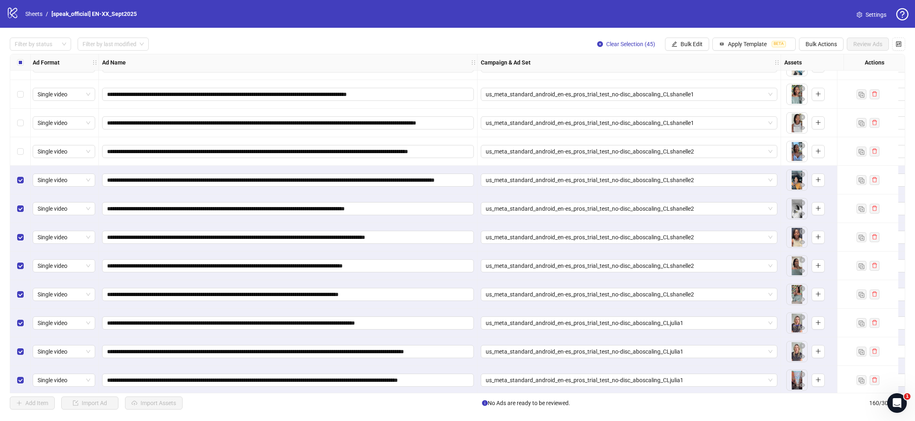
drag, startPoint x: 22, startPoint y: 147, endPoint x: 20, endPoint y: 130, distance: 17.2
click at [22, 147] on label "Select row 115" at bounding box center [20, 151] width 7 height 9
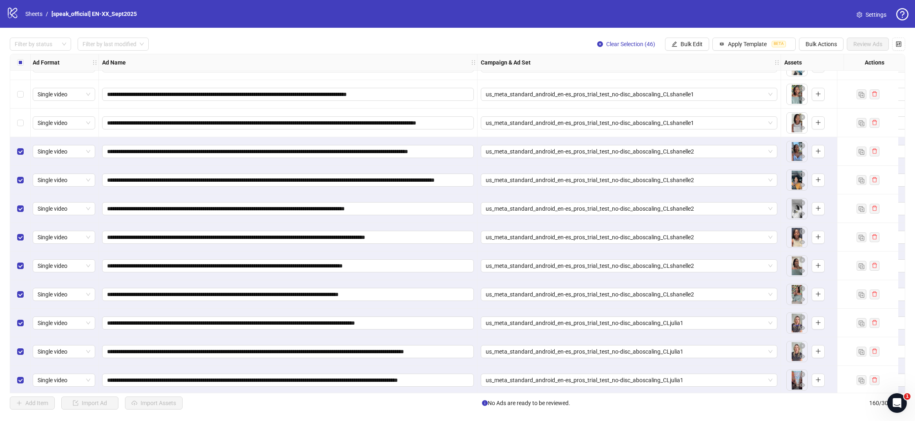
drag, startPoint x: 23, startPoint y: 119, endPoint x: 25, endPoint y: 91, distance: 28.2
click at [23, 119] on label "Select row 114" at bounding box center [20, 122] width 7 height 9
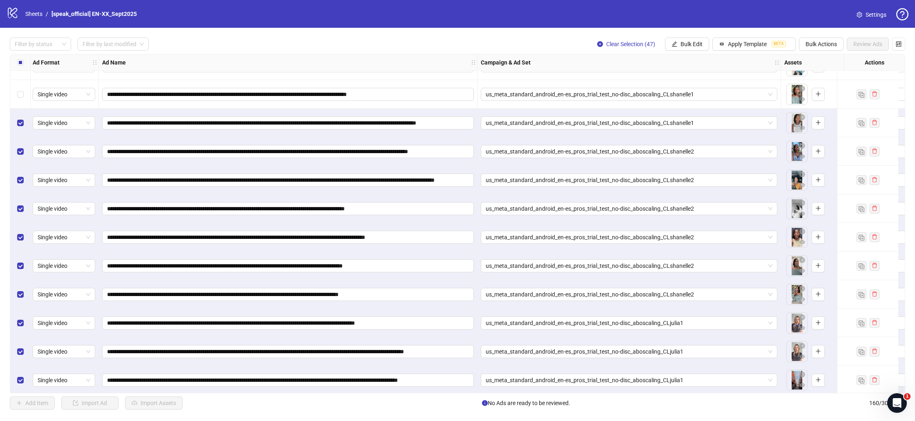
click at [25, 87] on div "Select row 113" at bounding box center [20, 94] width 20 height 29
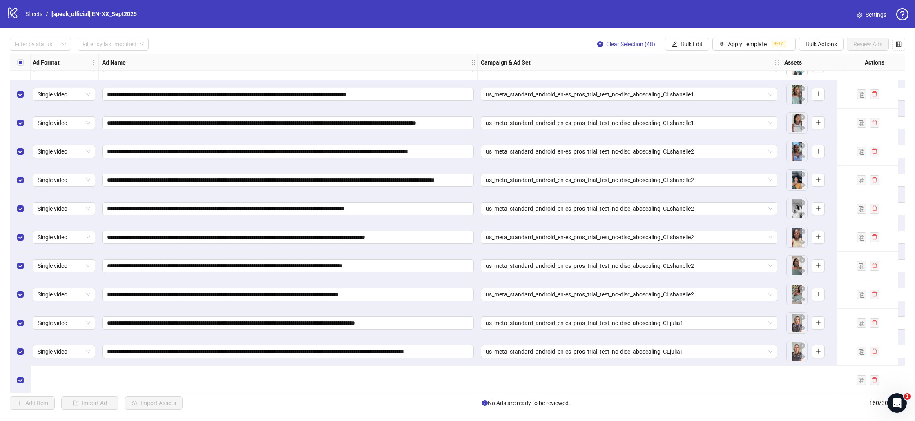
scroll to position [3123, 1]
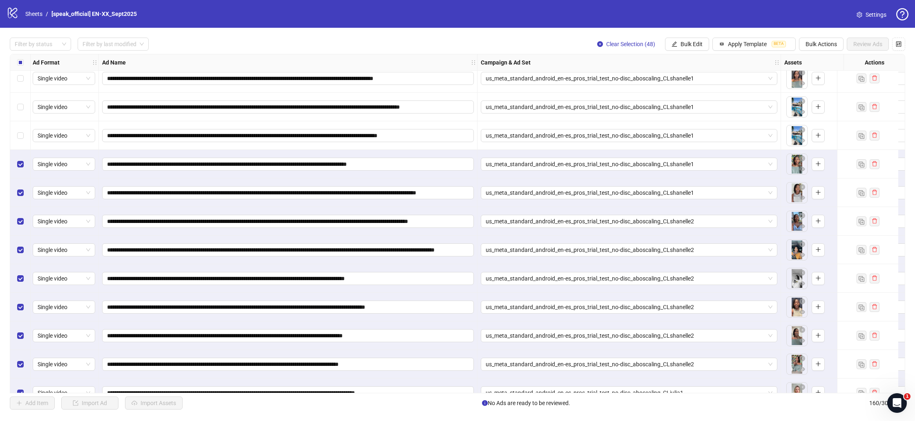
click at [24, 131] on div "Select row 112" at bounding box center [20, 135] width 20 height 29
click at [21, 112] on div "Select row 111" at bounding box center [20, 107] width 20 height 29
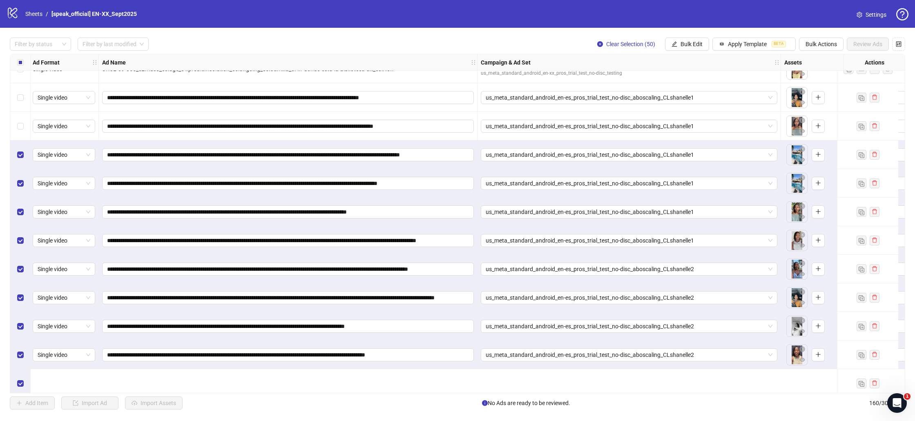
scroll to position [3004, 1]
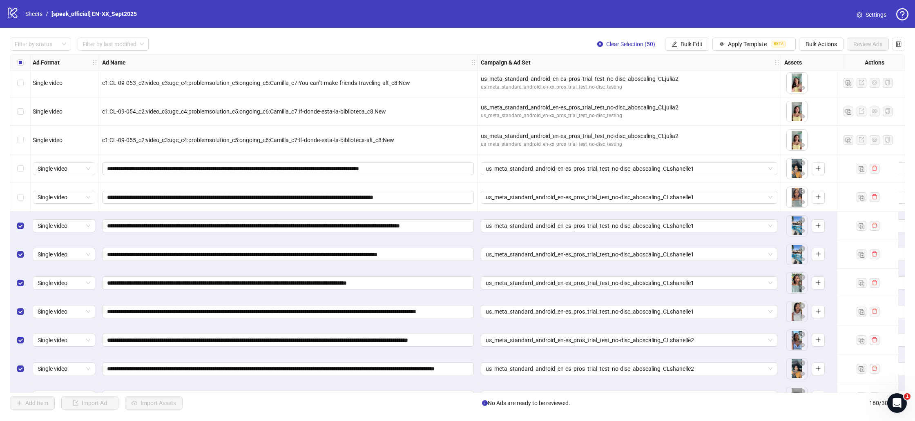
drag, startPoint x: 21, startPoint y: 193, endPoint x: 22, endPoint y: 184, distance: 9.0
click at [22, 187] on div "Select row 110" at bounding box center [20, 197] width 20 height 29
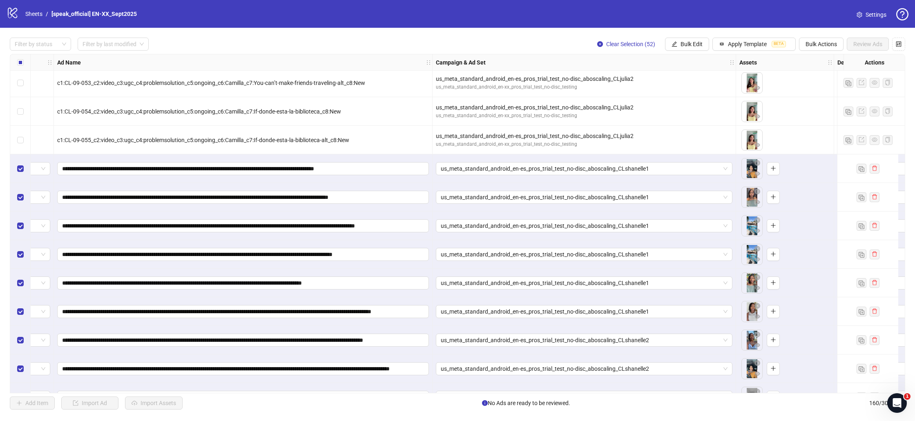
scroll to position [3005, 47]
click at [685, 46] on span "Bulk Edit" at bounding box center [692, 44] width 22 height 7
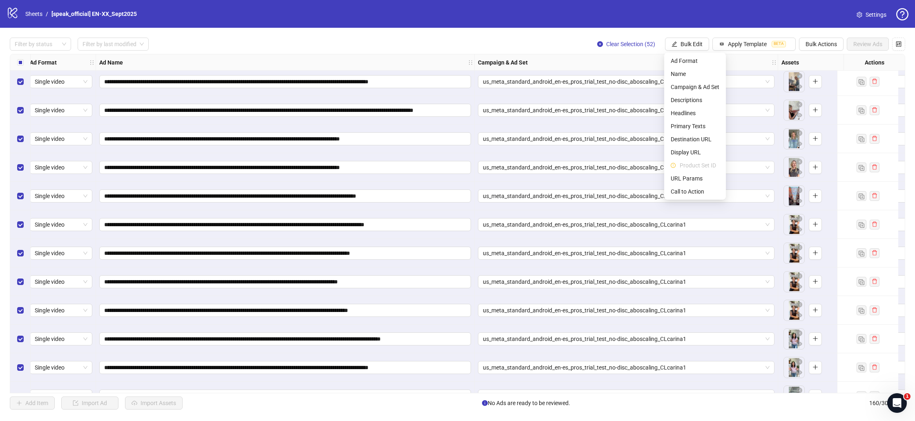
scroll to position [3607, 4]
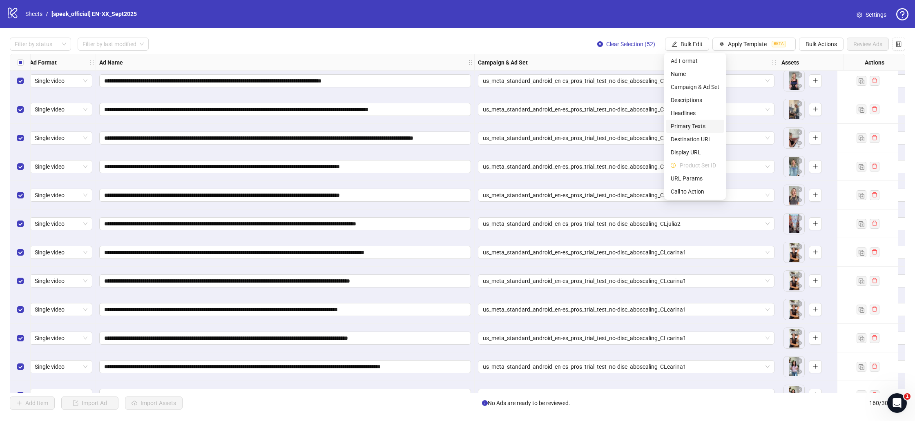
click at [688, 125] on span "Primary Texts" at bounding box center [695, 126] width 49 height 9
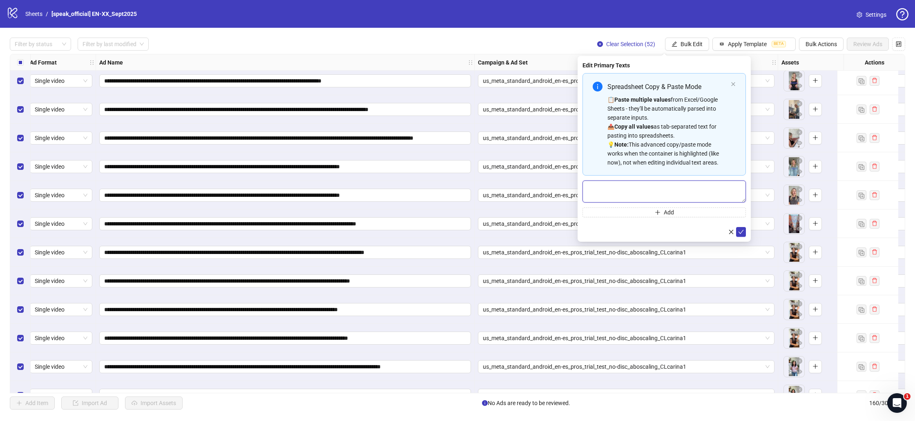
click at [619, 195] on textarea "Multi-text input container - paste or copy values" at bounding box center [664, 192] width 163 height 22
paste textarea "**********"
type textarea "**********"
click at [632, 214] on button "Add" at bounding box center [664, 213] width 163 height 10
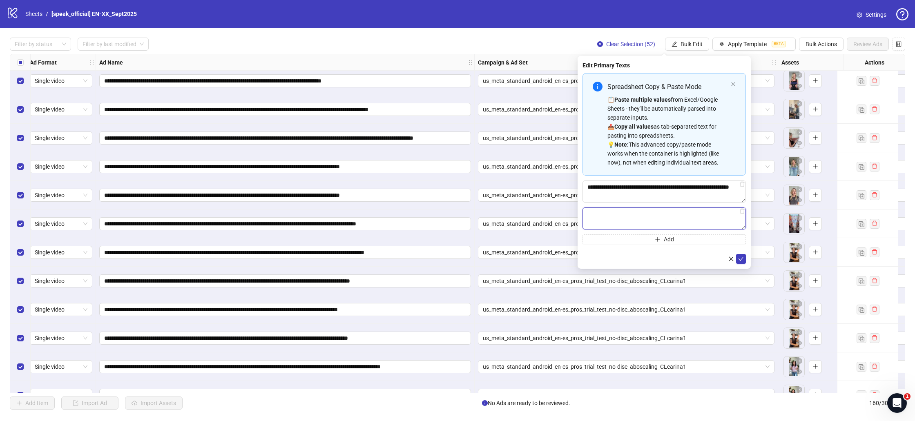
paste textarea "**********"
type textarea "**********"
drag, startPoint x: 658, startPoint y: 239, endPoint x: 609, endPoint y: 216, distance: 53.6
click at [657, 239] on icon "plus" at bounding box center [657, 239] width 4 height 0
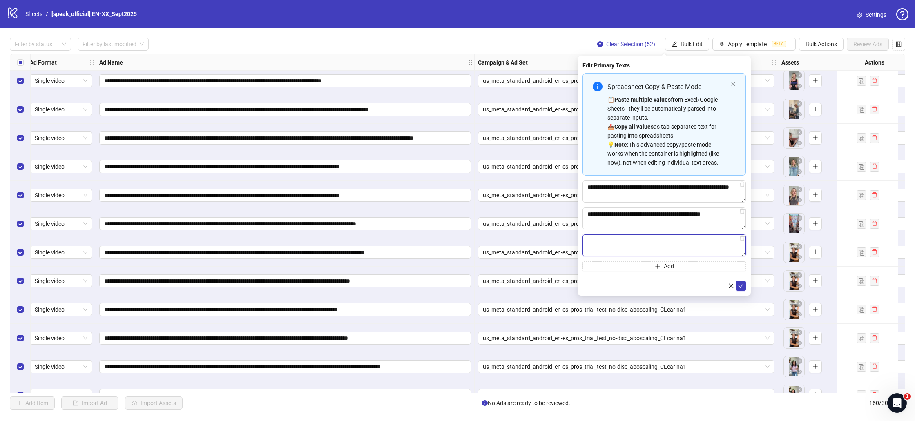
paste textarea "**********"
type textarea "**********"
click at [674, 266] on button "Add" at bounding box center [664, 266] width 163 height 10
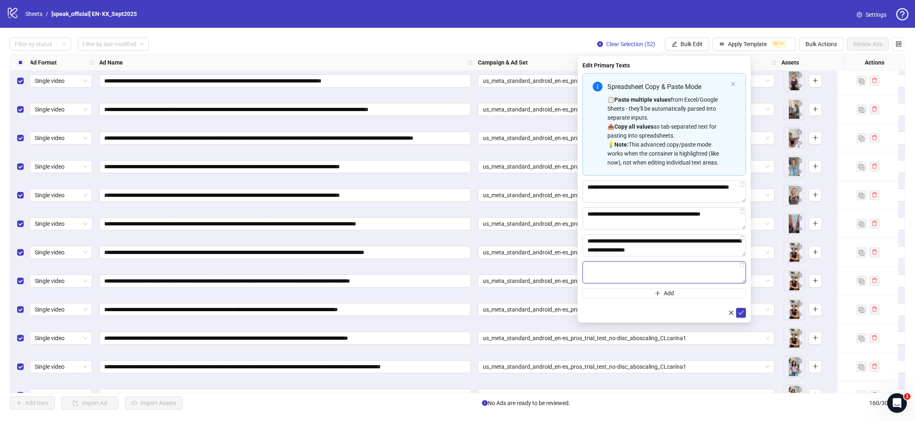
paste textarea "**********"
type textarea "**********"
click at [690, 294] on button "Add" at bounding box center [664, 293] width 163 height 10
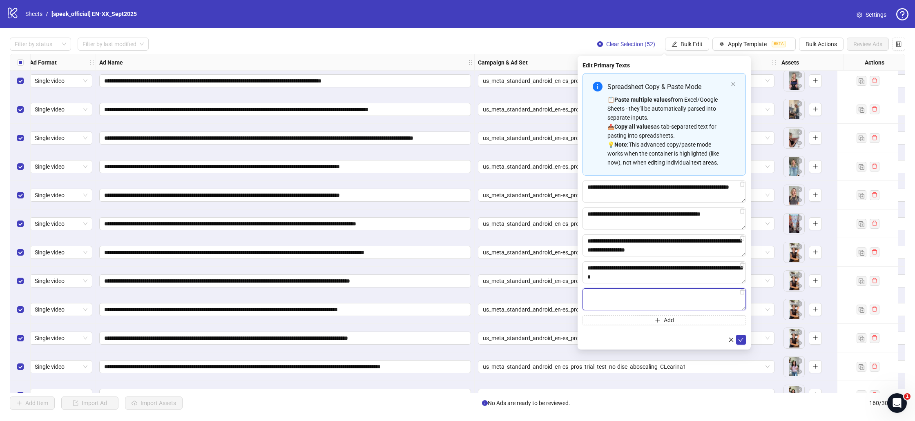
paste textarea "**********"
type textarea "**********"
click at [743, 341] on icon "check" at bounding box center [741, 340] width 6 height 6
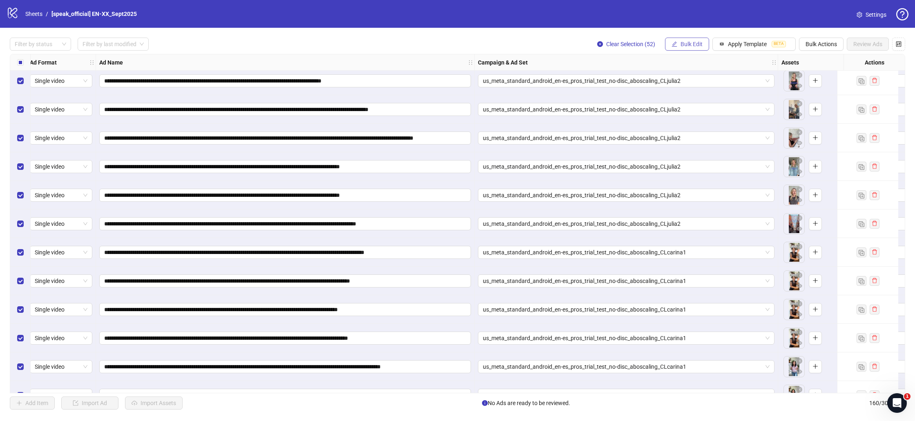
click at [694, 44] on span "Bulk Edit" at bounding box center [692, 44] width 22 height 7
click at [690, 116] on span "Headlines" at bounding box center [695, 113] width 49 height 9
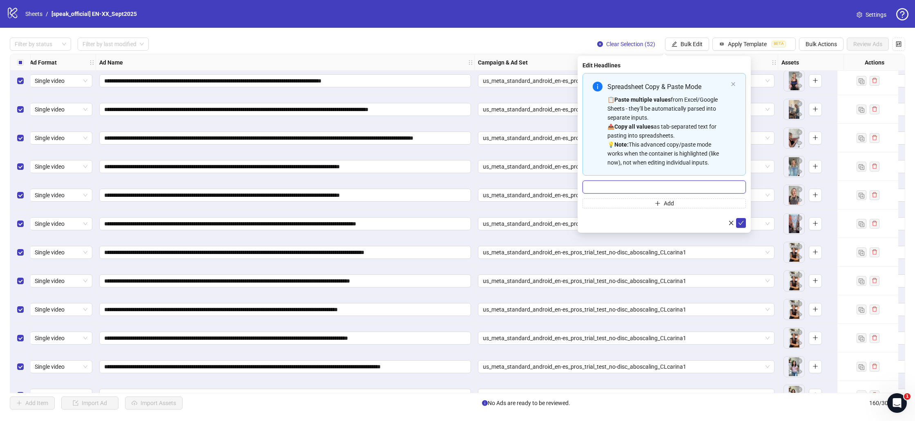
click at [692, 185] on input "Multi-input container - paste or copy values" at bounding box center [664, 187] width 163 height 13
paste input "**********"
type input "**********"
click at [645, 201] on button "Add" at bounding box center [664, 204] width 163 height 10
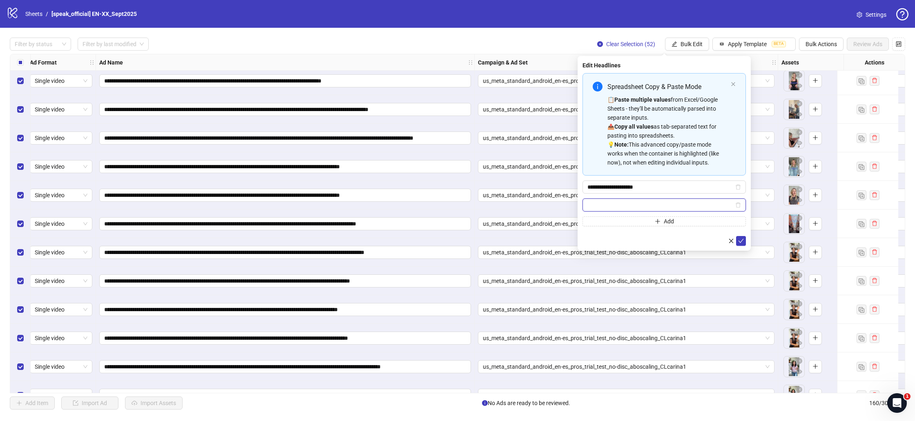
paste input "**********"
type input "**********"
drag, startPoint x: 640, startPoint y: 221, endPoint x: 614, endPoint y: 213, distance: 27.8
click at [640, 221] on button "Add" at bounding box center [664, 221] width 163 height 10
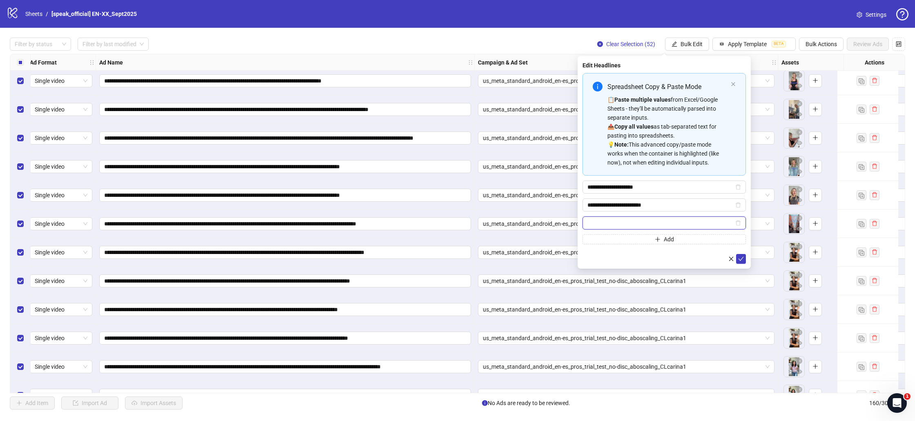
paste input "**********"
type input "**********"
click at [651, 241] on button "Add" at bounding box center [664, 239] width 163 height 10
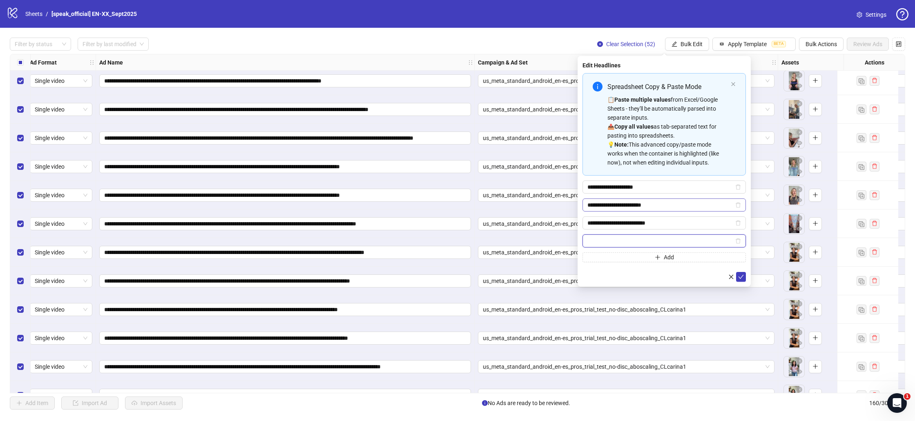
paste input "**********"
type input "**********"
drag, startPoint x: 638, startPoint y: 257, endPoint x: 638, endPoint y: 251, distance: 6.1
click at [638, 257] on button "Add" at bounding box center [664, 257] width 163 height 10
paste input "**********"
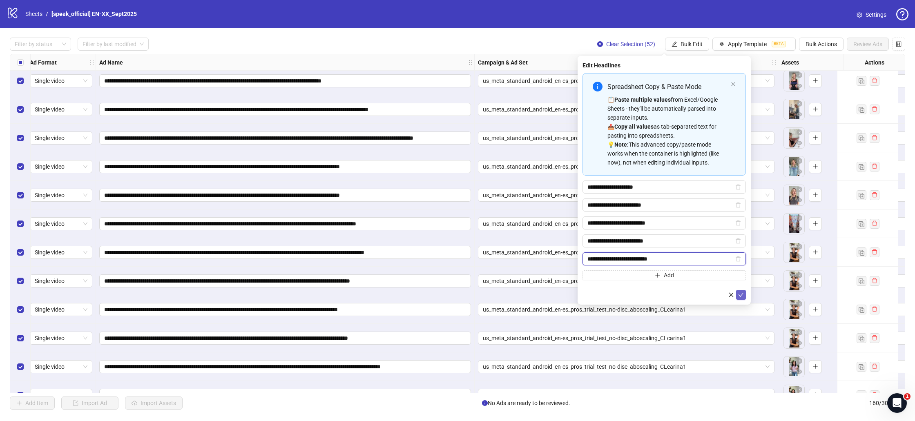
type input "**********"
click at [741, 295] on icon "check" at bounding box center [741, 295] width 5 height 4
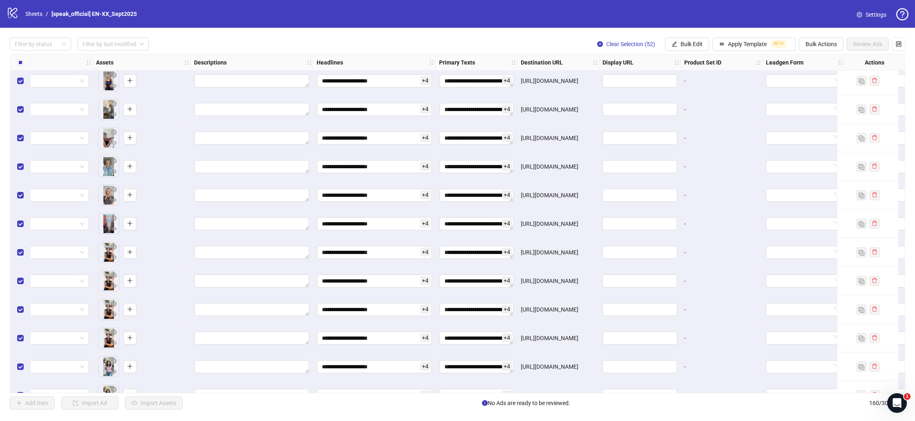
scroll to position [3607, 705]
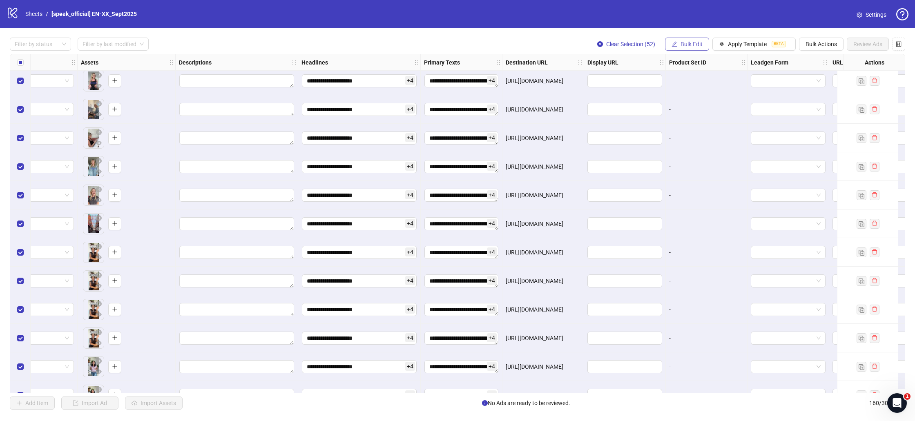
click at [688, 41] on span "Bulk Edit" at bounding box center [692, 44] width 22 height 7
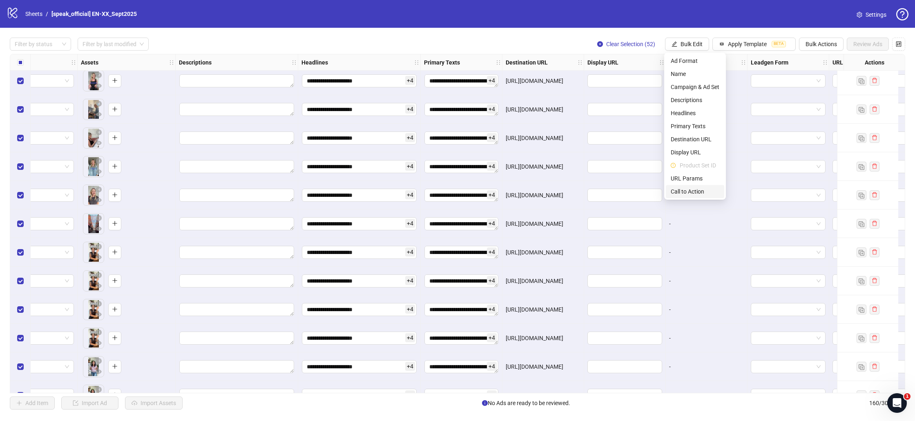
click at [688, 191] on span "Call to Action" at bounding box center [695, 191] width 49 height 9
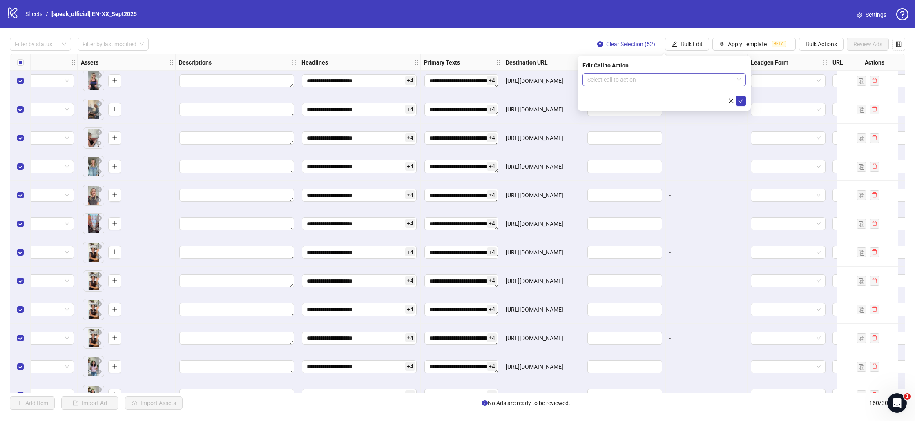
click at [637, 84] on input "search" at bounding box center [660, 80] width 146 height 12
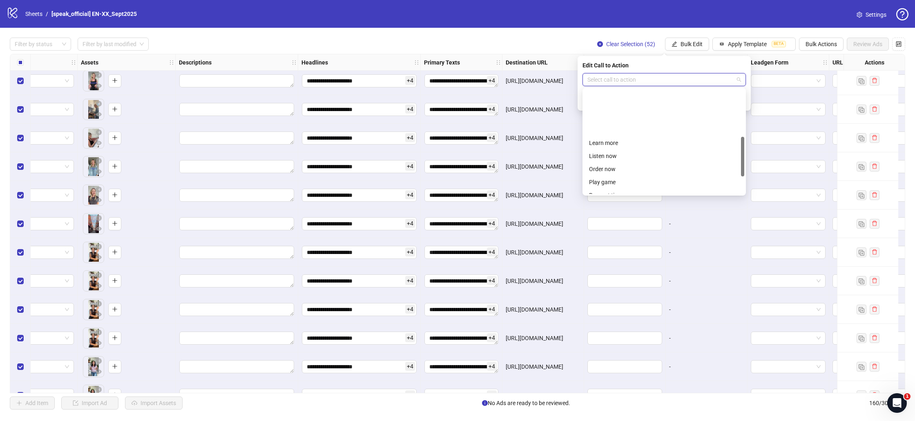
scroll to position [170, 0]
click at [617, 177] on div "Install now" at bounding box center [664, 174] width 150 height 9
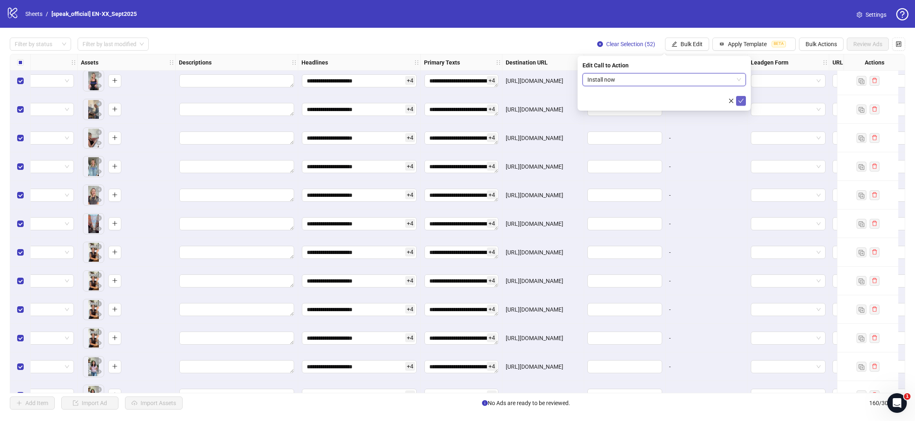
click at [741, 102] on icon "check" at bounding box center [741, 101] width 6 height 6
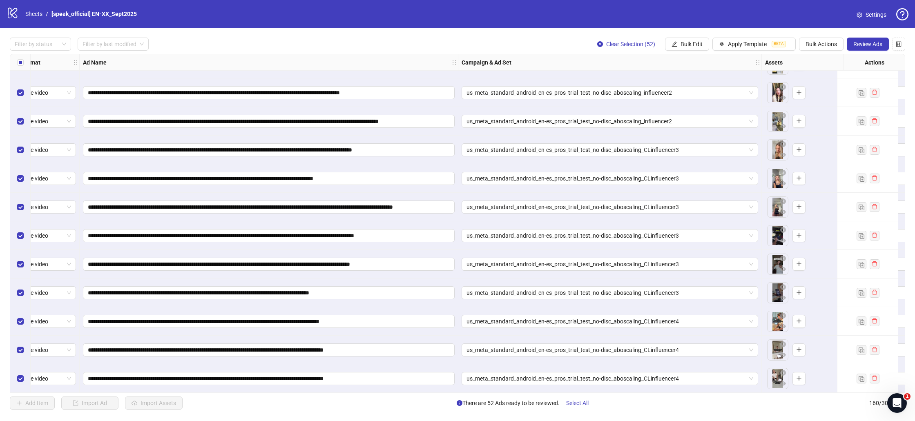
scroll to position [4256, 0]
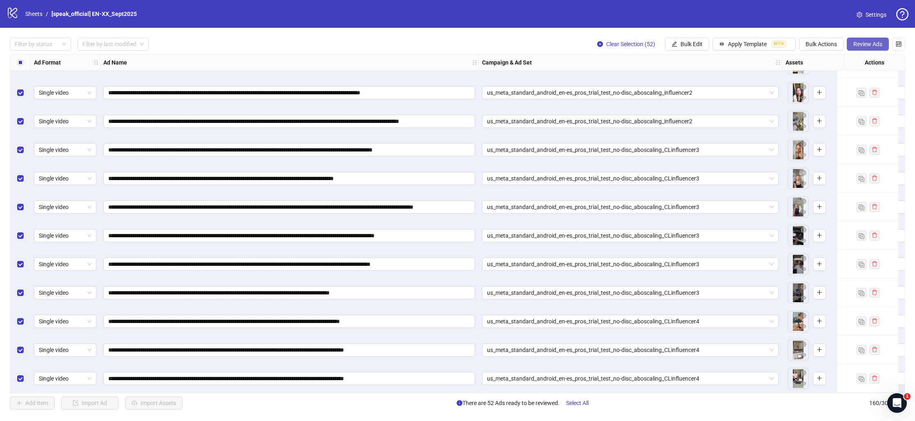
click at [857, 43] on span "Review Ads" at bounding box center [867, 44] width 29 height 7
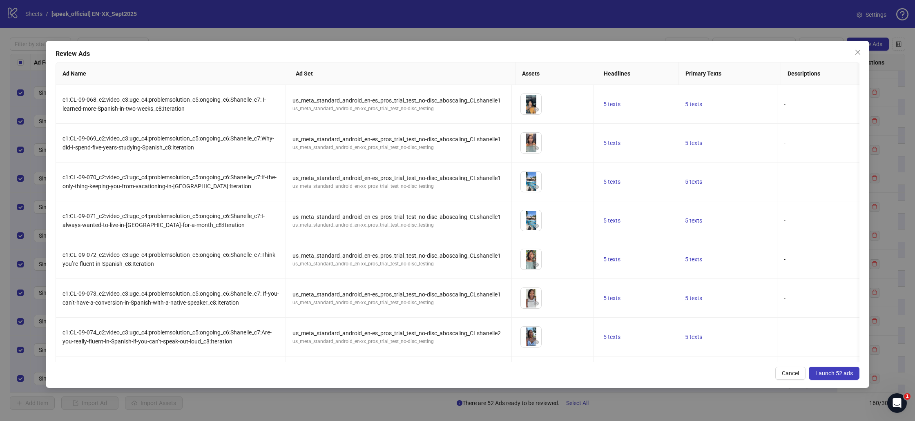
click at [824, 369] on button "Launch 52 ads" at bounding box center [834, 373] width 51 height 13
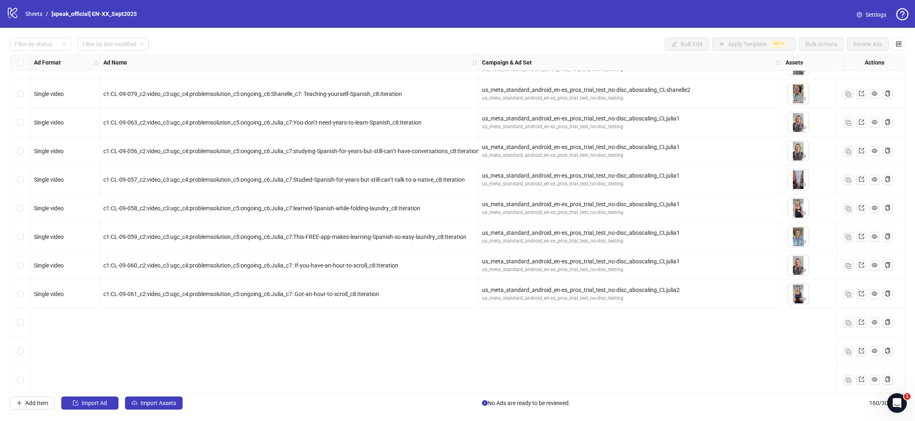
scroll to position [3171, 0]
